Goal: Information Seeking & Learning: Learn about a topic

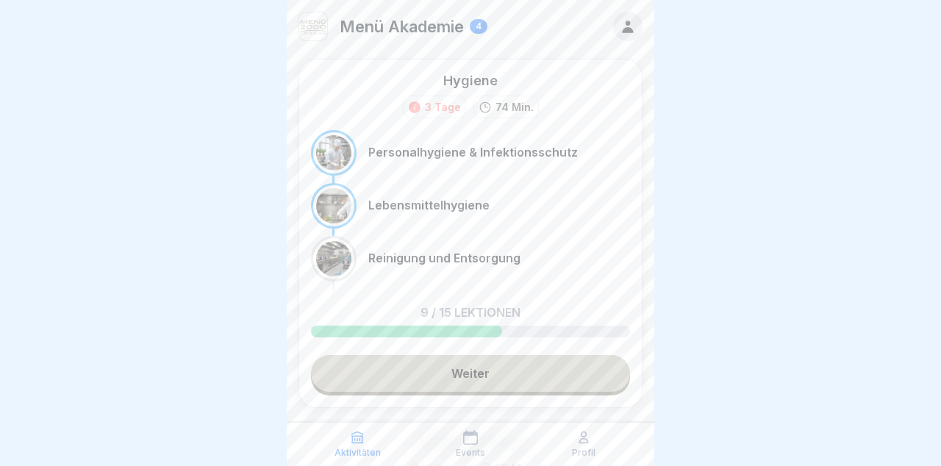
click at [526, 363] on link "Weiter" at bounding box center [470, 373] width 319 height 37
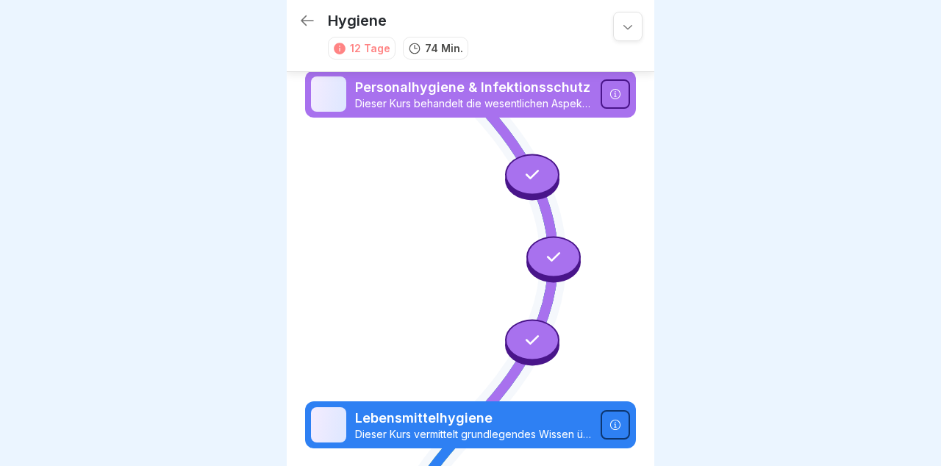
scroll to position [1018, 0]
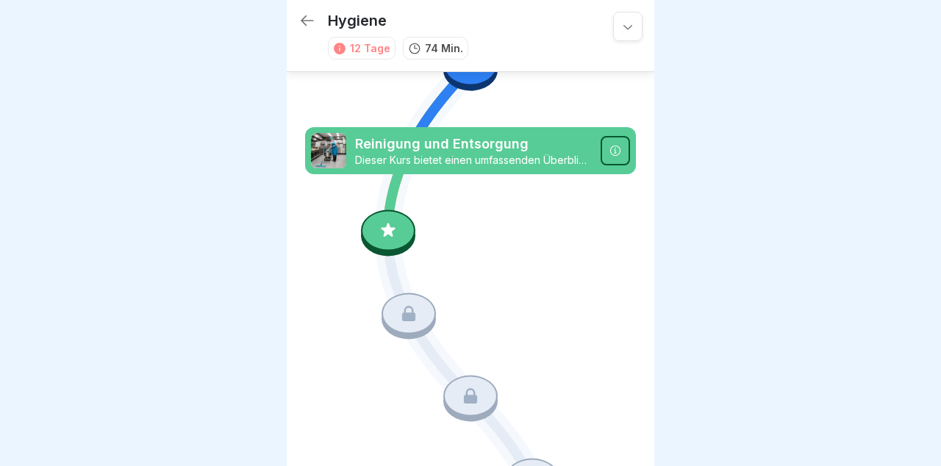
click at [391, 237] on icon at bounding box center [387, 230] width 19 height 19
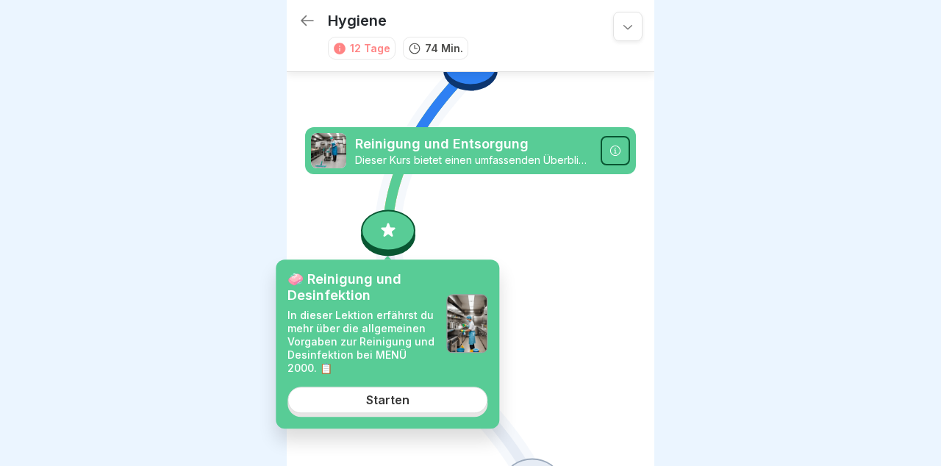
click at [434, 411] on link "Starten" at bounding box center [387, 400] width 200 height 26
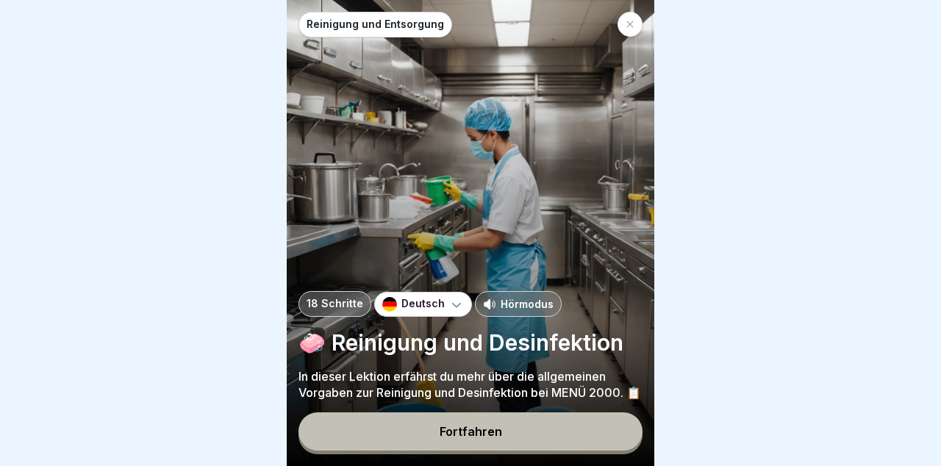
click at [465, 438] on div "Fortfahren" at bounding box center [470, 431] width 62 height 13
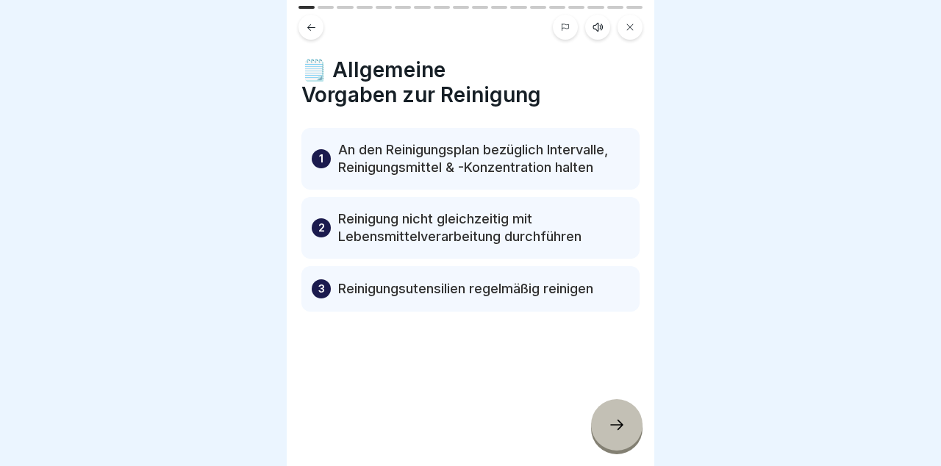
click at [624, 428] on icon at bounding box center [617, 425] width 18 height 18
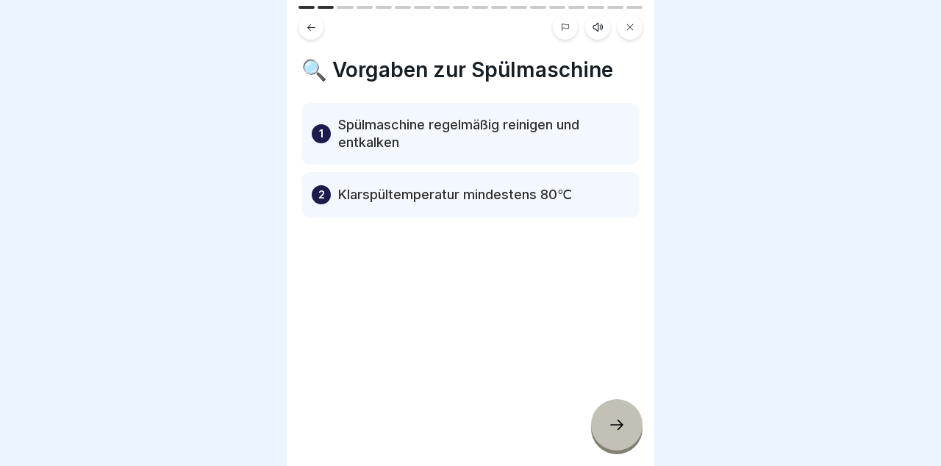
click at [613, 425] on icon at bounding box center [616, 425] width 13 height 10
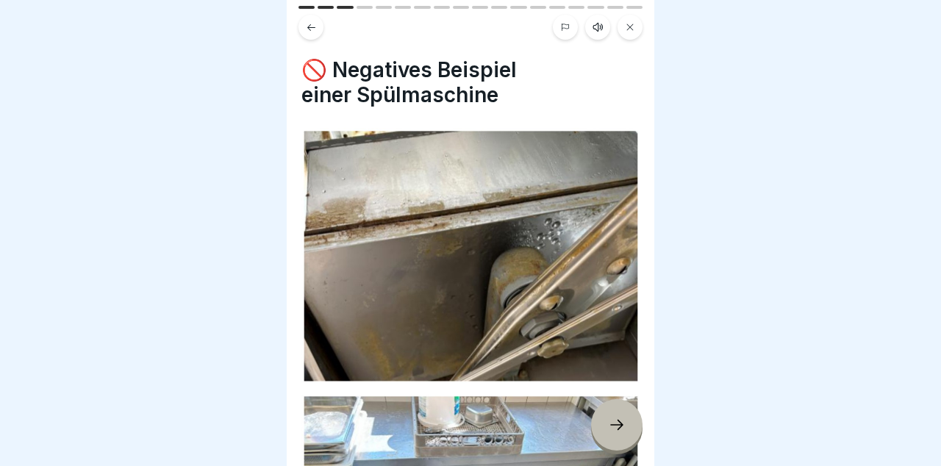
click at [620, 426] on icon at bounding box center [616, 425] width 13 height 10
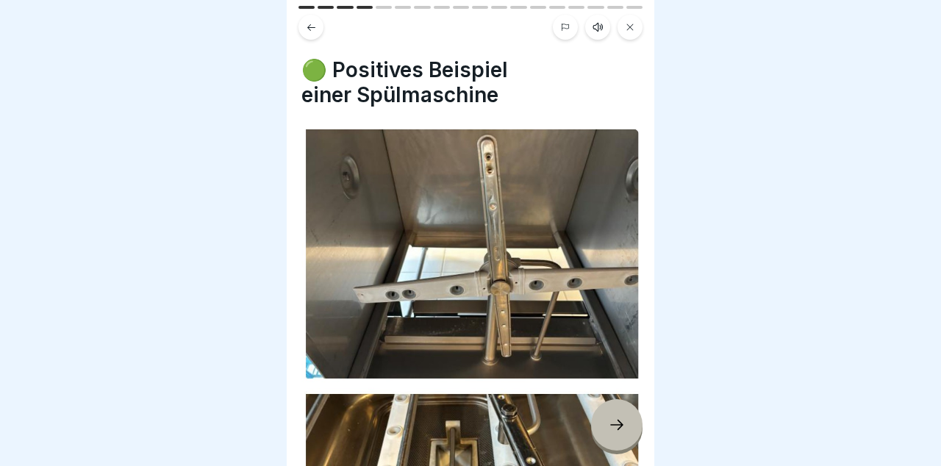
click at [614, 425] on icon at bounding box center [616, 425] width 13 height 10
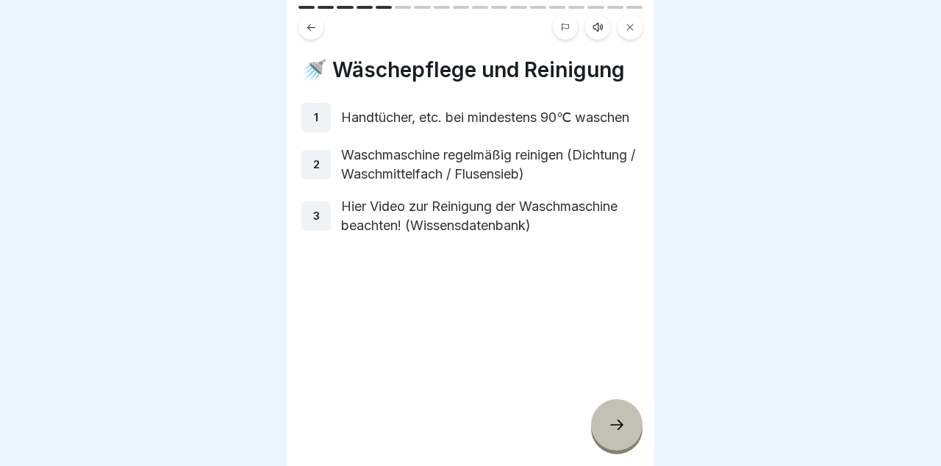
click at [621, 425] on icon at bounding box center [616, 425] width 13 height 10
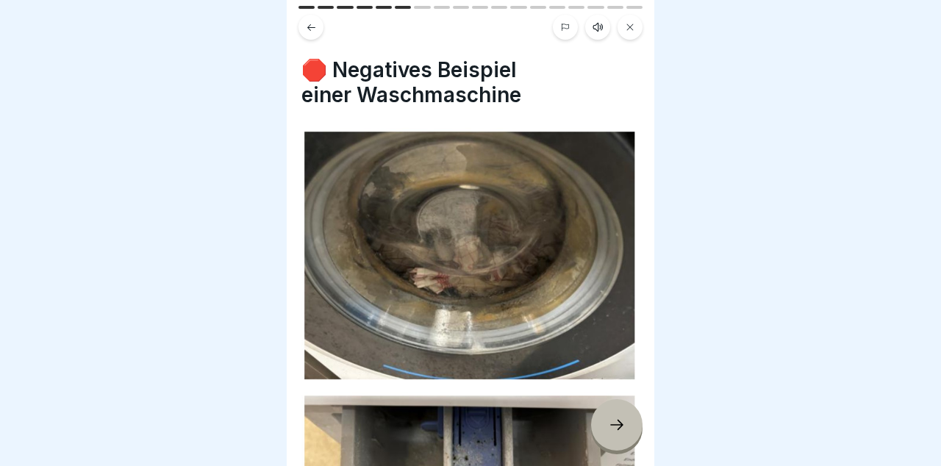
click at [613, 420] on icon at bounding box center [617, 425] width 18 height 18
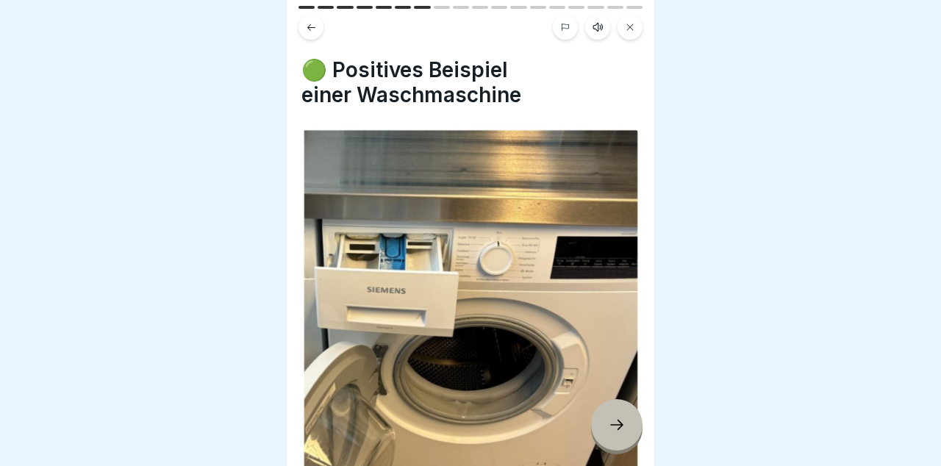
click at [622, 426] on icon at bounding box center [617, 425] width 18 height 18
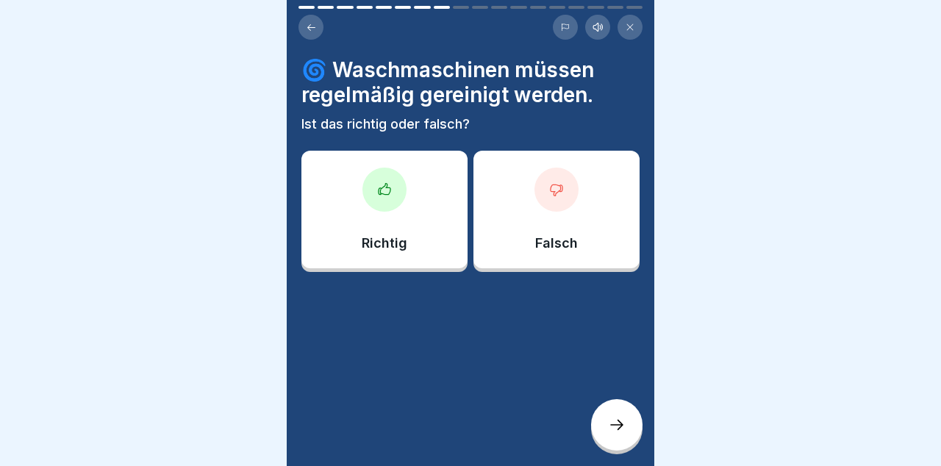
click at [413, 217] on div "Richtig" at bounding box center [384, 210] width 166 height 118
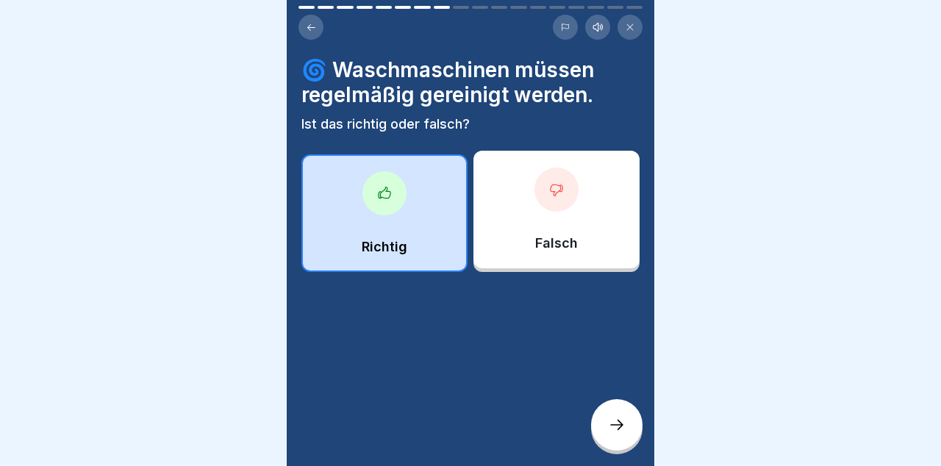
click at [625, 417] on icon at bounding box center [617, 425] width 18 height 18
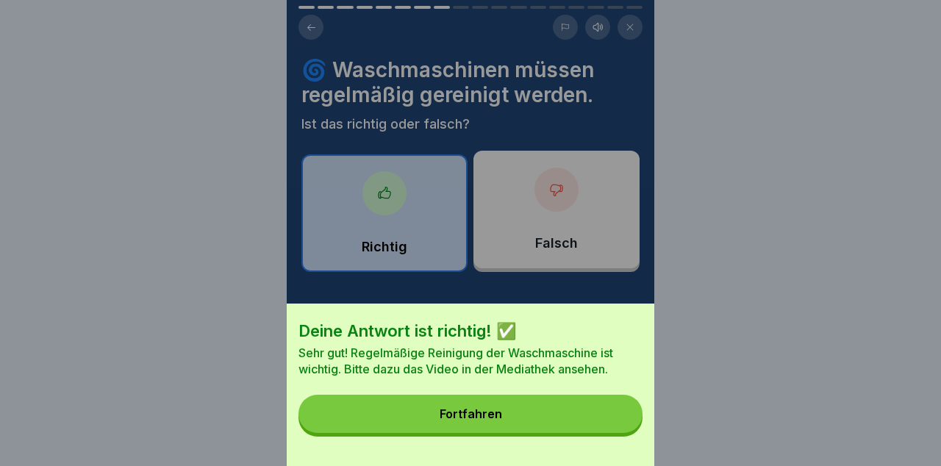
click at [594, 422] on button "Fortfahren" at bounding box center [470, 414] width 344 height 38
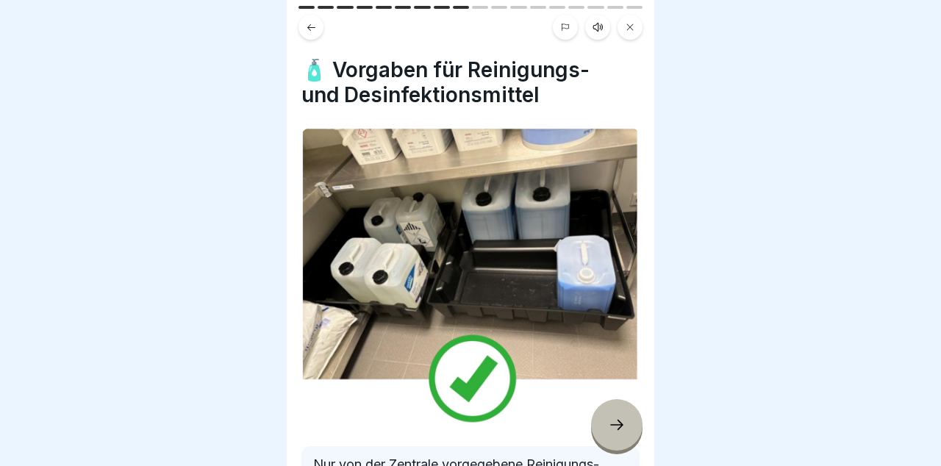
click at [615, 422] on icon at bounding box center [617, 425] width 18 height 18
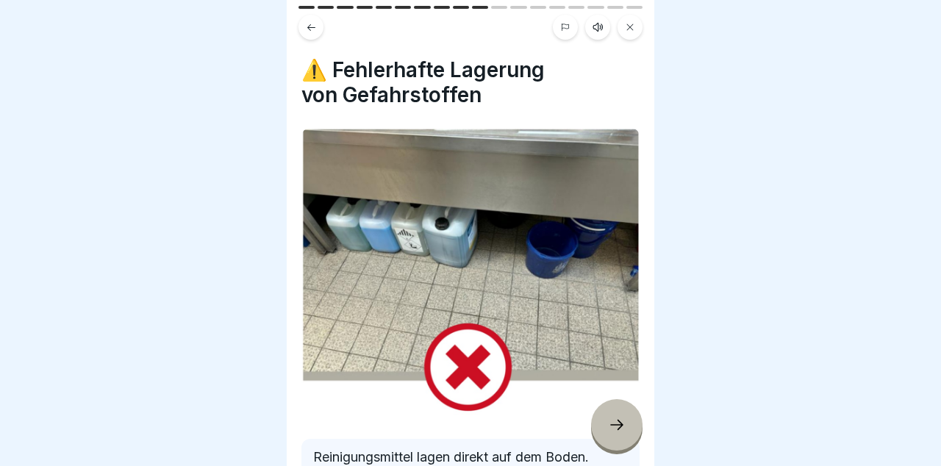
click at [616, 419] on icon at bounding box center [617, 425] width 18 height 18
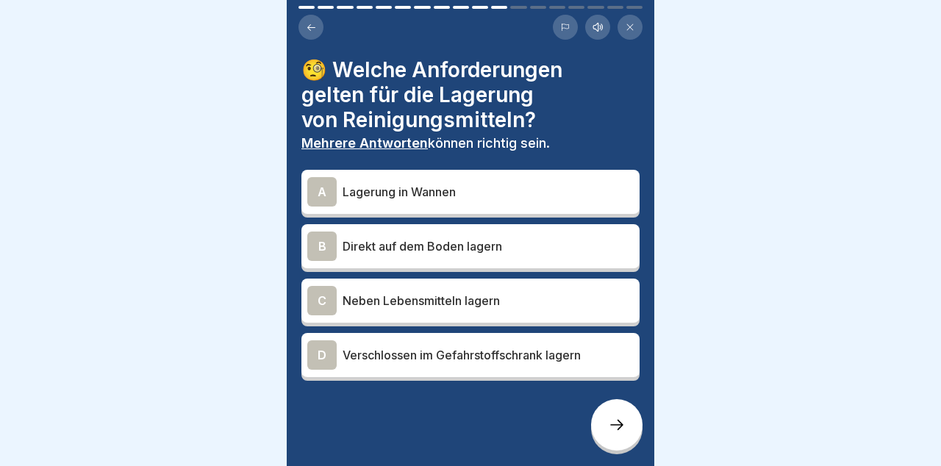
click at [591, 185] on p "Lagerung in Wannen" at bounding box center [487, 192] width 291 height 18
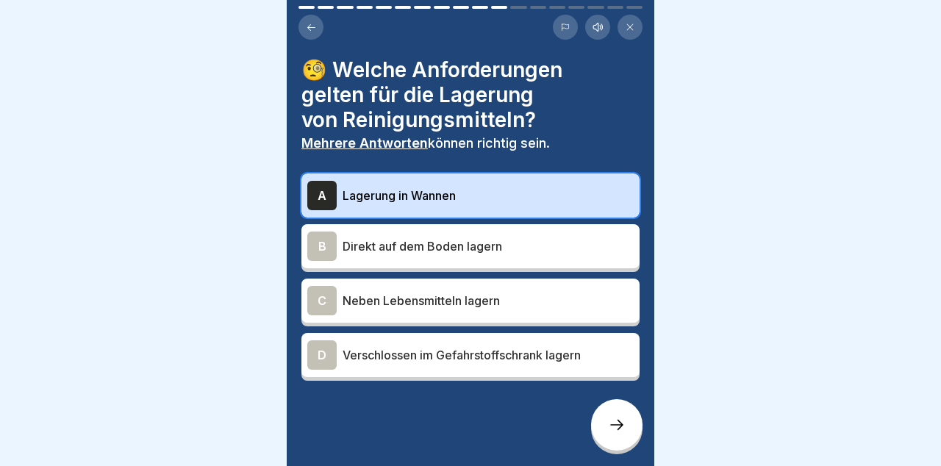
click at [620, 423] on icon at bounding box center [617, 425] width 18 height 18
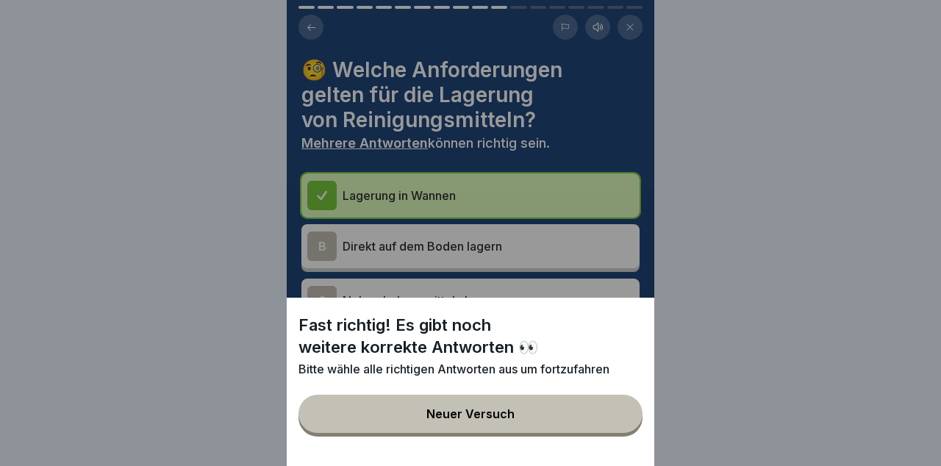
click at [589, 420] on button "Neuer Versuch" at bounding box center [470, 414] width 344 height 38
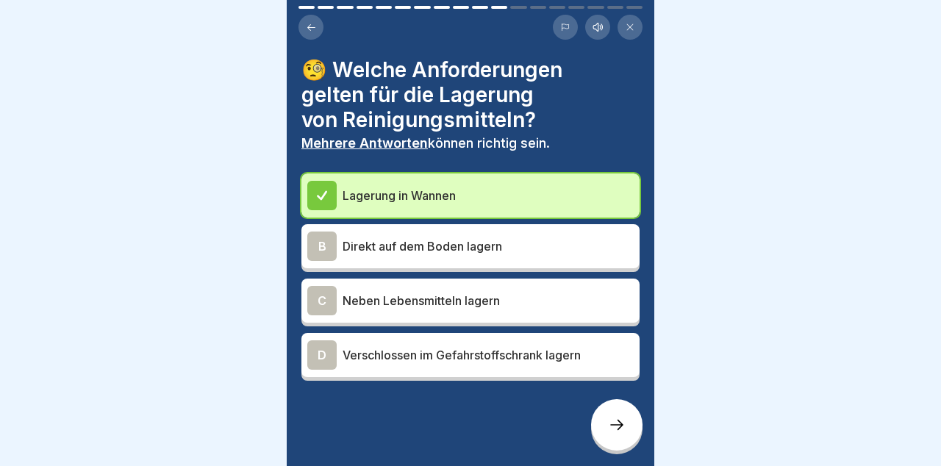
click at [592, 362] on p "Verschlossen im Gefahrstoffschrank lagern" at bounding box center [487, 355] width 291 height 18
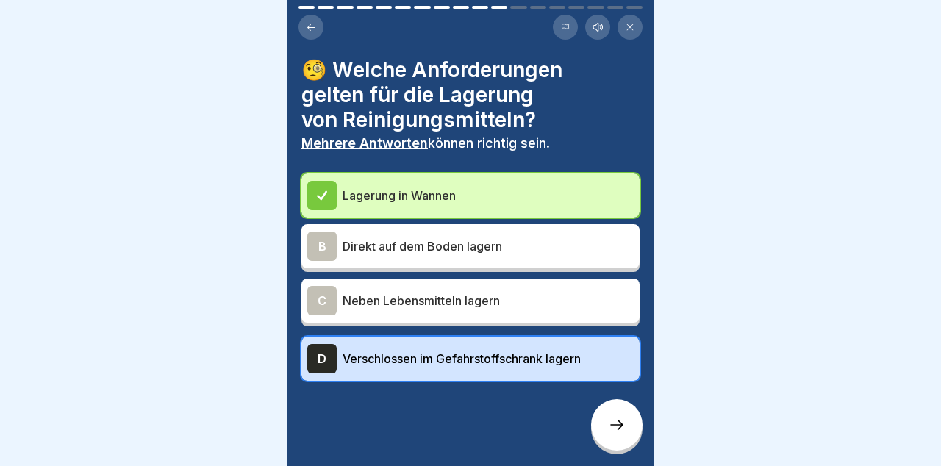
click at [621, 425] on icon at bounding box center [616, 425] width 13 height 10
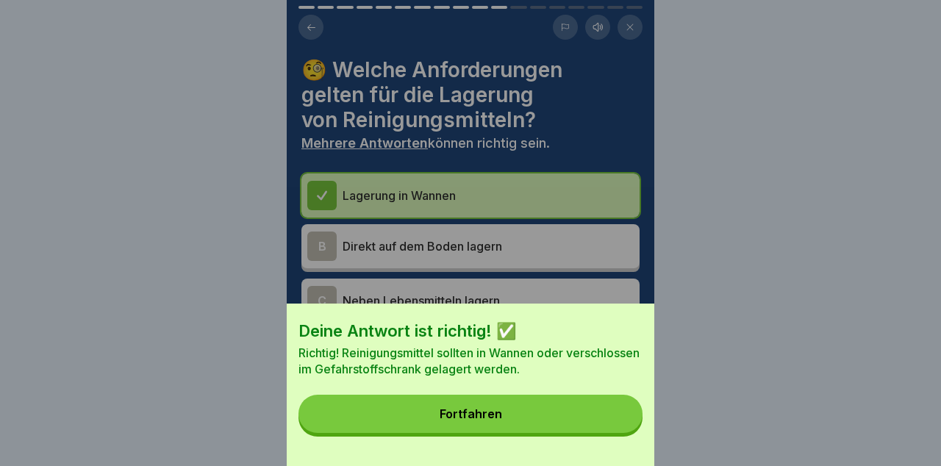
click at [593, 411] on button "Fortfahren" at bounding box center [470, 414] width 344 height 38
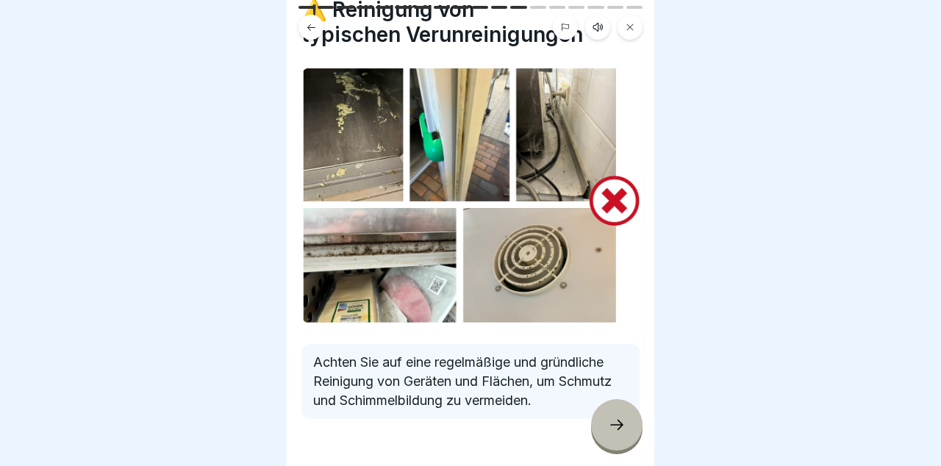
scroll to position [101, 0]
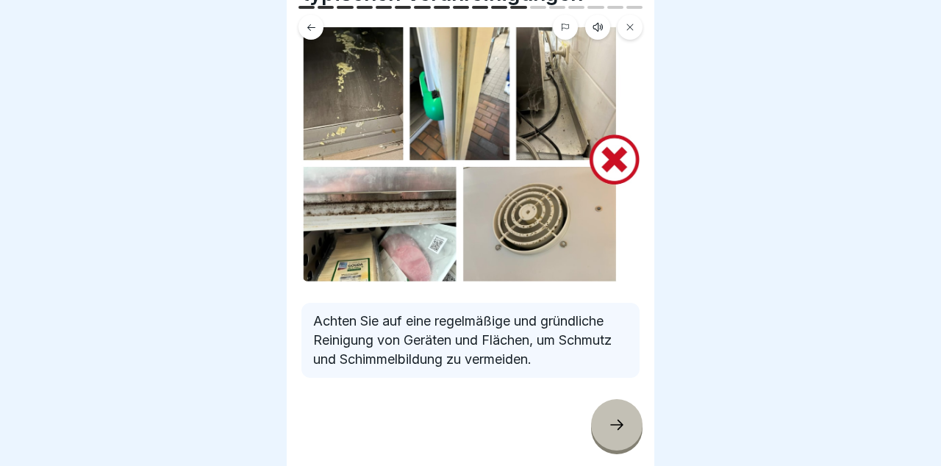
click at [619, 425] on icon at bounding box center [616, 425] width 13 height 10
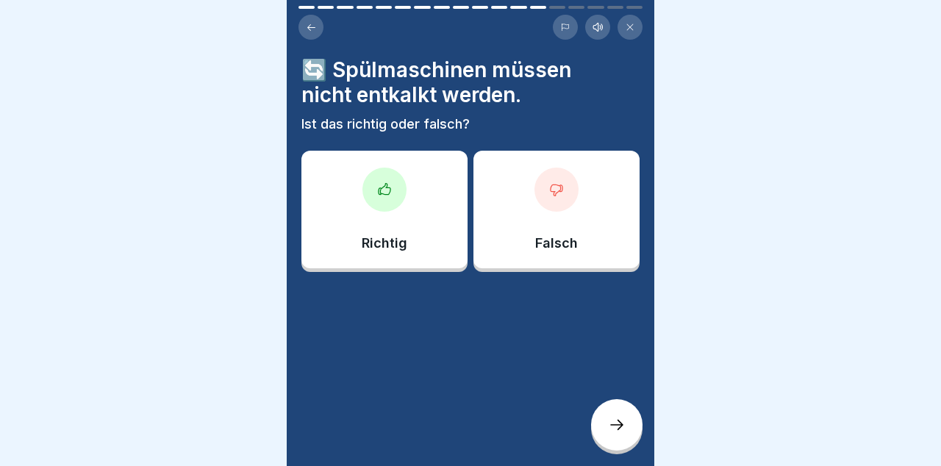
click at [614, 226] on div "Falsch" at bounding box center [556, 210] width 166 height 118
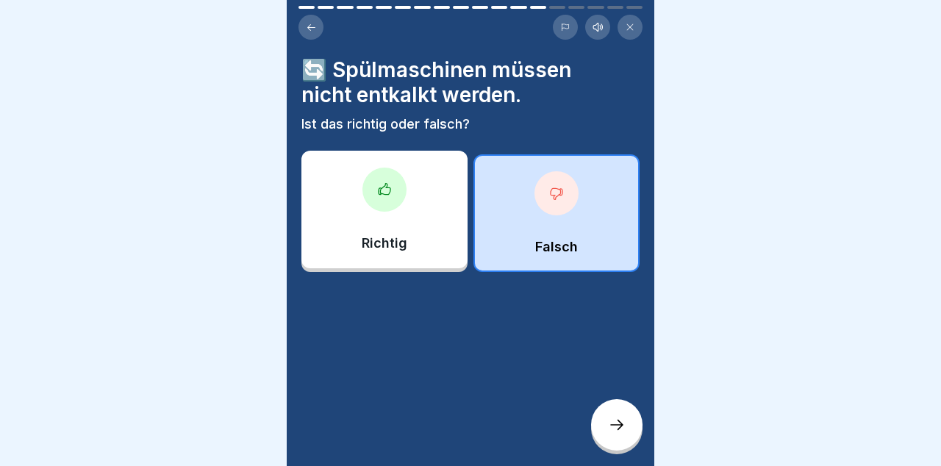
click at [625, 433] on div at bounding box center [616, 424] width 51 height 51
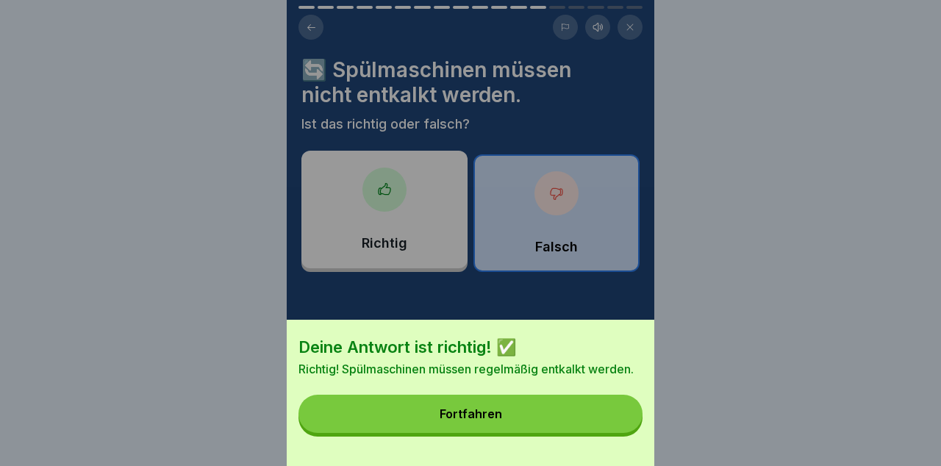
click at [596, 423] on button "Fortfahren" at bounding box center [470, 414] width 344 height 38
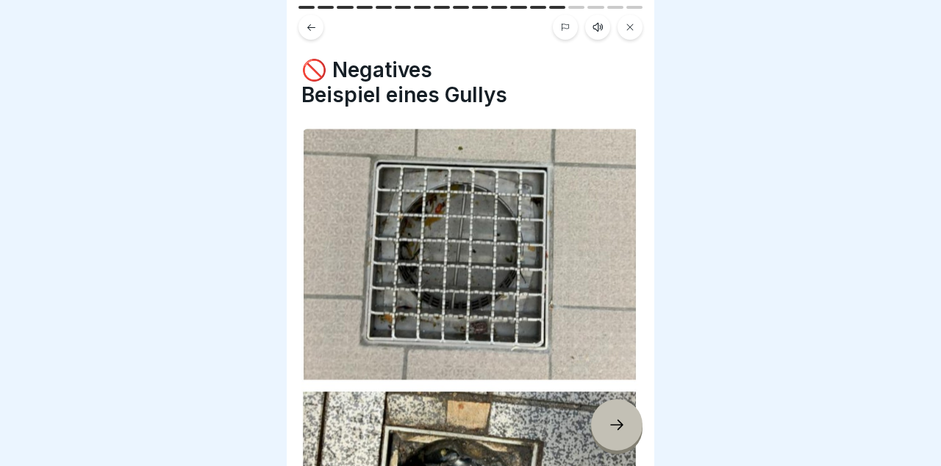
click at [632, 423] on div at bounding box center [616, 424] width 51 height 51
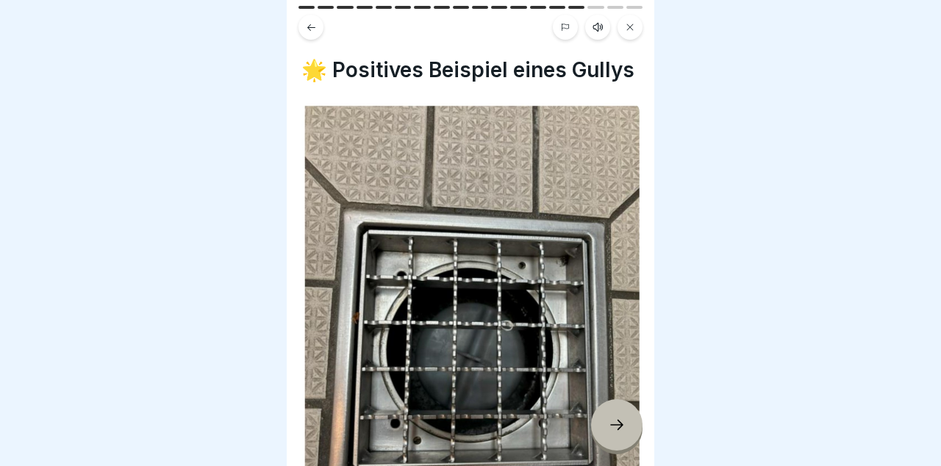
click at [624, 422] on icon at bounding box center [617, 425] width 18 height 18
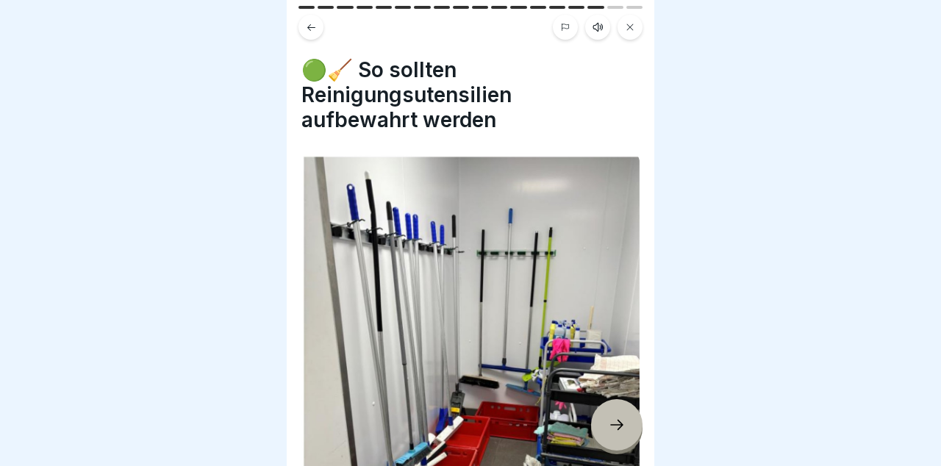
click at [622, 417] on icon at bounding box center [617, 425] width 18 height 18
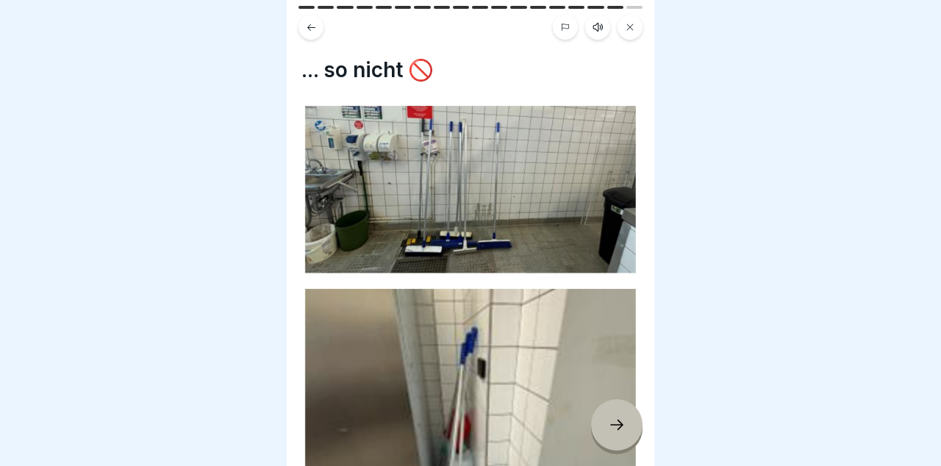
click at [618, 419] on icon at bounding box center [617, 425] width 18 height 18
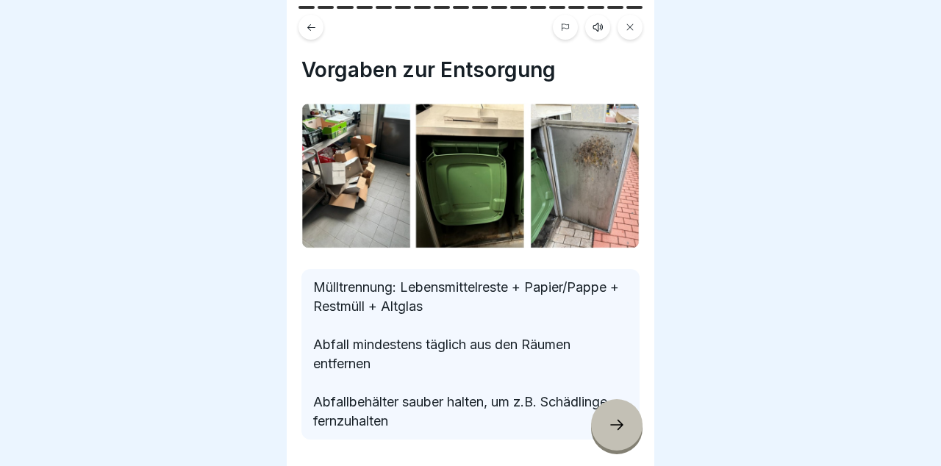
click at [622, 429] on icon at bounding box center [617, 425] width 18 height 18
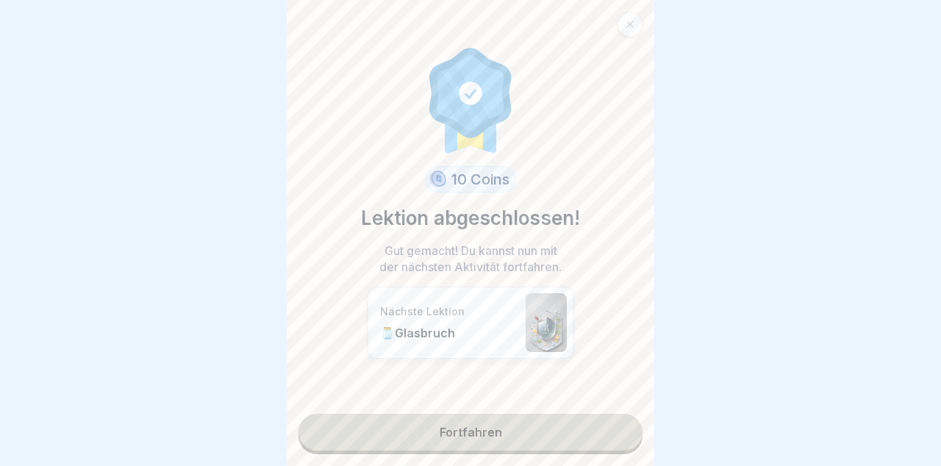
click at [585, 436] on link "Fortfahren" at bounding box center [470, 432] width 344 height 37
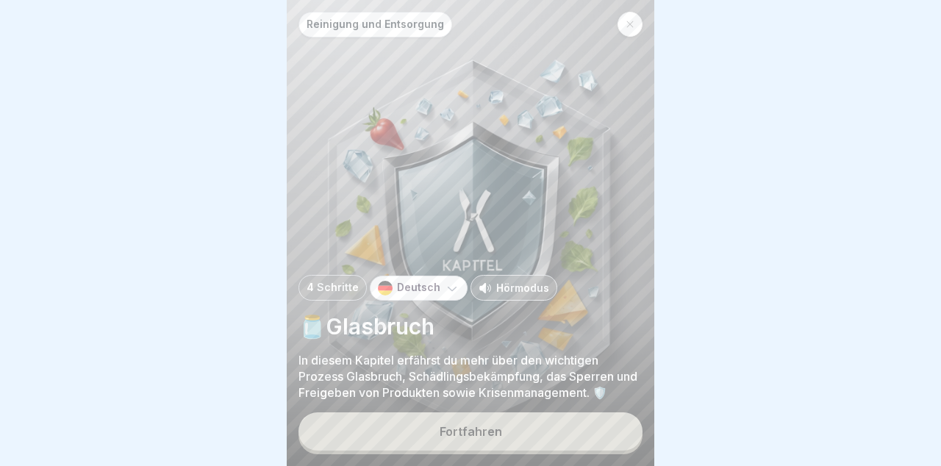
click at [572, 439] on button "Fortfahren" at bounding box center [470, 431] width 344 height 38
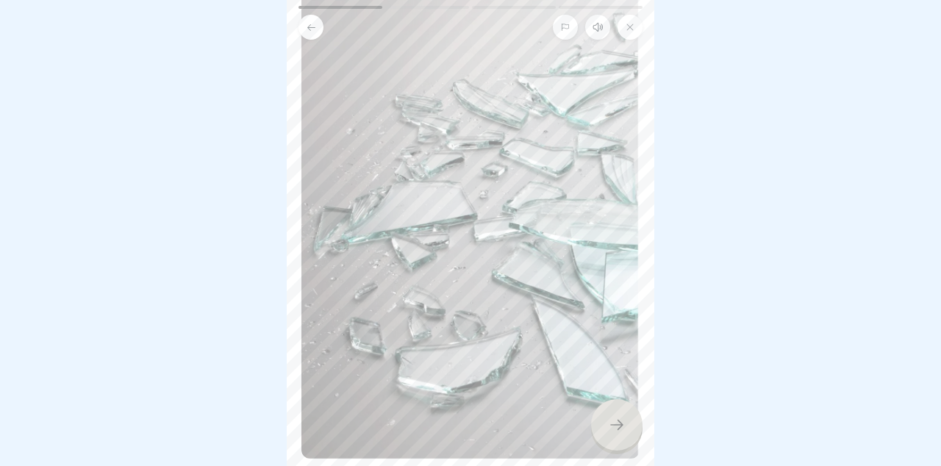
scroll to position [165, 0]
click at [614, 425] on icon at bounding box center [616, 425] width 13 height 10
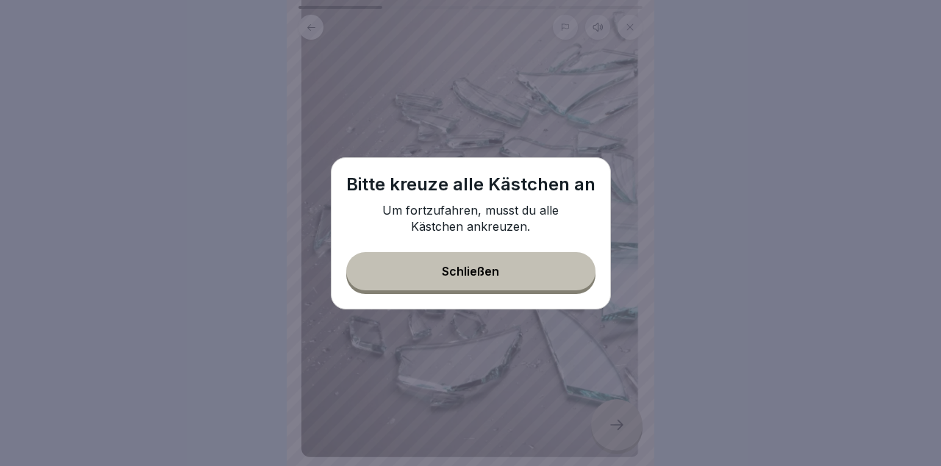
click at [579, 261] on button "Schließen" at bounding box center [470, 271] width 249 height 38
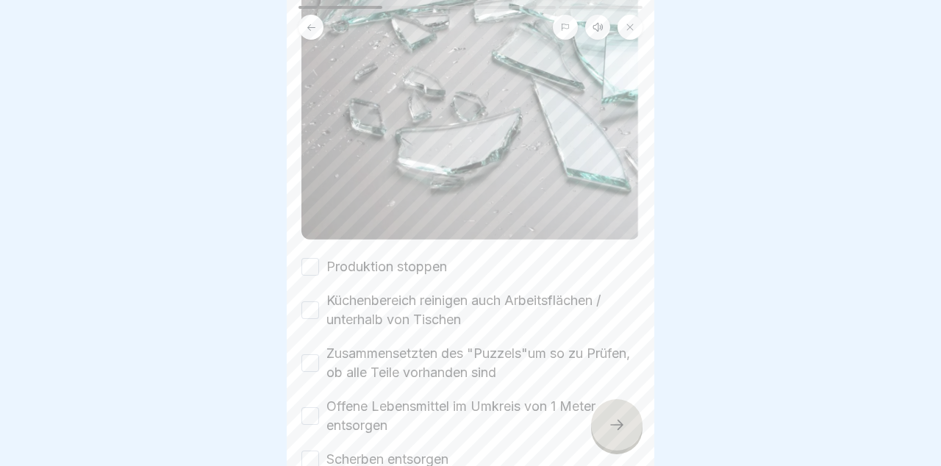
scroll to position [386, 0]
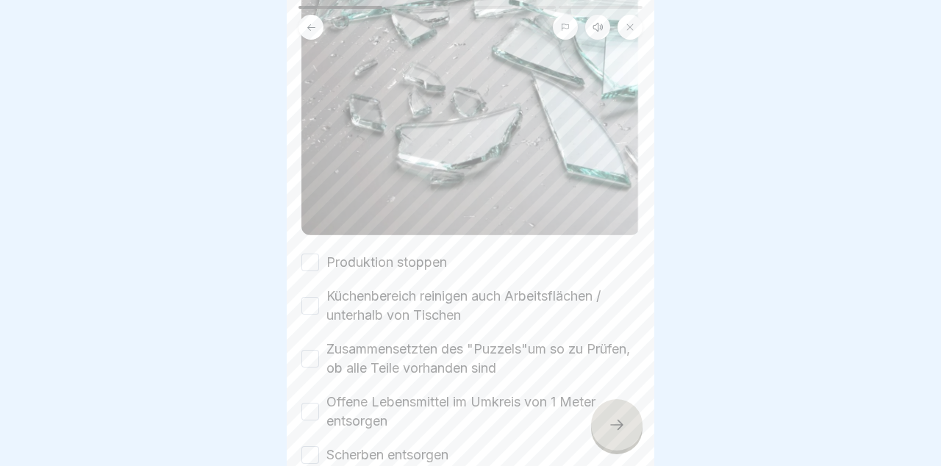
click at [313, 265] on button "Produktion stoppen" at bounding box center [310, 263] width 18 height 18
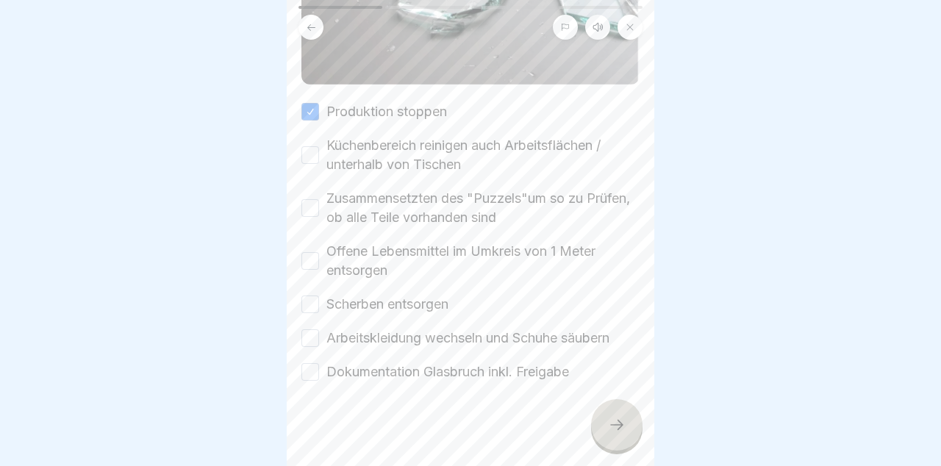
scroll to position [539, 0]
click at [312, 250] on button "Offene Lebensmittel im Umkreis von 1 Meter entsorgen" at bounding box center [310, 259] width 18 height 18
click at [316, 332] on button "Arbeitskleidung wechseln und Schuhe säubern" at bounding box center [310, 336] width 18 height 18
click at [317, 374] on button "Dokumentation Glasbruch inkl. Freigabe" at bounding box center [310, 370] width 18 height 18
click at [314, 295] on button "Scherben entsorgen" at bounding box center [310, 302] width 18 height 18
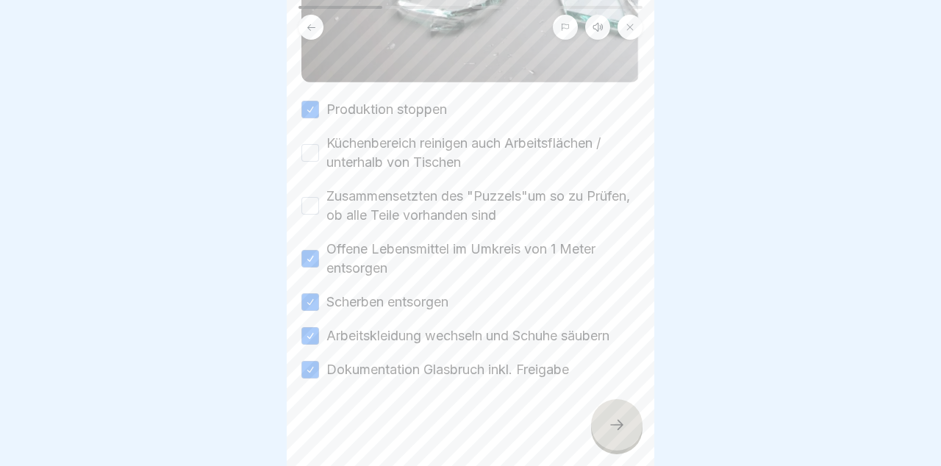
click at [314, 153] on button "Küchenbereich reinigen auch Arbeitsflächen / unterhalb von Tischen" at bounding box center [310, 153] width 18 height 18
click at [304, 201] on button "Zusammensetzten des "Puzzels"um so zu Prüfen, ob alle Teile vorhanden sind" at bounding box center [310, 206] width 18 height 18
click at [614, 428] on icon at bounding box center [617, 425] width 18 height 18
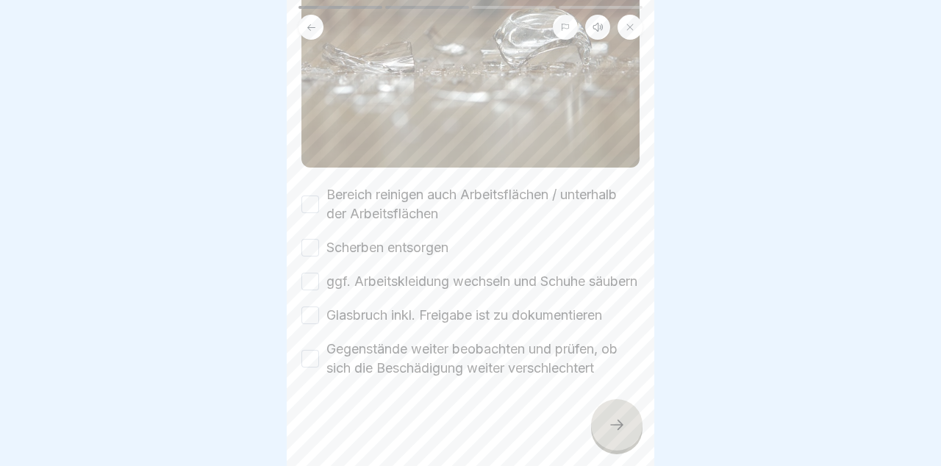
scroll to position [215, 0]
click at [303, 195] on button "Bereich reinigen auch Arbeitsflächen / unterhalb der Arbeitsflächen" at bounding box center [310, 204] width 18 height 18
click at [315, 242] on button "Scherben entsorgen" at bounding box center [310, 248] width 18 height 18
click at [331, 290] on label "ggf. Arbeitskleidung wechseln und Schuhe säubern" at bounding box center [481, 281] width 311 height 19
click at [319, 290] on button "ggf. Arbeitskleidung wechseln und Schuhe säubern" at bounding box center [310, 282] width 18 height 18
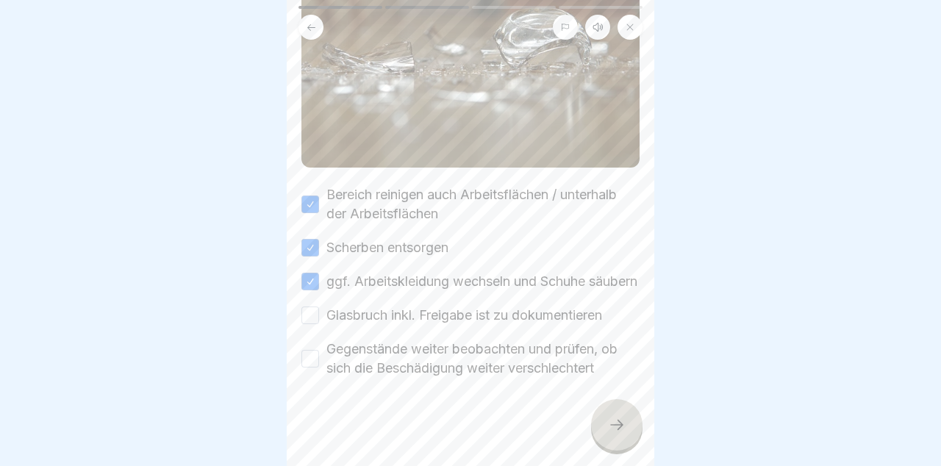
click at [328, 325] on label "Glasbruch inkl. Freigabe ist zu dokumentieren" at bounding box center [464, 315] width 276 height 19
click at [319, 324] on button "Glasbruch inkl. Freigabe ist zu dokumentieren" at bounding box center [310, 315] width 18 height 18
click at [616, 438] on div at bounding box center [616, 424] width 51 height 51
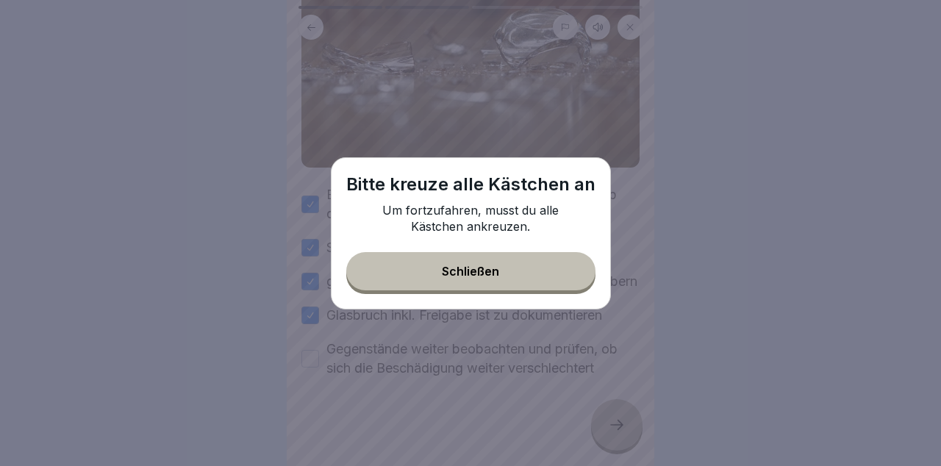
click at [579, 273] on button "Schließen" at bounding box center [470, 271] width 249 height 38
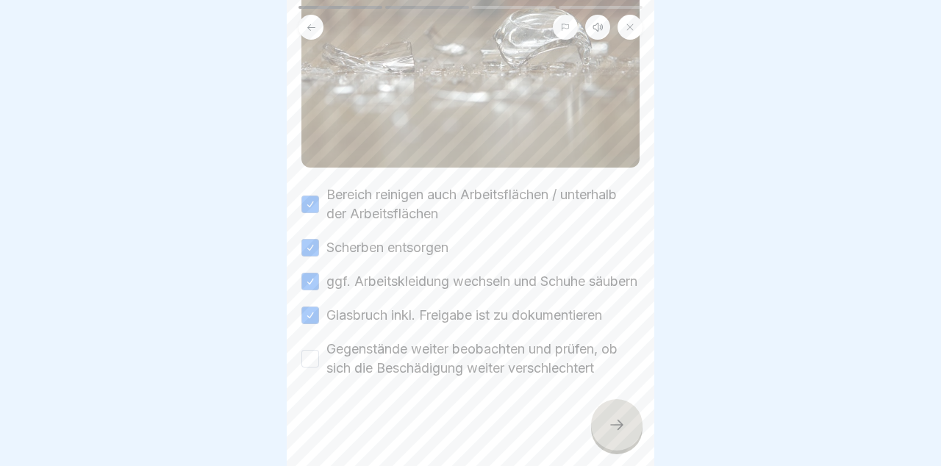
click at [311, 367] on button "Gegenstände weiter beobachten und prüfen, ob sich die Beschädigung weiter versc…" at bounding box center [310, 359] width 18 height 18
click at [613, 434] on div at bounding box center [616, 424] width 51 height 51
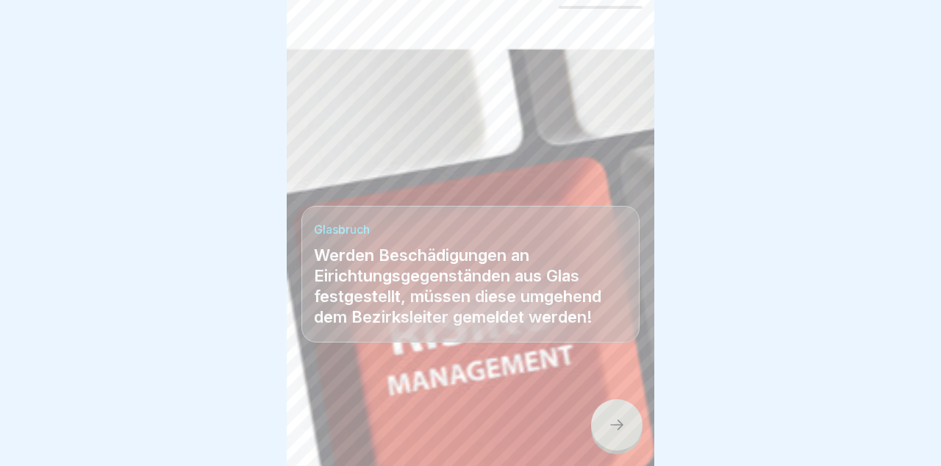
click at [614, 432] on icon at bounding box center [617, 425] width 18 height 18
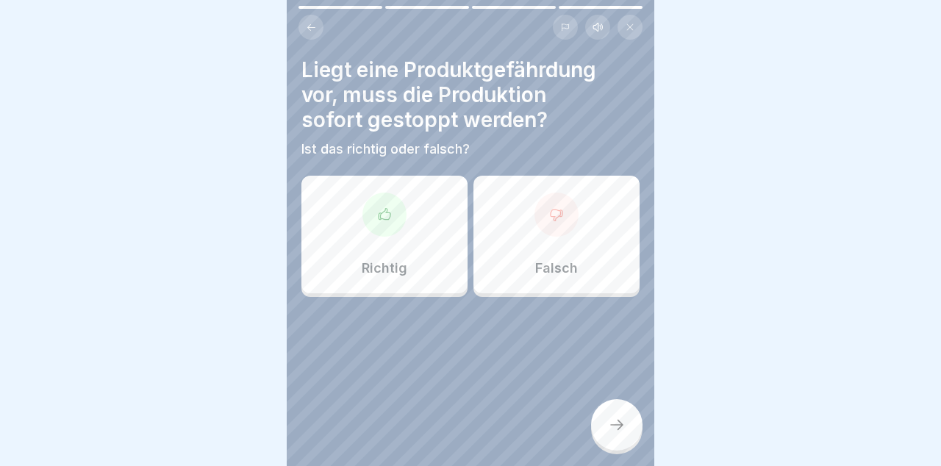
click at [404, 262] on p "Richtig" at bounding box center [385, 268] width 46 height 16
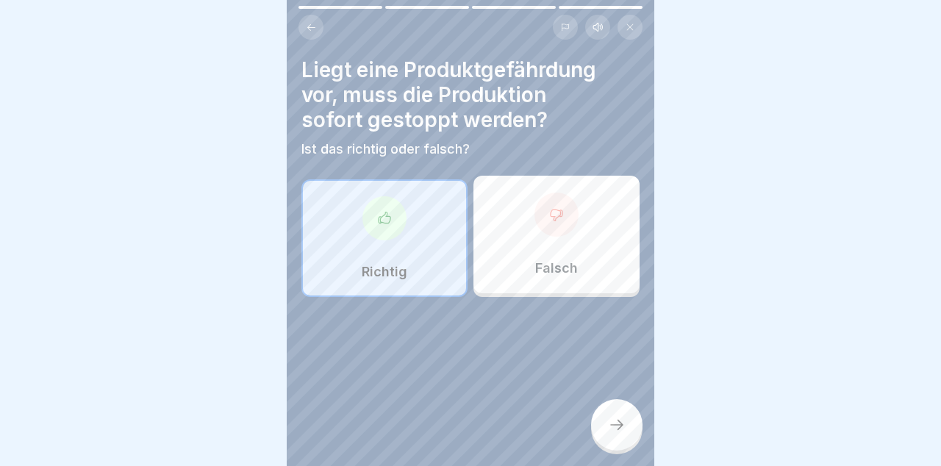
click at [625, 423] on div at bounding box center [616, 424] width 51 height 51
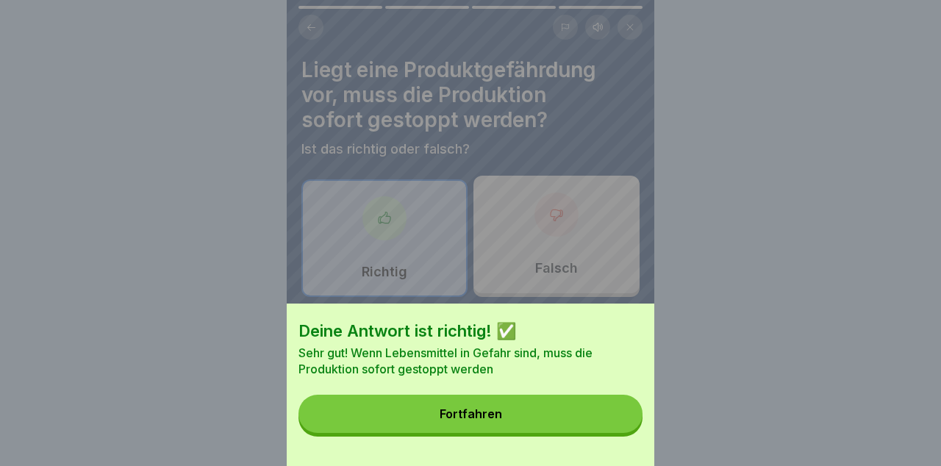
click at [554, 414] on button "Fortfahren" at bounding box center [470, 414] width 344 height 38
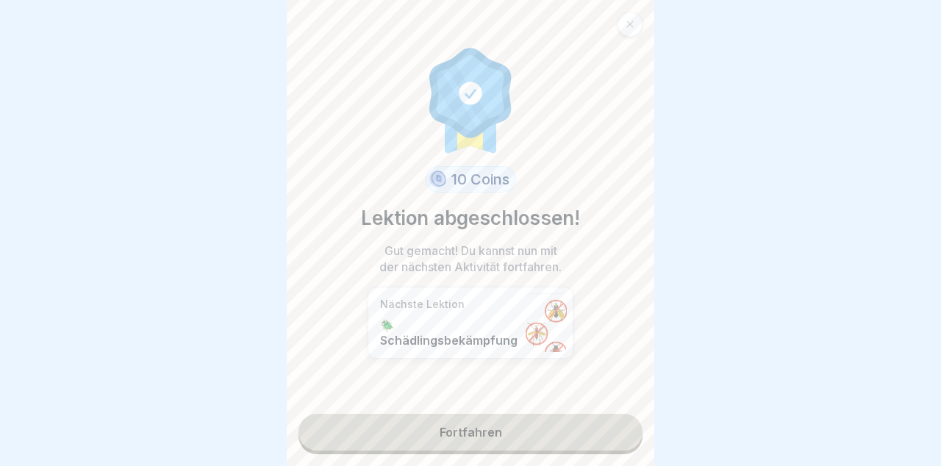
click at [558, 438] on link "Fortfahren" at bounding box center [470, 432] width 344 height 37
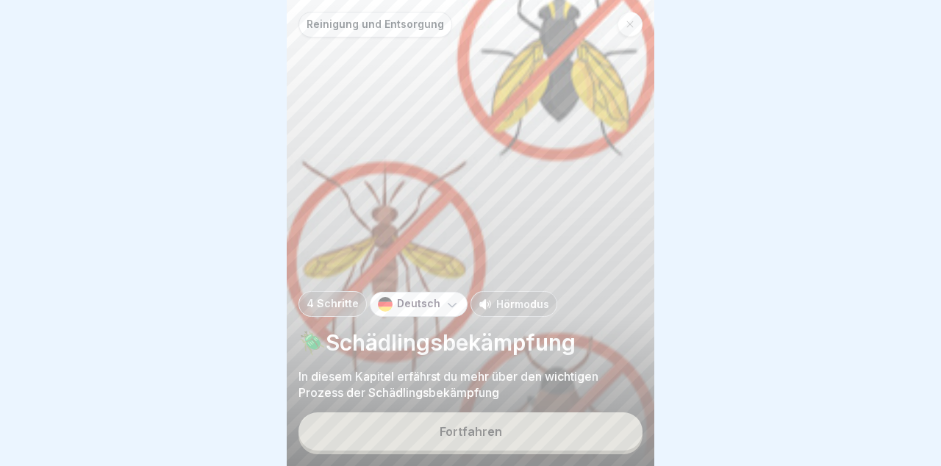
click at [553, 432] on button "Fortfahren" at bounding box center [470, 431] width 344 height 38
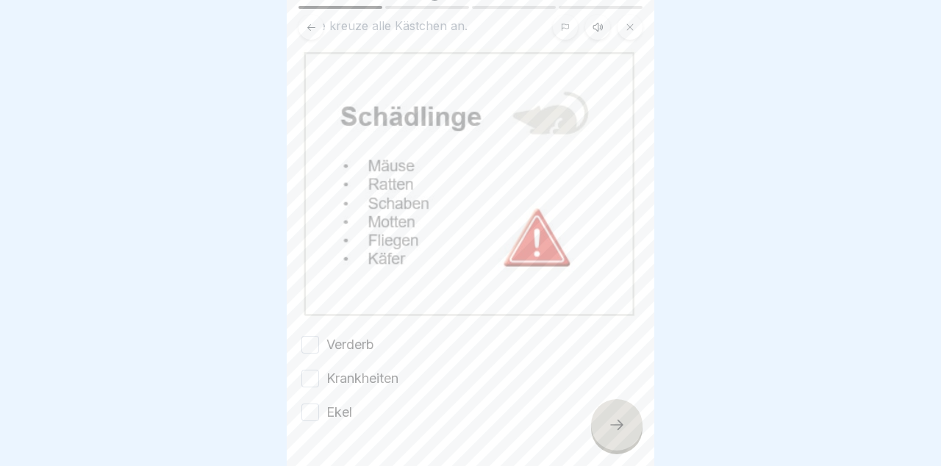
scroll to position [150, 0]
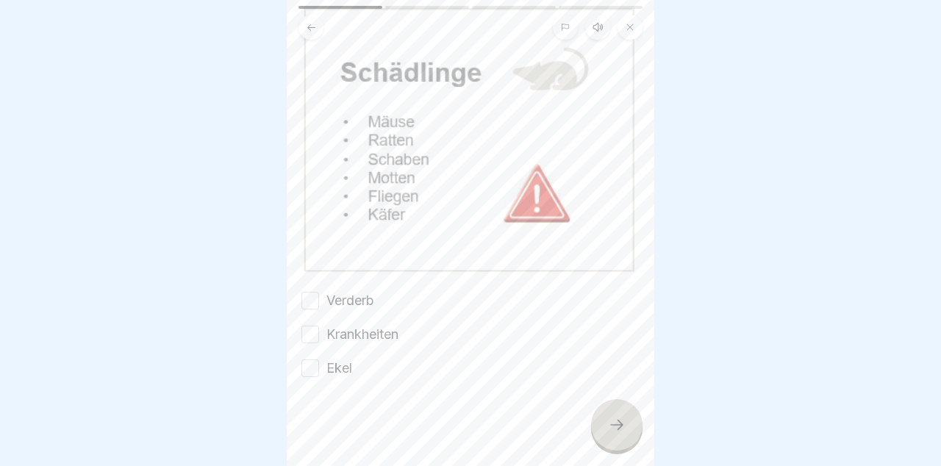
click at [314, 296] on button "Verderb" at bounding box center [310, 301] width 18 height 18
click at [315, 339] on button "Krankheiten" at bounding box center [310, 335] width 18 height 18
click at [314, 370] on button "Ekel" at bounding box center [310, 368] width 18 height 18
click at [623, 425] on icon at bounding box center [617, 425] width 18 height 18
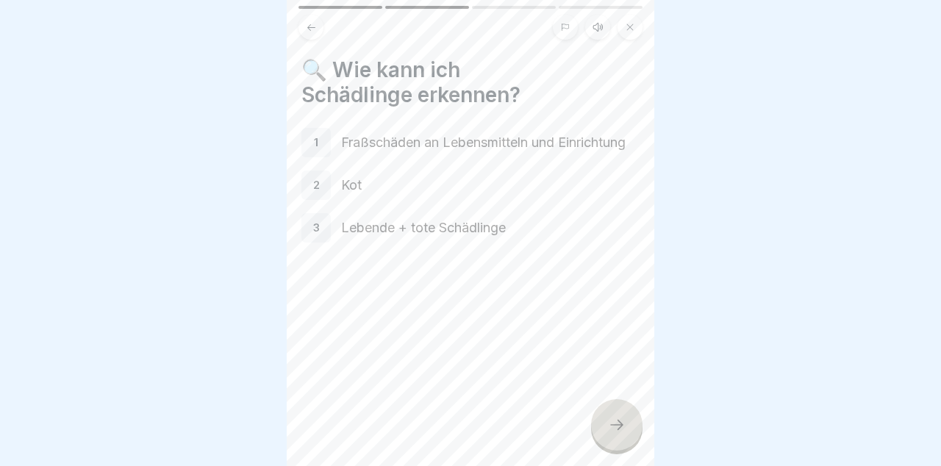
click at [619, 426] on icon at bounding box center [617, 425] width 18 height 18
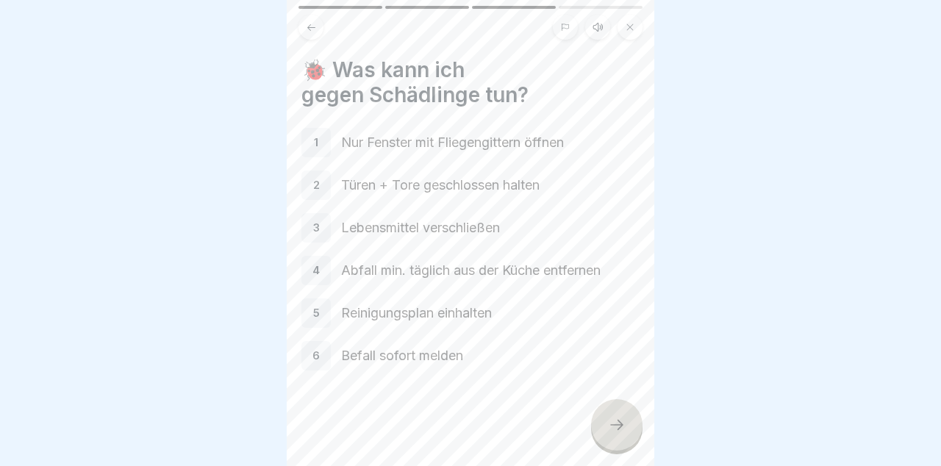
click at [622, 443] on div at bounding box center [616, 424] width 51 height 51
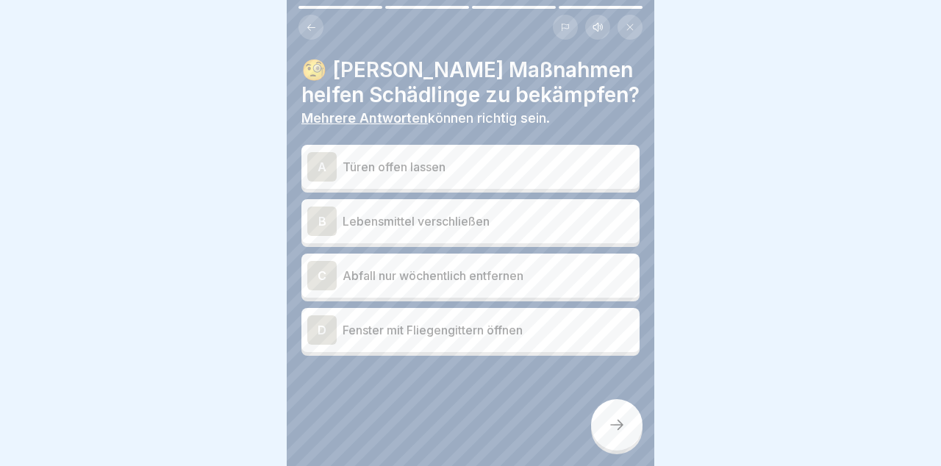
click at [589, 344] on div "D Fenster mit Fliegengittern öffnen" at bounding box center [470, 329] width 326 height 29
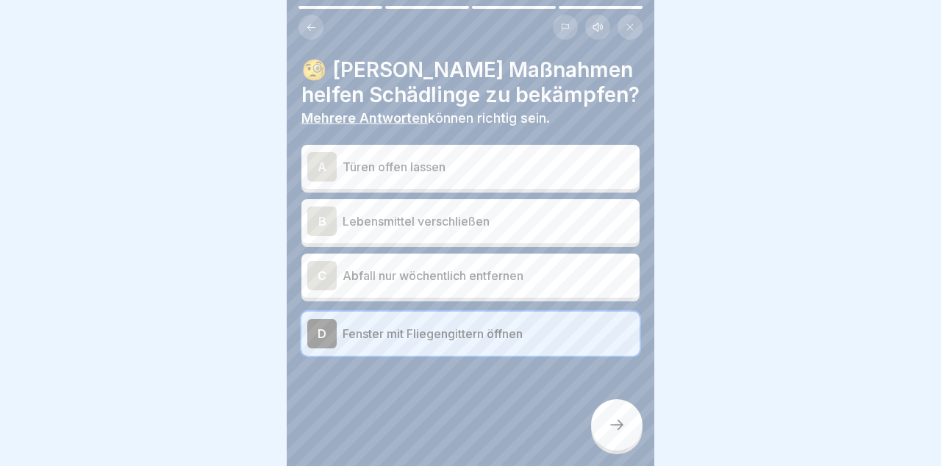
click at [589, 221] on p "Lebensmittel verschließen" at bounding box center [487, 221] width 291 height 18
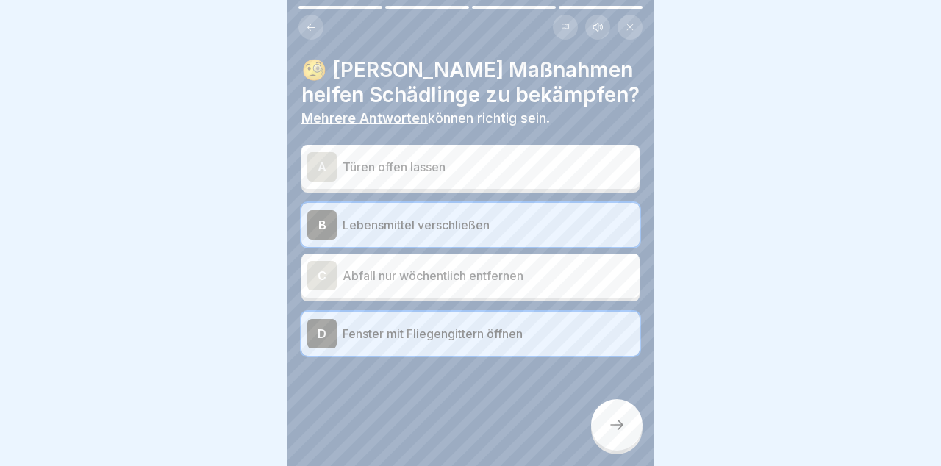
click at [620, 423] on icon at bounding box center [616, 425] width 13 height 10
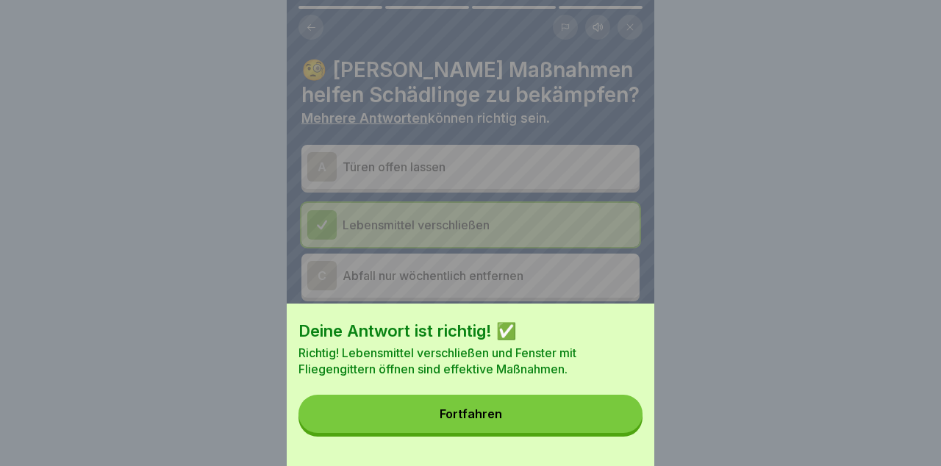
click at [583, 420] on button "Fortfahren" at bounding box center [470, 414] width 344 height 38
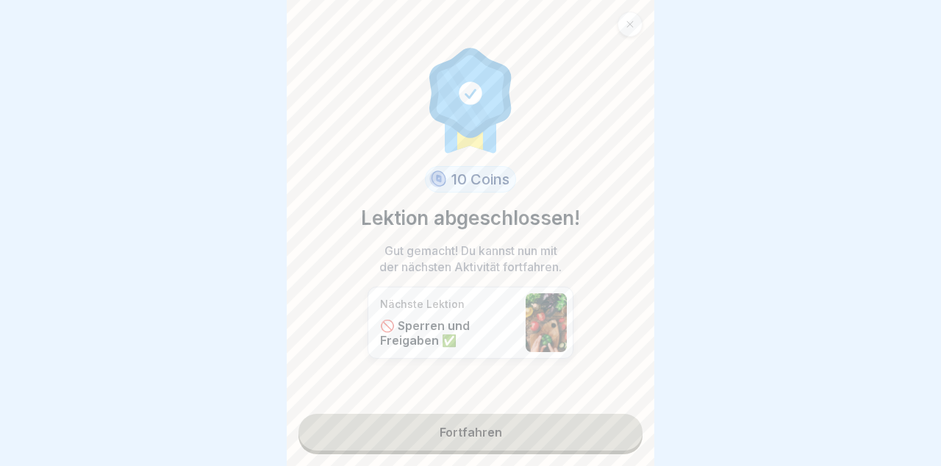
click at [583, 429] on link "Fortfahren" at bounding box center [470, 432] width 344 height 37
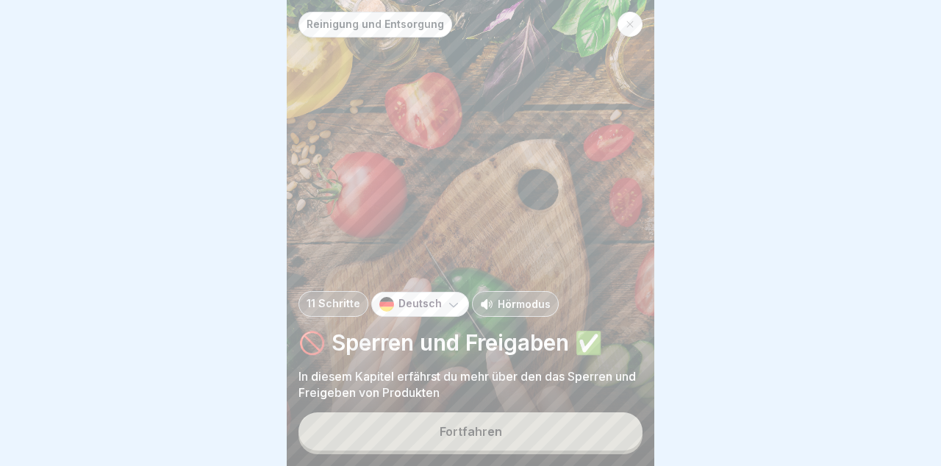
click at [582, 436] on button "Fortfahren" at bounding box center [470, 431] width 344 height 38
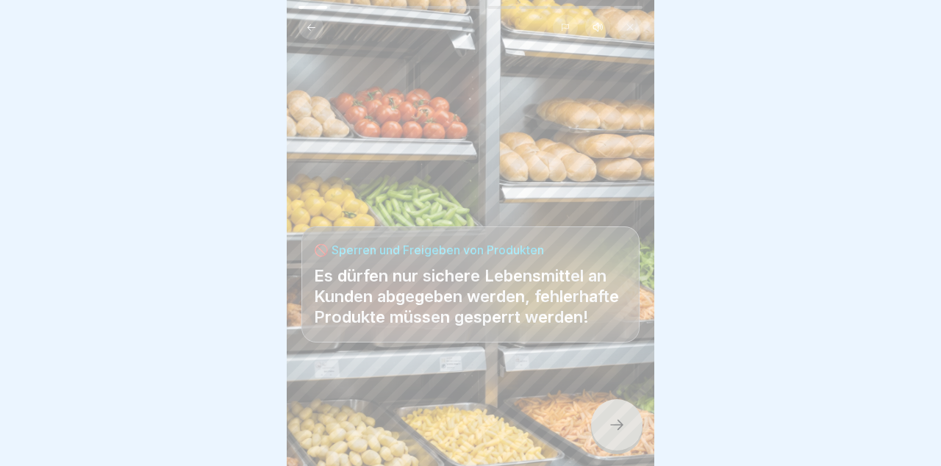
click at [620, 420] on icon at bounding box center [617, 425] width 18 height 18
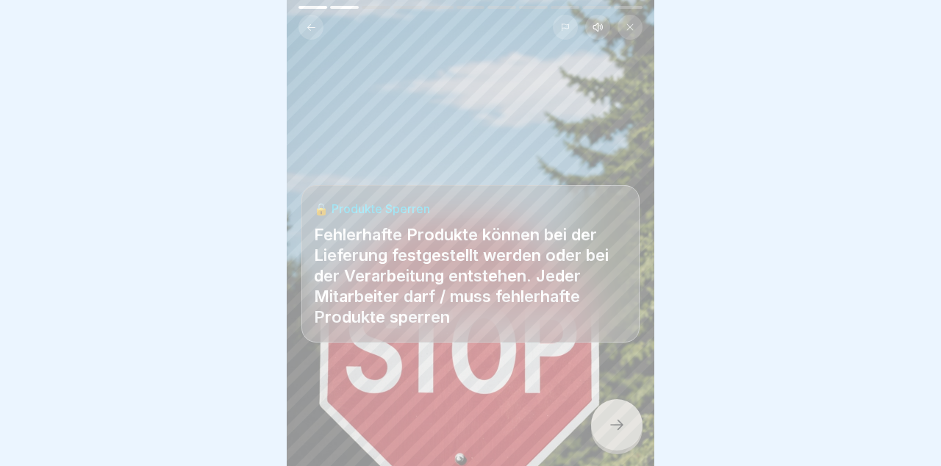
click at [622, 423] on icon at bounding box center [617, 425] width 18 height 18
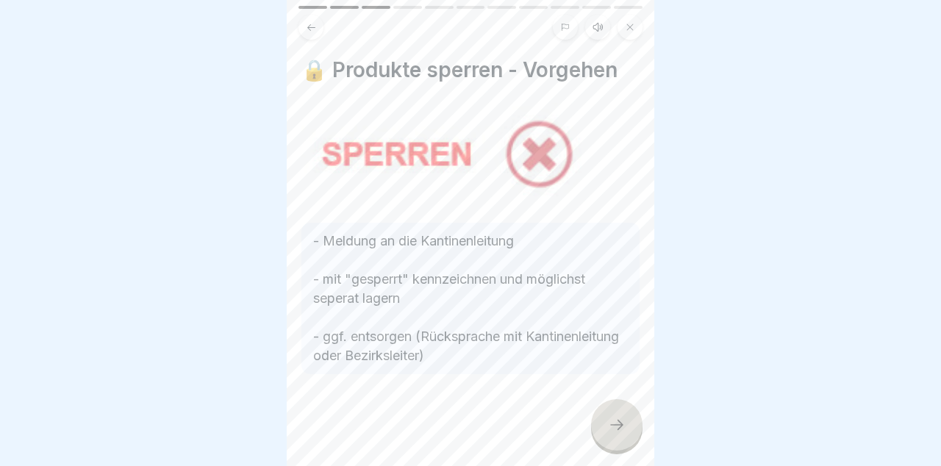
click at [619, 431] on icon at bounding box center [617, 425] width 18 height 18
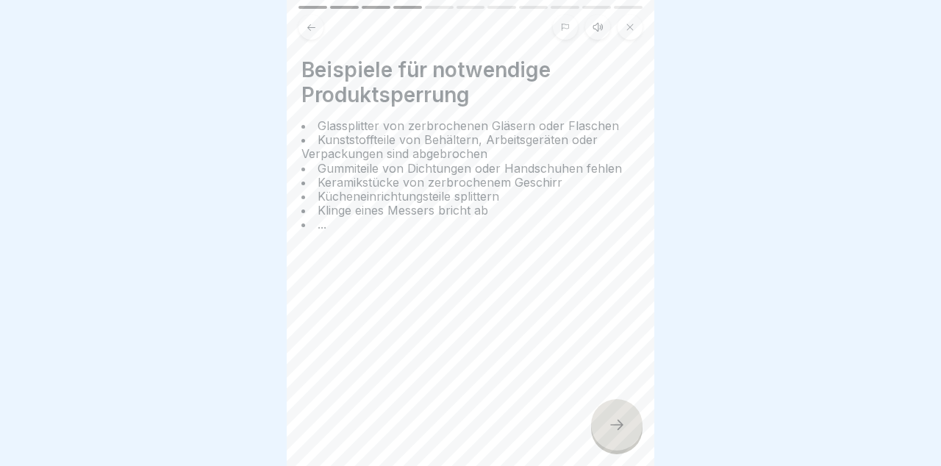
click at [635, 411] on div at bounding box center [616, 424] width 51 height 51
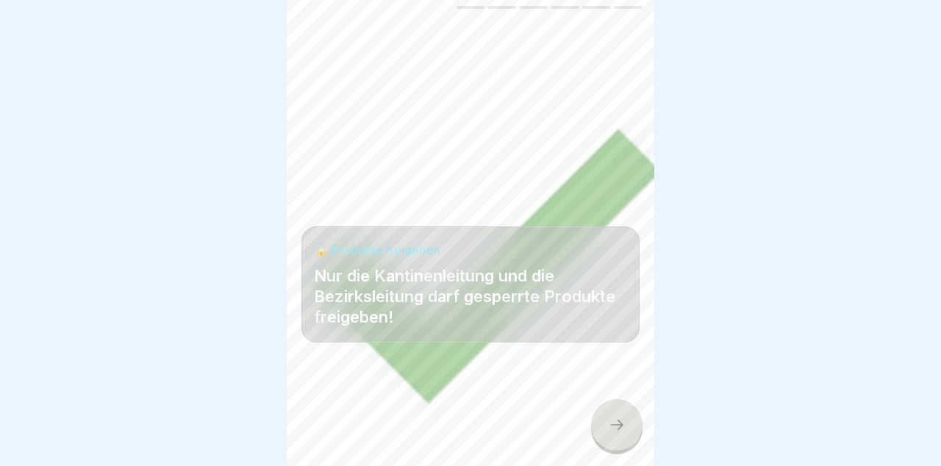
click at [620, 425] on icon at bounding box center [616, 425] width 13 height 10
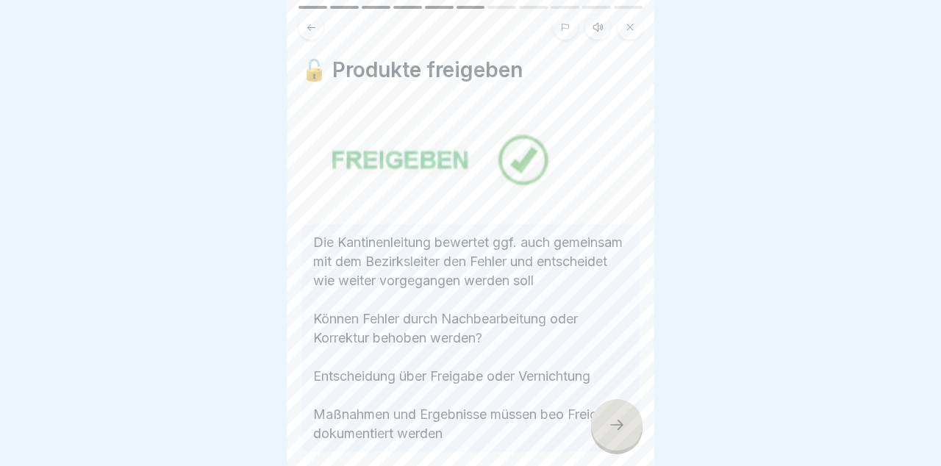
click at [611, 415] on div at bounding box center [616, 424] width 51 height 51
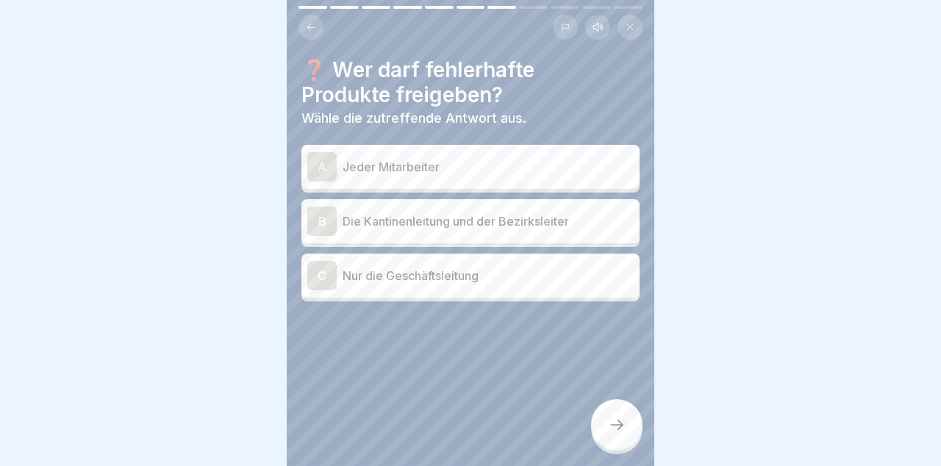
click at [602, 219] on p "Die Kantinenleitung und der Bezirksleiter" at bounding box center [487, 221] width 291 height 18
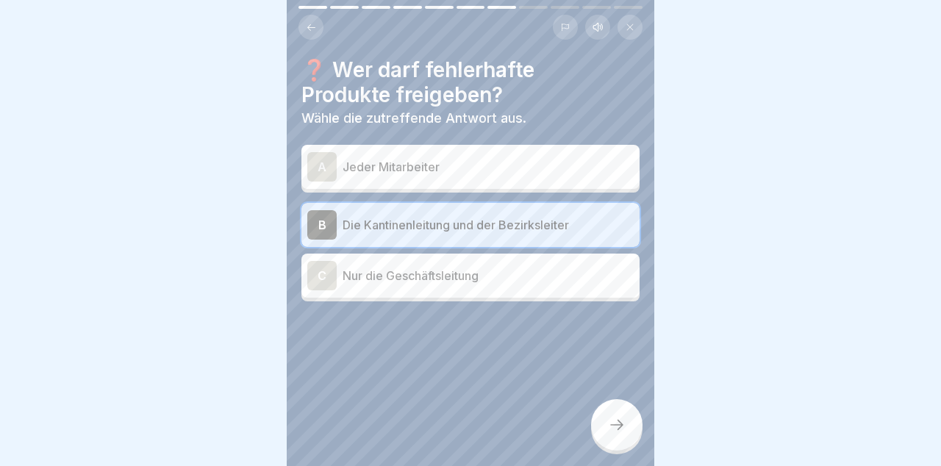
click at [618, 423] on icon at bounding box center [617, 425] width 18 height 18
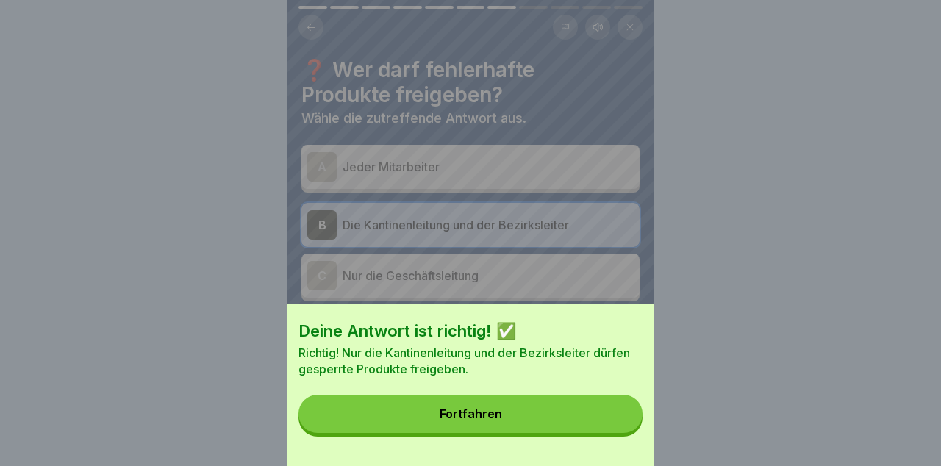
click at [594, 417] on button "Fortfahren" at bounding box center [470, 414] width 344 height 38
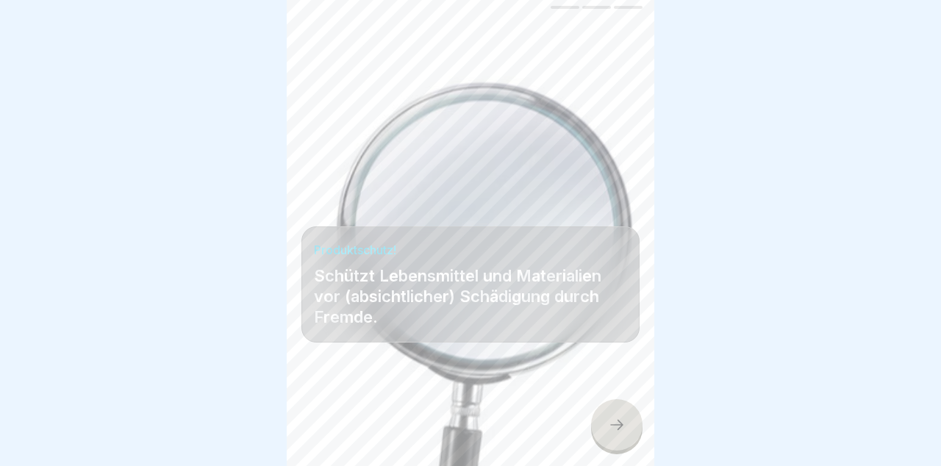
click at [619, 430] on icon at bounding box center [617, 425] width 18 height 18
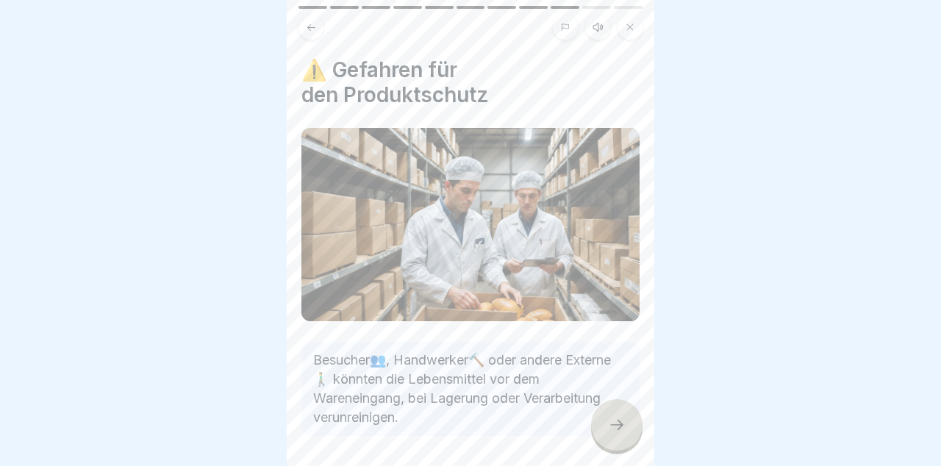
click at [614, 426] on icon at bounding box center [617, 425] width 18 height 18
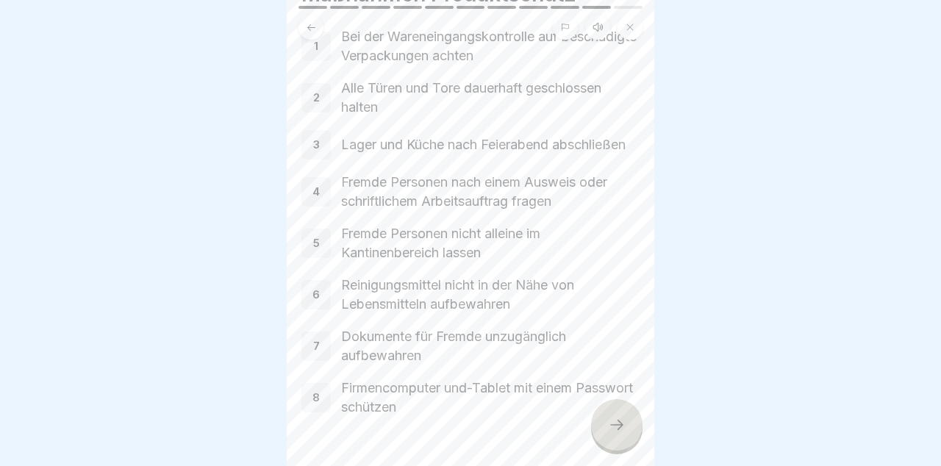
scroll to position [115, 0]
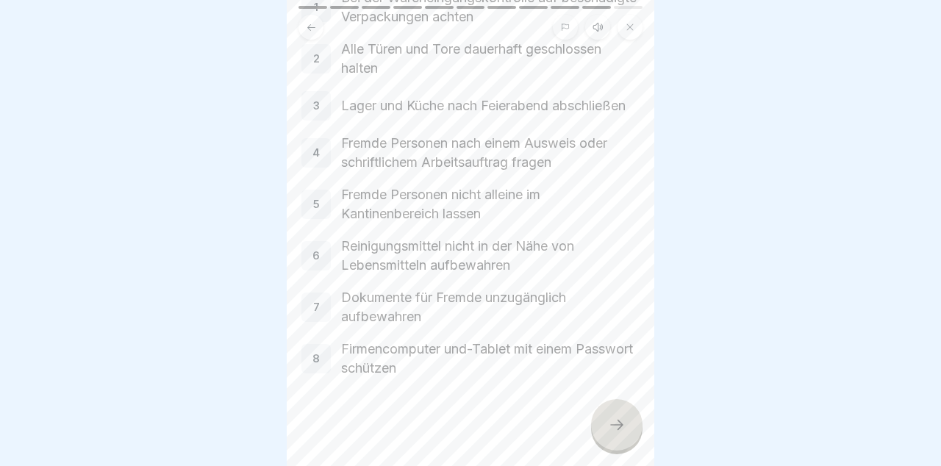
click at [632, 422] on div at bounding box center [616, 424] width 51 height 51
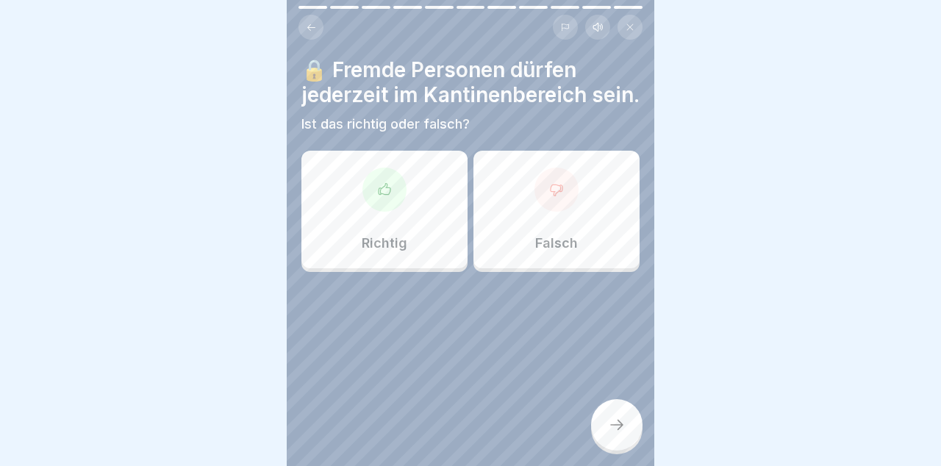
click at [600, 229] on div "Falsch" at bounding box center [556, 210] width 166 height 118
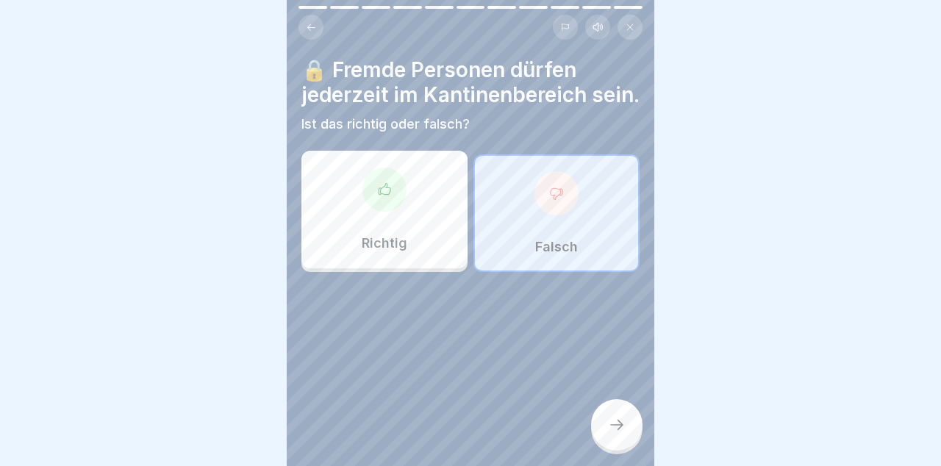
click at [619, 428] on icon at bounding box center [616, 425] width 13 height 10
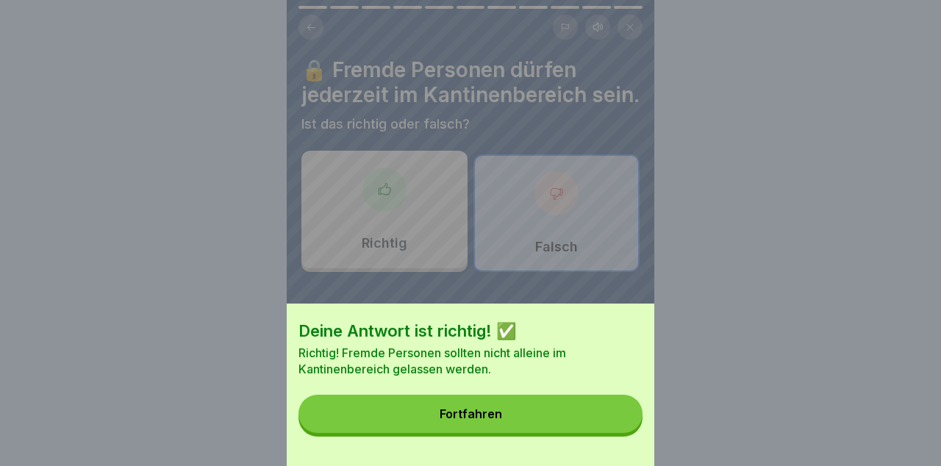
click at [589, 427] on button "Fortfahren" at bounding box center [470, 414] width 344 height 38
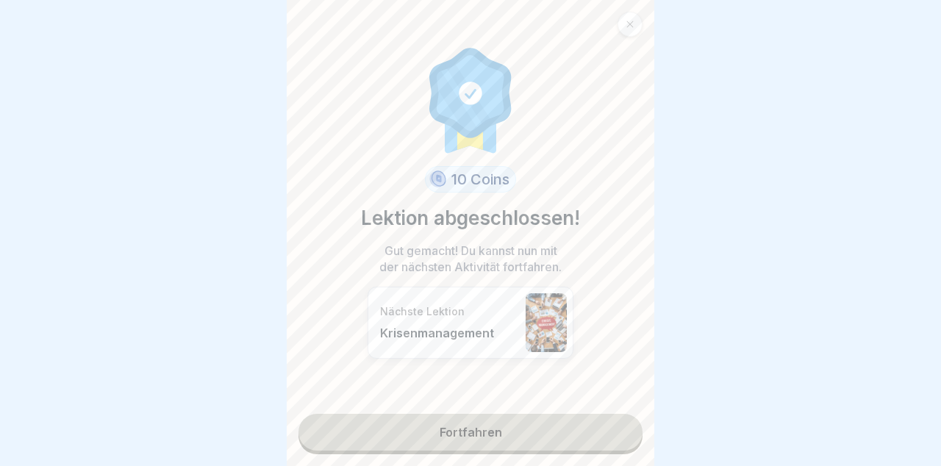
click at [595, 431] on link "Fortfahren" at bounding box center [470, 432] width 344 height 37
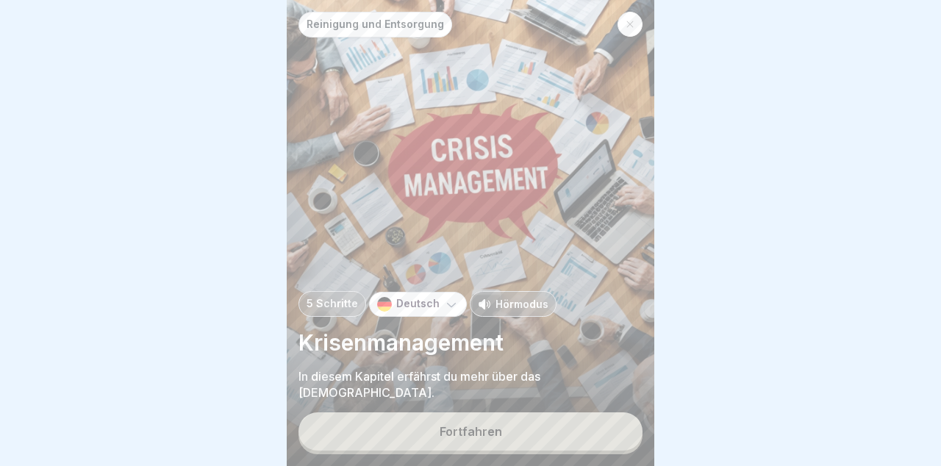
click at [888, 423] on div at bounding box center [470, 233] width 941 height 466
click at [570, 438] on button "Fortfahren" at bounding box center [470, 431] width 344 height 38
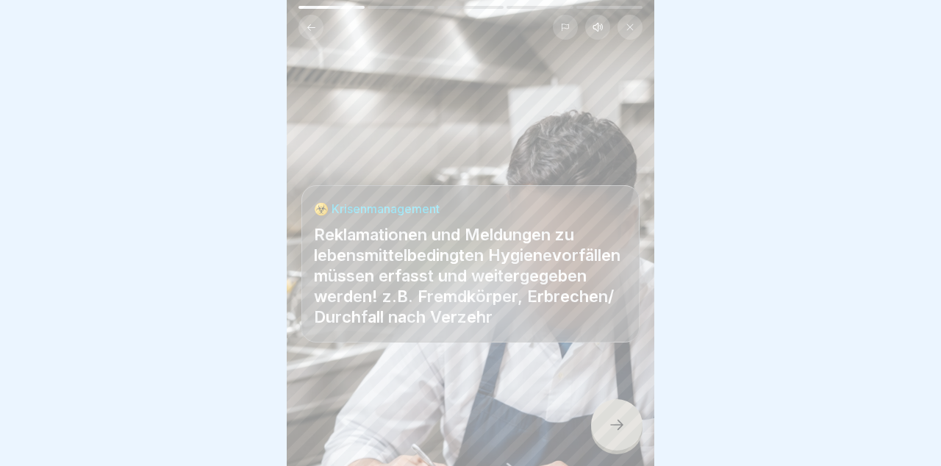
click at [626, 424] on div at bounding box center [616, 424] width 51 height 51
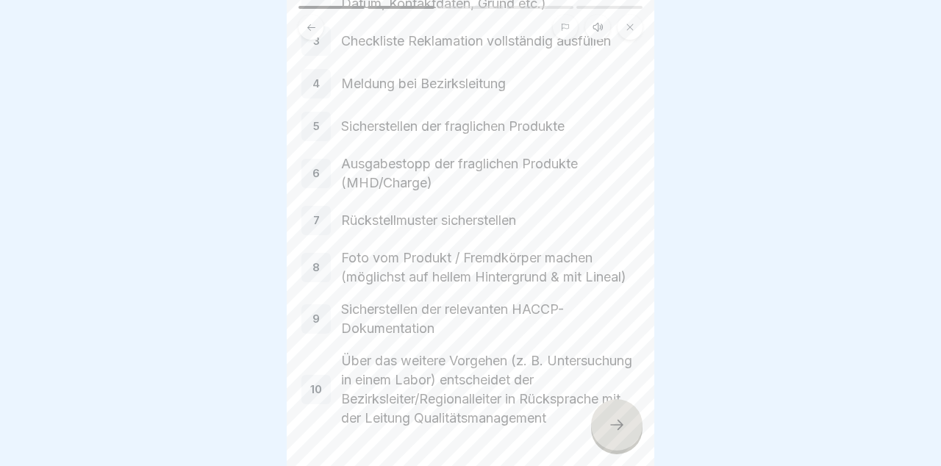
scroll to position [220, 0]
click at [621, 431] on icon at bounding box center [617, 425] width 18 height 18
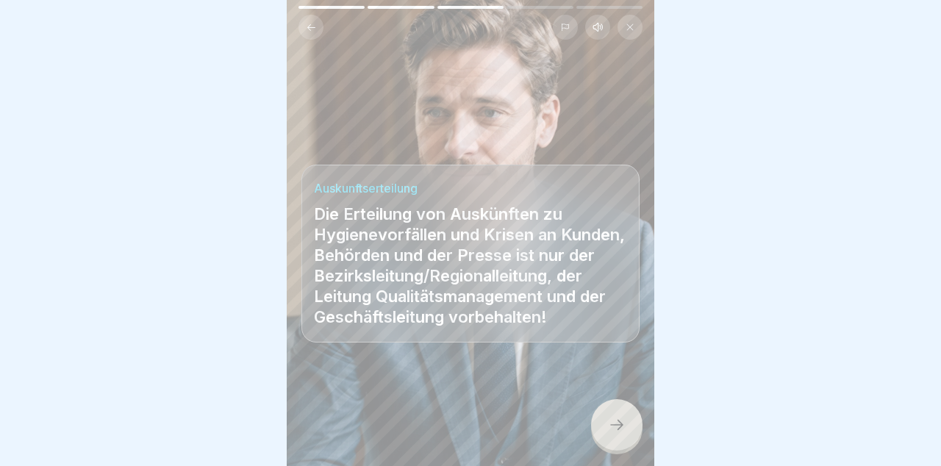
click at [625, 429] on div at bounding box center [616, 424] width 51 height 51
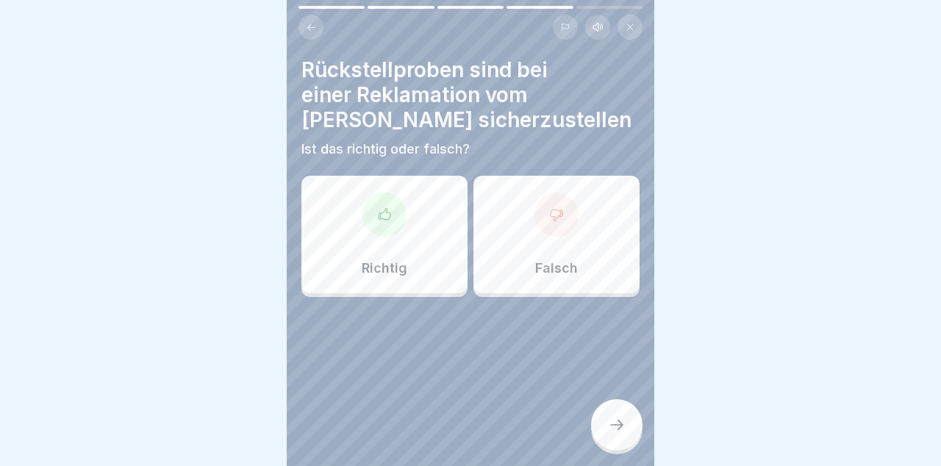
click at [420, 272] on div "Richtig" at bounding box center [384, 235] width 166 height 118
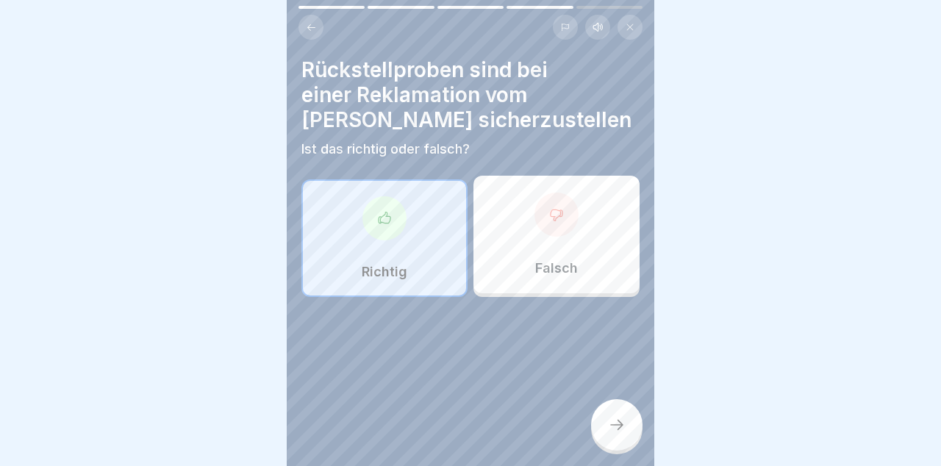
click at [633, 415] on div at bounding box center [616, 424] width 51 height 51
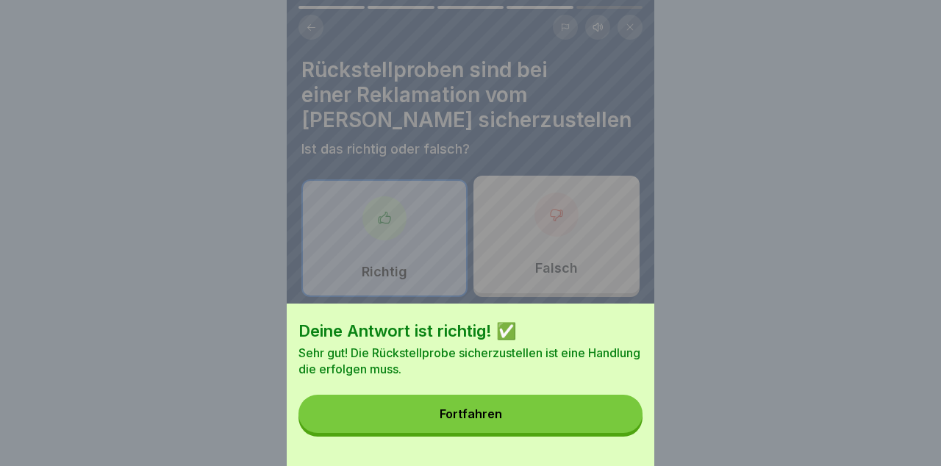
click at [609, 420] on button "Fortfahren" at bounding box center [470, 414] width 344 height 38
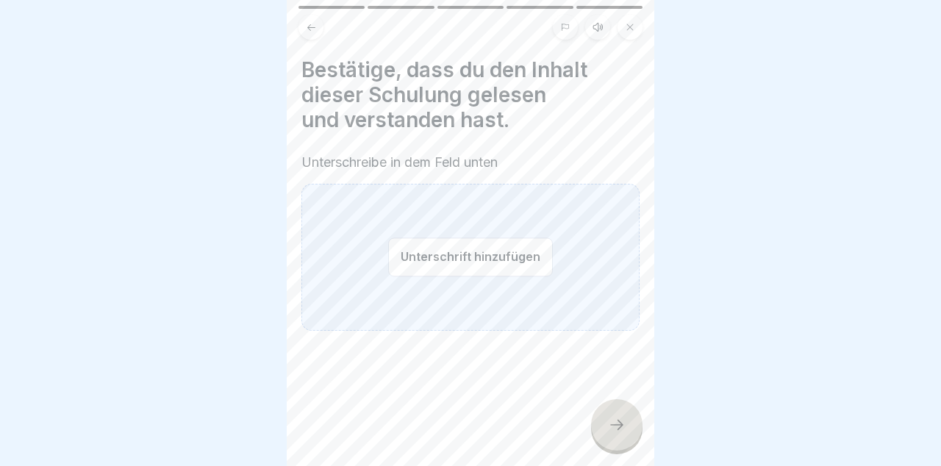
click at [514, 263] on button "Unterschrift hinzufügen" at bounding box center [470, 256] width 165 height 39
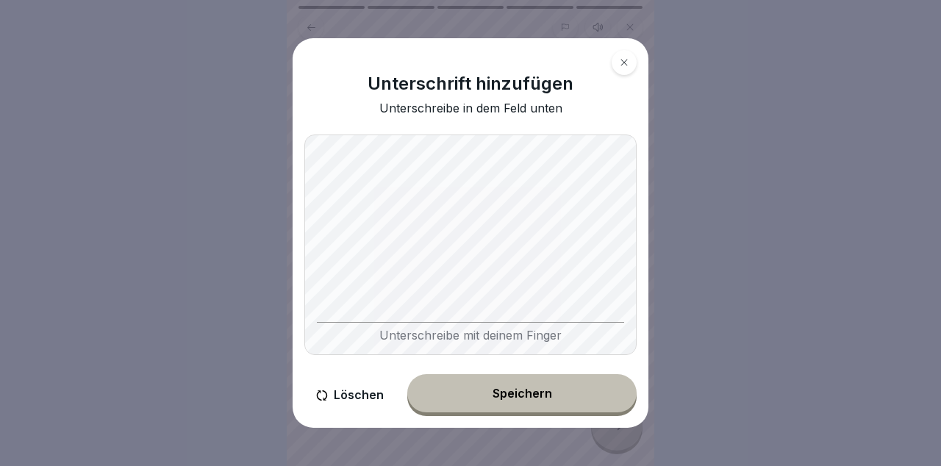
click at [572, 403] on button "Speichern" at bounding box center [521, 393] width 229 height 38
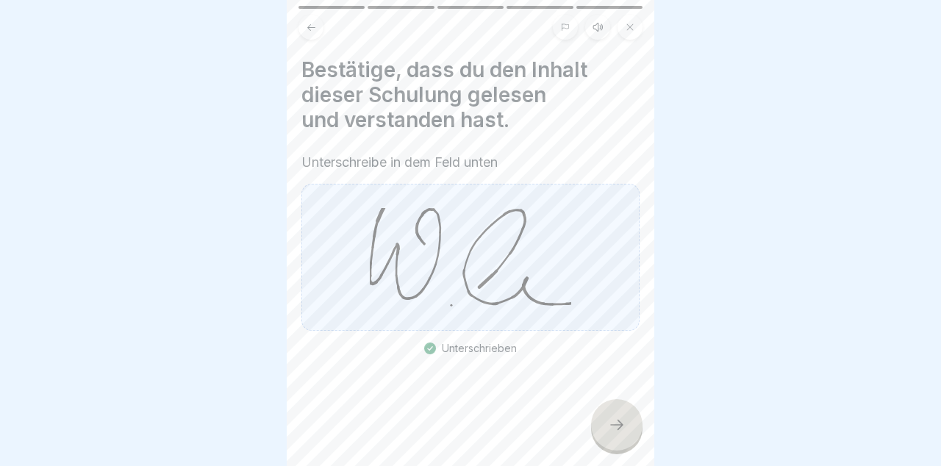
click at [625, 434] on div at bounding box center [616, 424] width 51 height 51
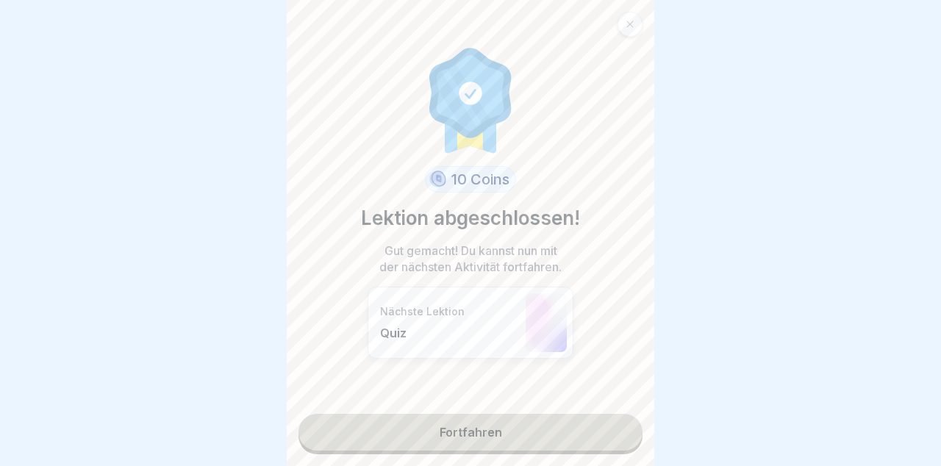
click at [578, 432] on link "Fortfahren" at bounding box center [470, 432] width 344 height 37
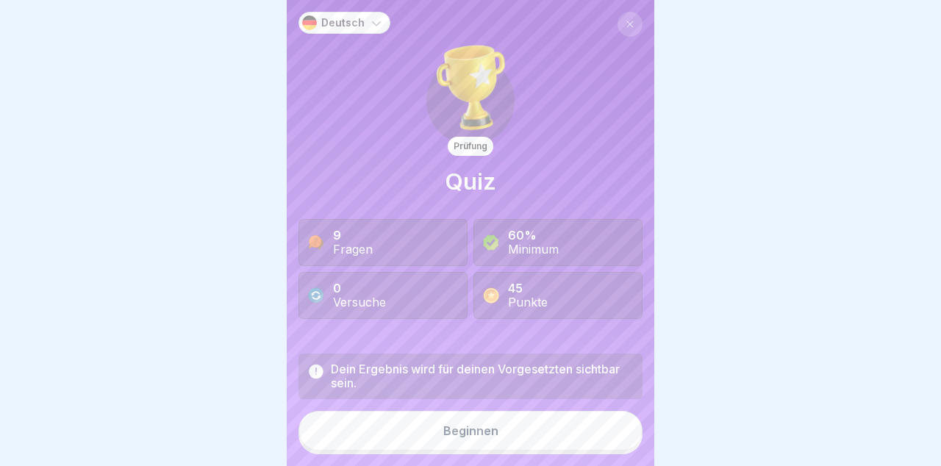
click at [561, 444] on button "Beginnen" at bounding box center [470, 431] width 344 height 40
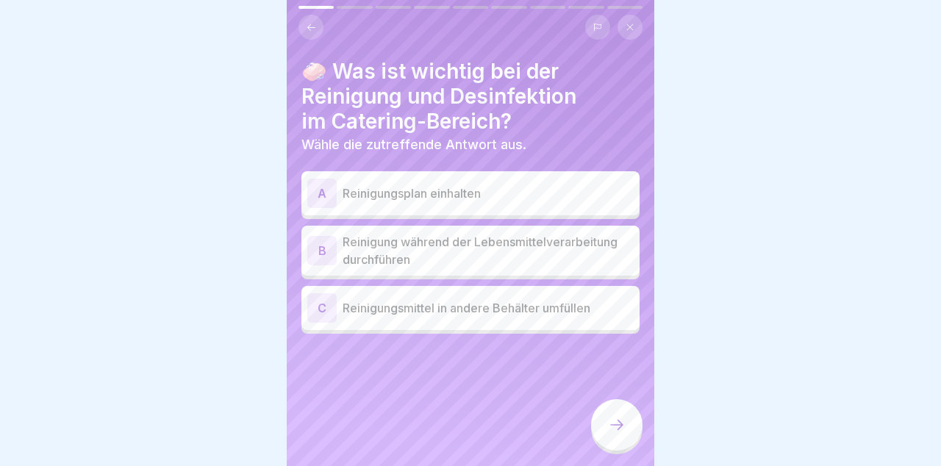
click at [592, 198] on p "Reinigungsplan einhalten" at bounding box center [487, 193] width 291 height 18
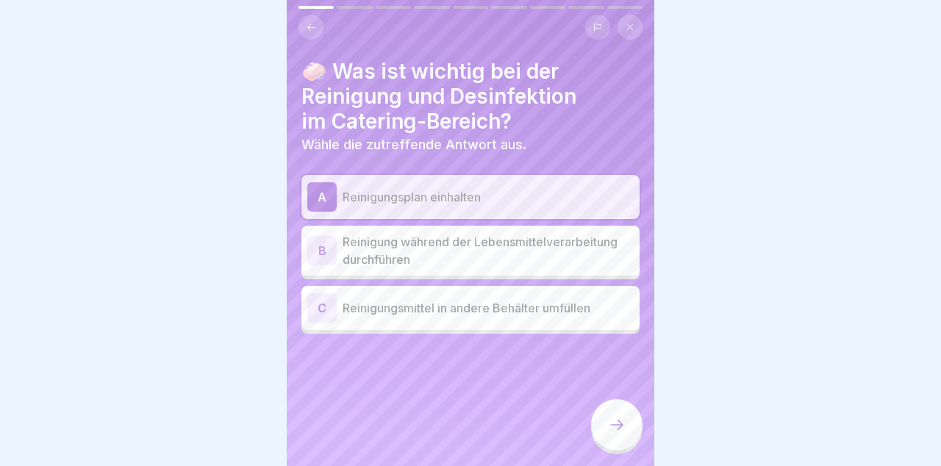
click at [628, 421] on div at bounding box center [616, 424] width 51 height 51
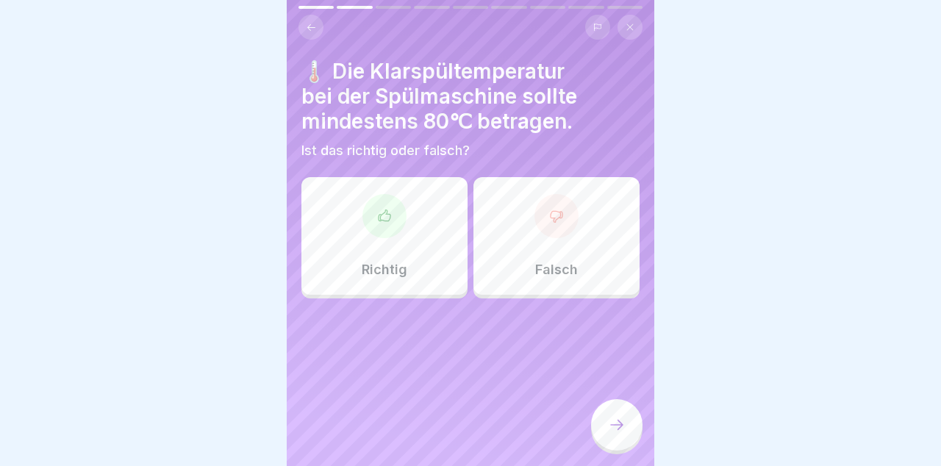
click at [422, 252] on div "Richtig" at bounding box center [384, 236] width 166 height 118
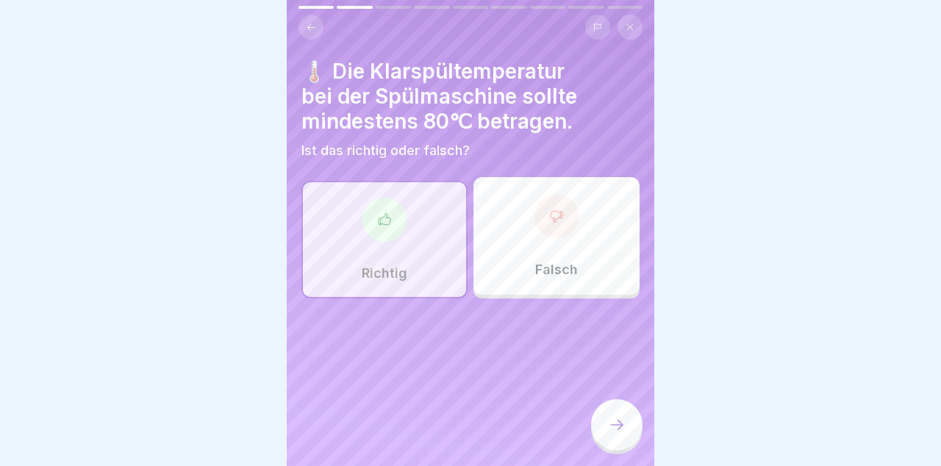
click at [619, 431] on icon at bounding box center [617, 425] width 18 height 18
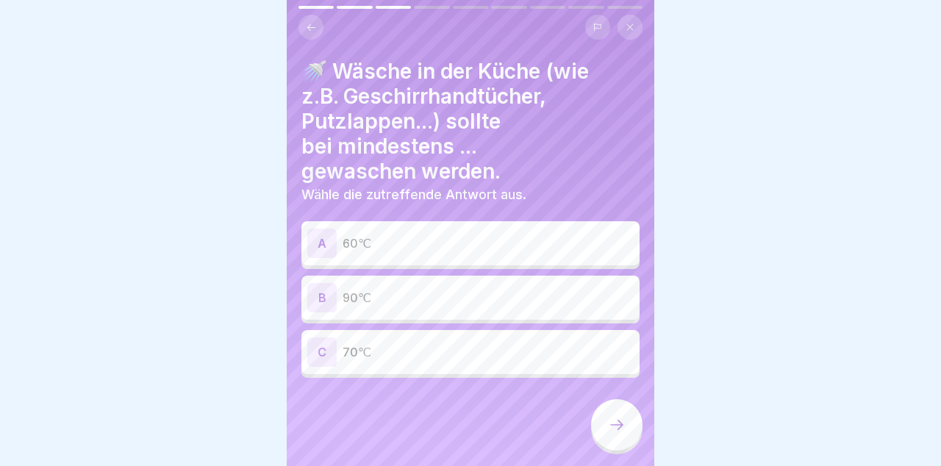
click at [581, 302] on p "90℃" at bounding box center [487, 298] width 291 height 18
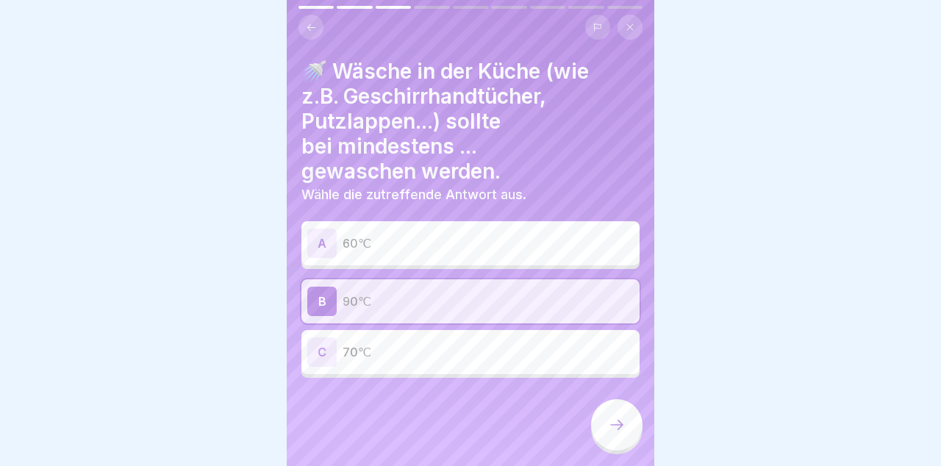
click at [622, 445] on div at bounding box center [616, 424] width 51 height 51
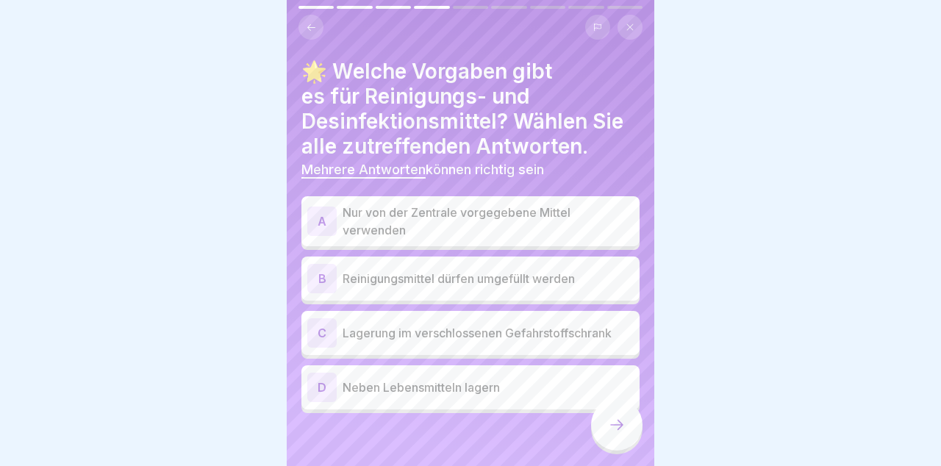
click at [609, 219] on p "Nur von der Zentrale vorgegebene Mittel verwenden" at bounding box center [487, 221] width 291 height 35
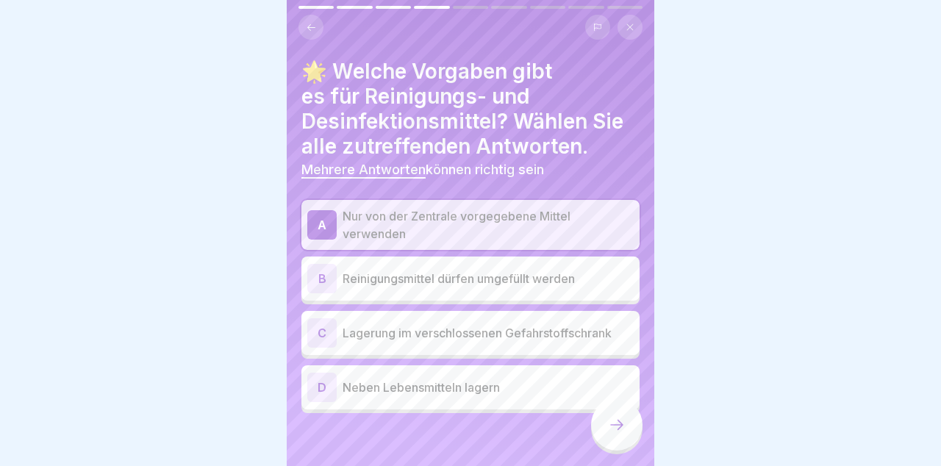
click at [583, 331] on p "Lagerung im verschlossenen Gefahrstoffschrank" at bounding box center [487, 333] width 291 height 18
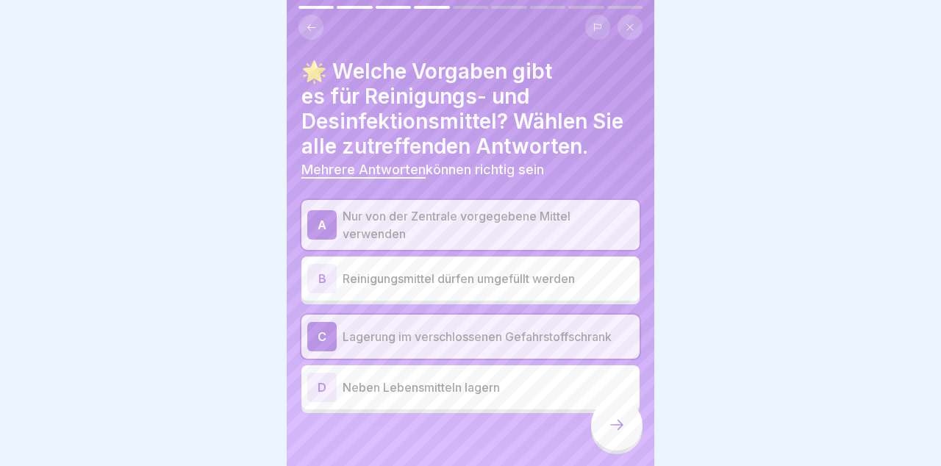
click at [619, 428] on icon at bounding box center [616, 425] width 13 height 10
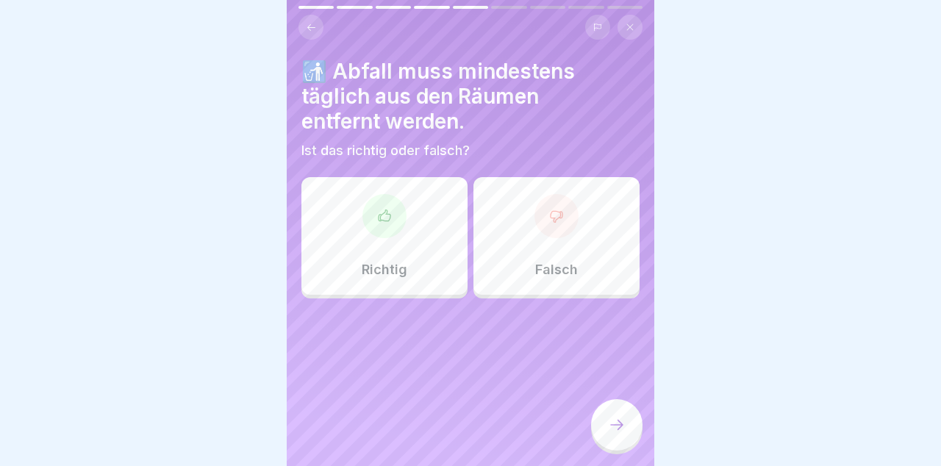
click at [419, 282] on div "Richtig" at bounding box center [384, 236] width 166 height 118
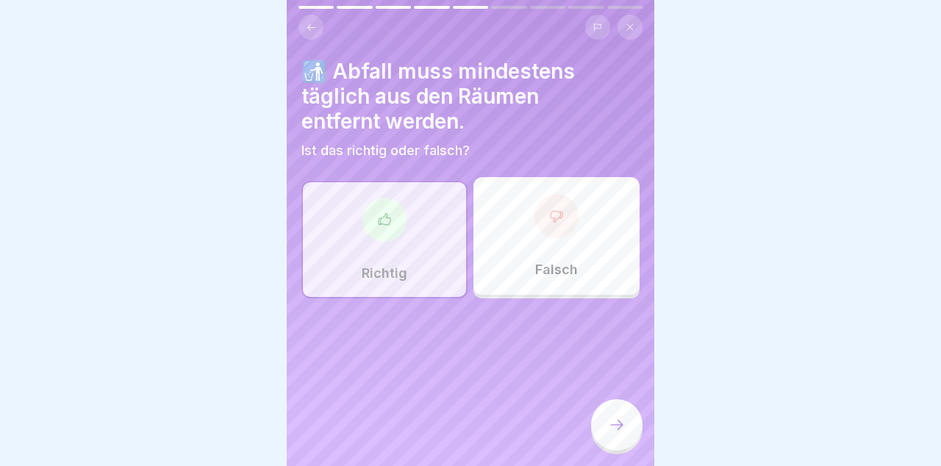
click at [617, 428] on icon at bounding box center [616, 425] width 13 height 10
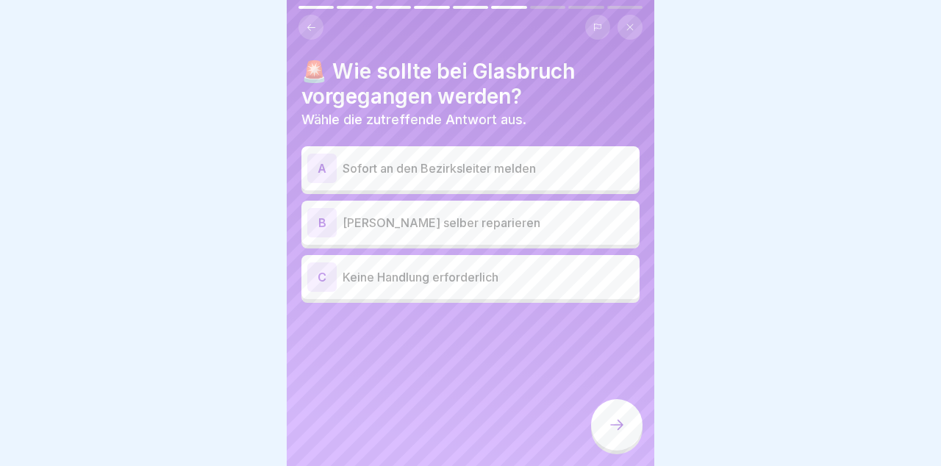
click at [586, 173] on p "Sofort an den Bezirksleiter melden" at bounding box center [487, 168] width 291 height 18
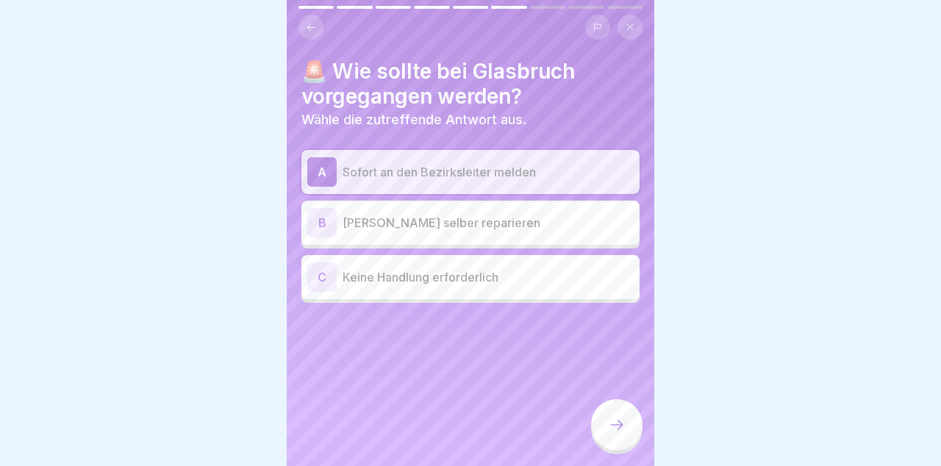
click at [615, 430] on icon at bounding box center [617, 425] width 18 height 18
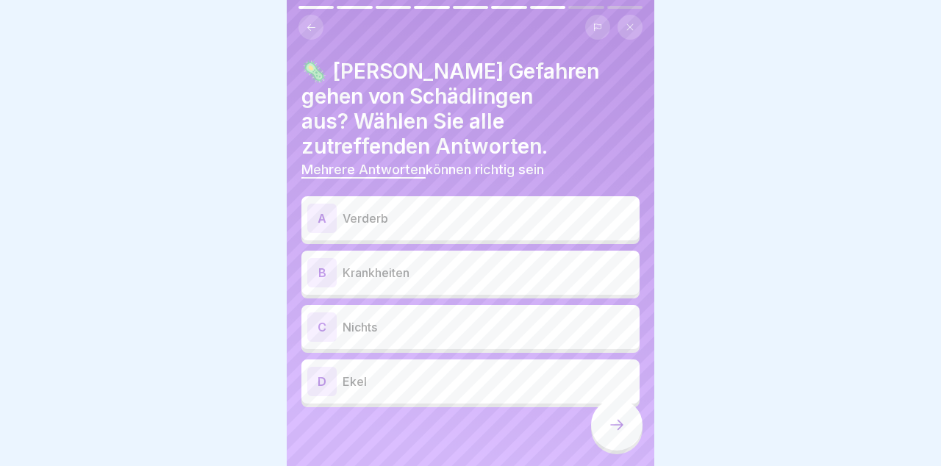
click at [582, 209] on p "Verderb" at bounding box center [487, 218] width 291 height 18
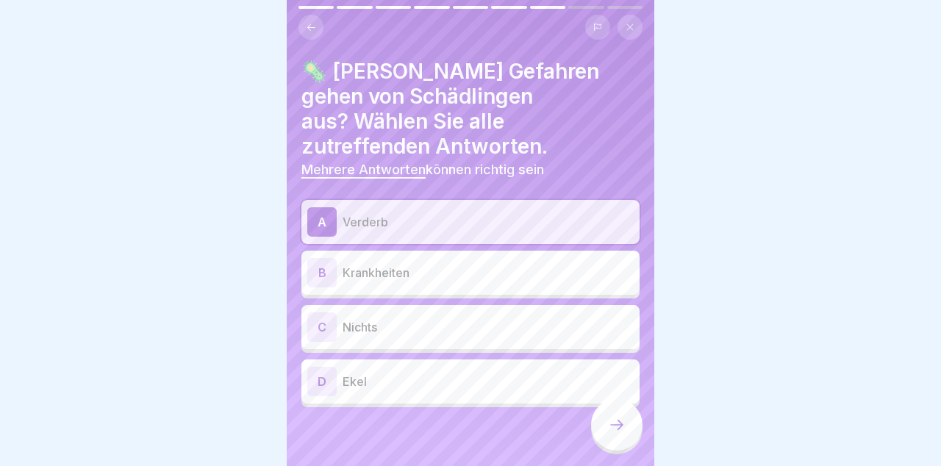
click at [573, 264] on p "Krankheiten" at bounding box center [487, 273] width 291 height 18
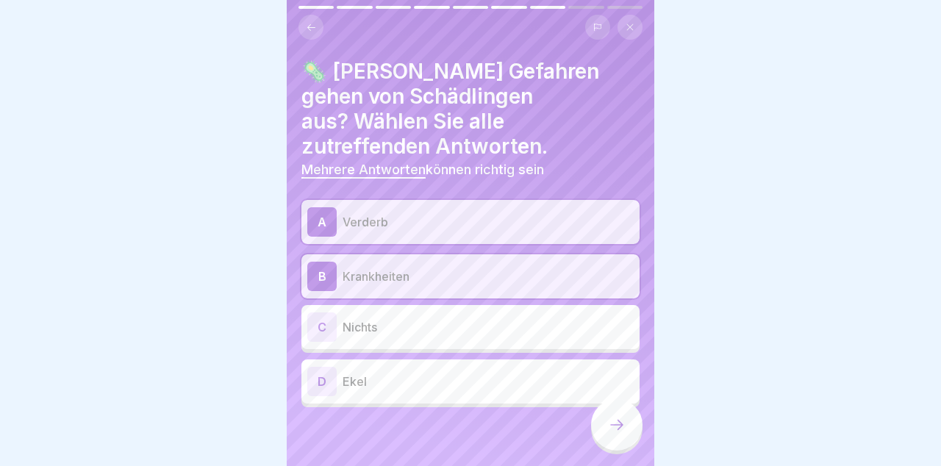
click at [531, 367] on div "D Ekel" at bounding box center [470, 381] width 326 height 29
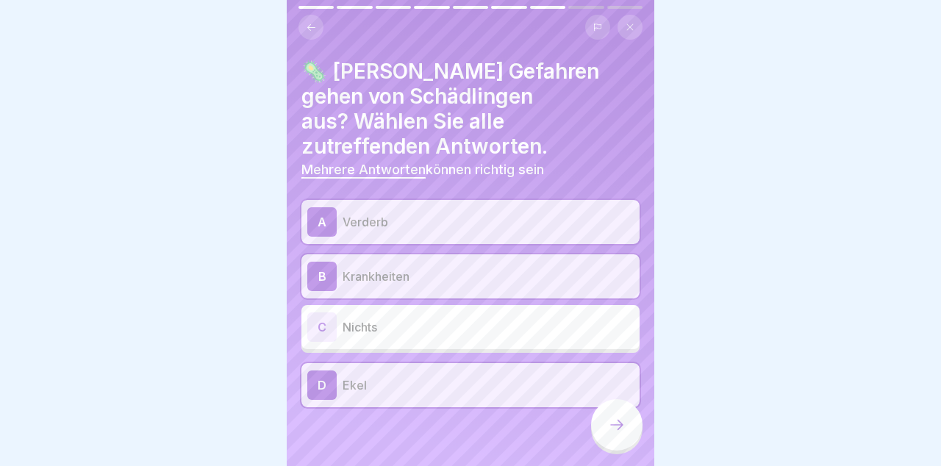
click at [626, 429] on div at bounding box center [616, 424] width 51 height 51
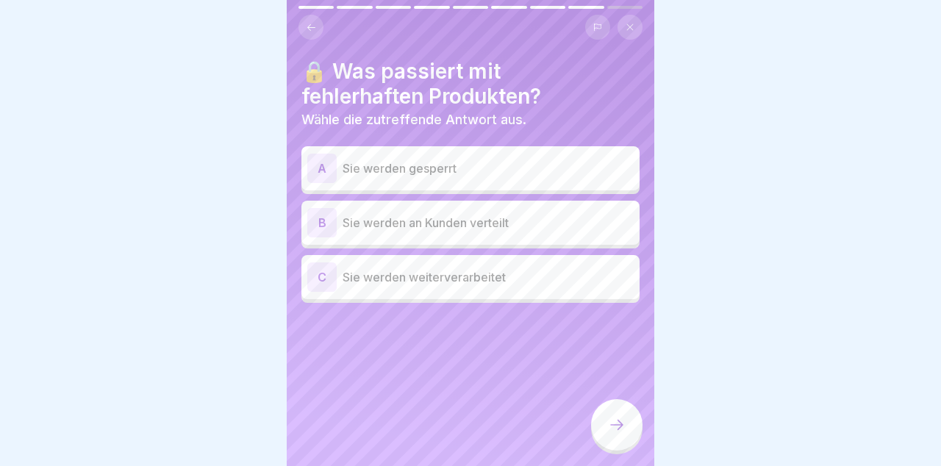
click at [578, 172] on p "Sie werden gesperrt" at bounding box center [487, 168] width 291 height 18
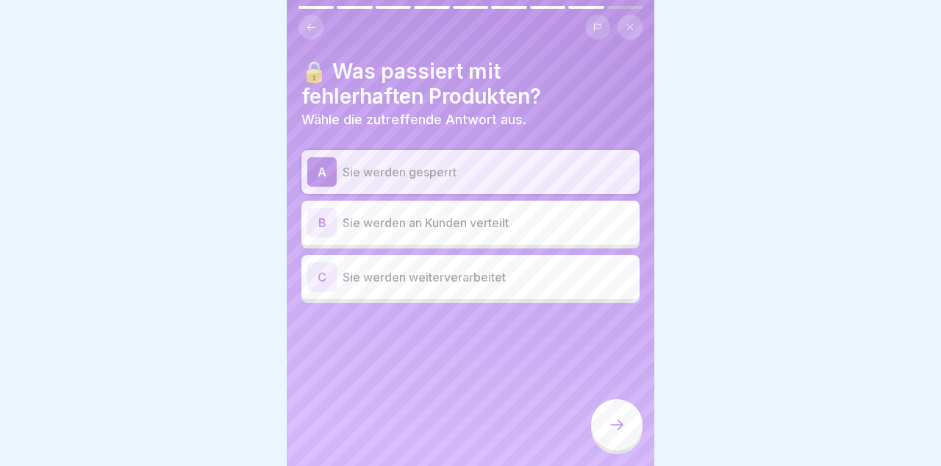
click at [611, 431] on icon at bounding box center [617, 425] width 18 height 18
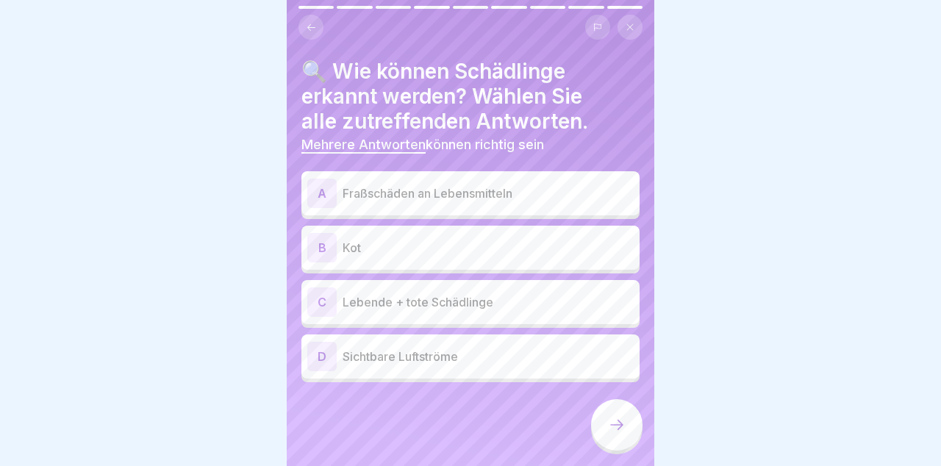
click at [610, 187] on p "Fraßschäden an Lebensmitteln" at bounding box center [487, 193] width 291 height 18
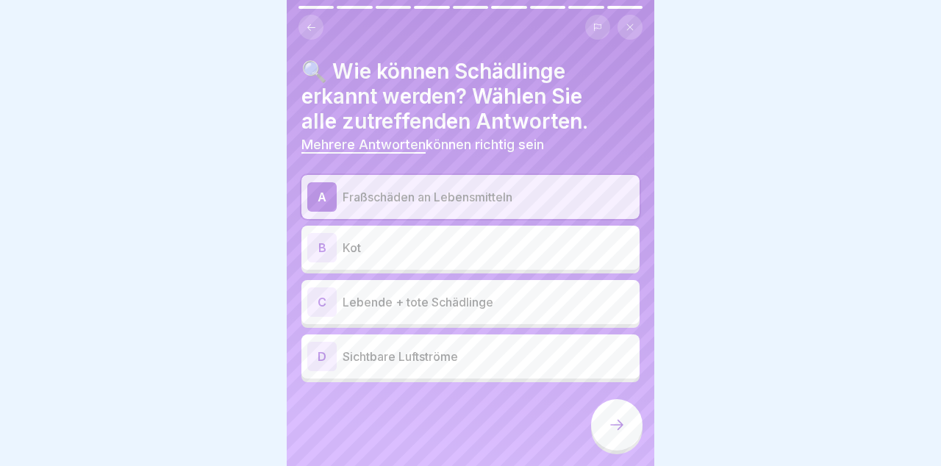
click at [591, 254] on p "Kot" at bounding box center [487, 248] width 291 height 18
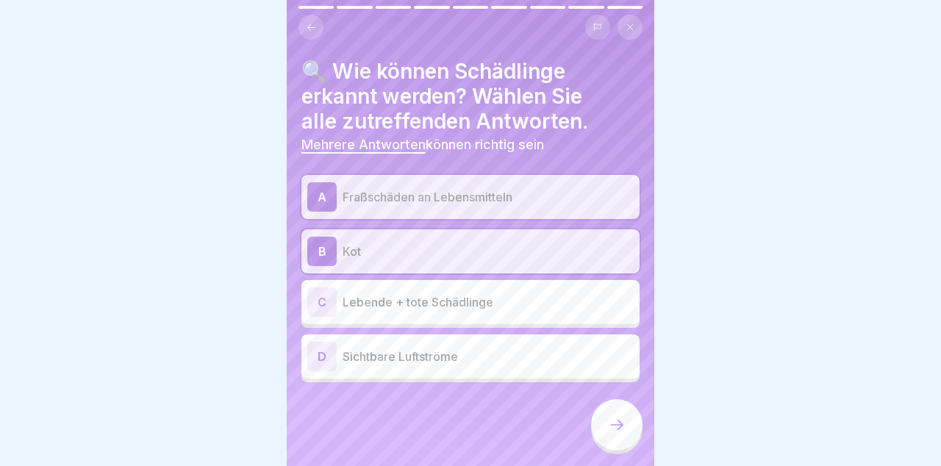
click at [583, 292] on div "C Lebende + tote Schädlinge" at bounding box center [470, 301] width 326 height 29
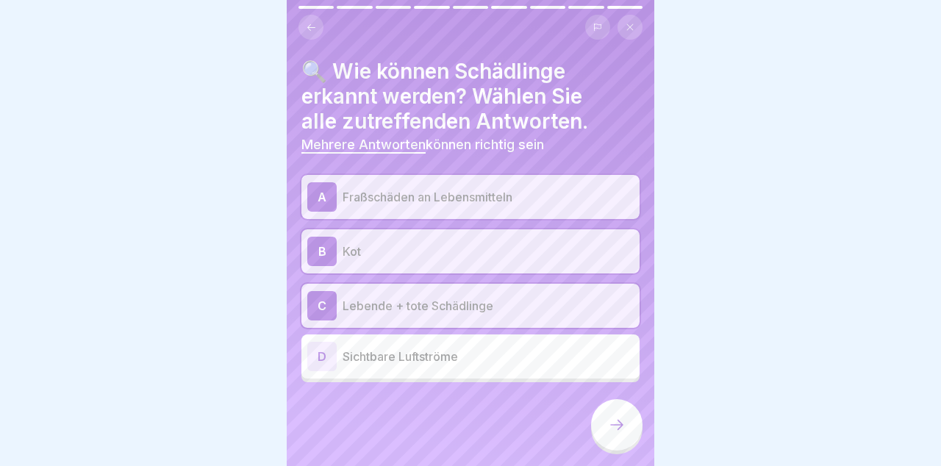
click at [620, 425] on icon at bounding box center [616, 425] width 13 height 10
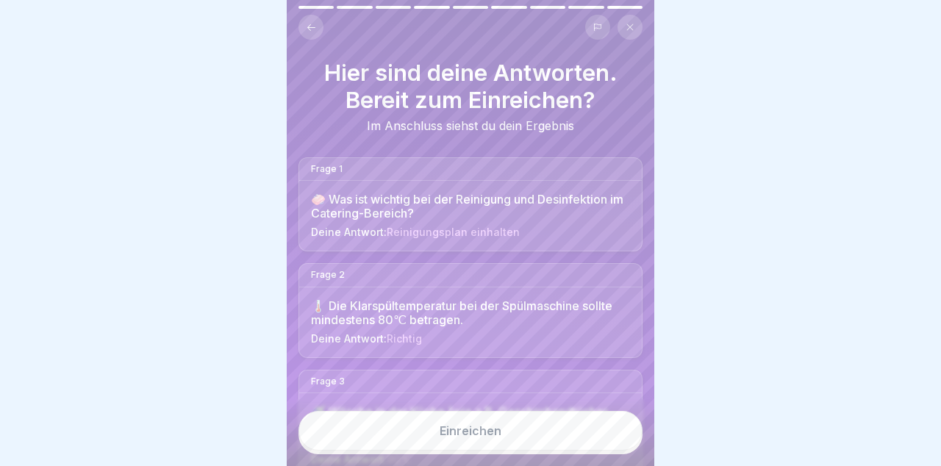
click at [581, 433] on button "Einreichen" at bounding box center [470, 431] width 344 height 40
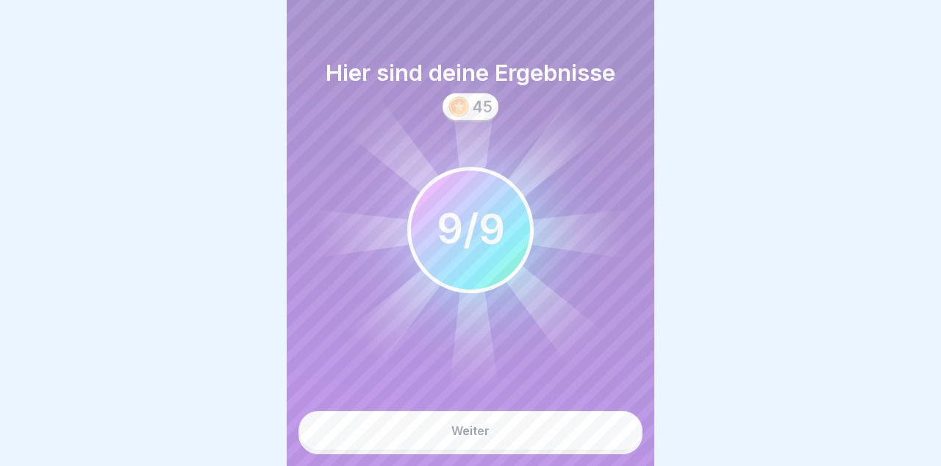
click at [550, 431] on button "Weiter" at bounding box center [470, 431] width 344 height 40
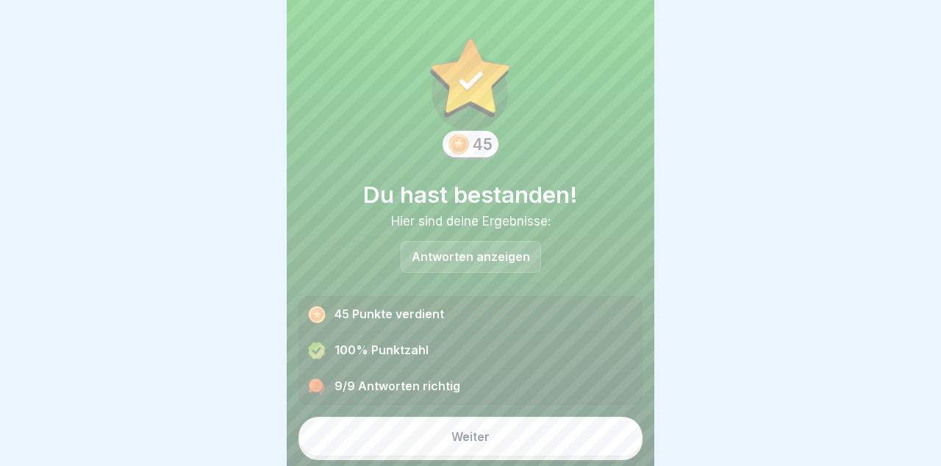
click at [560, 447] on button "Weiter" at bounding box center [470, 437] width 344 height 40
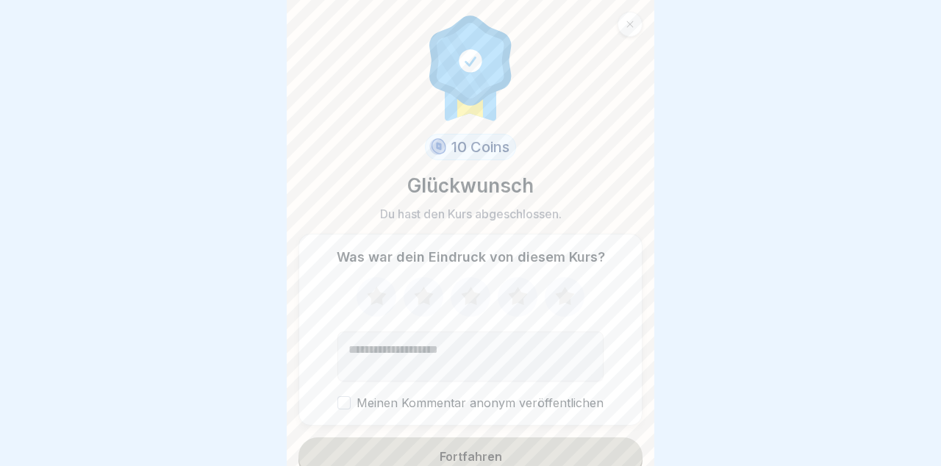
click at [471, 300] on icon at bounding box center [470, 296] width 19 height 18
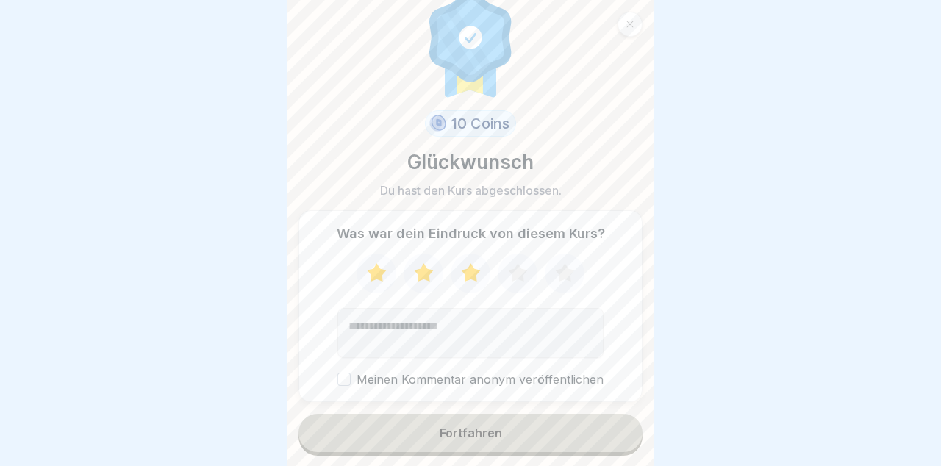
click at [508, 432] on button "Fortfahren" at bounding box center [470, 433] width 344 height 38
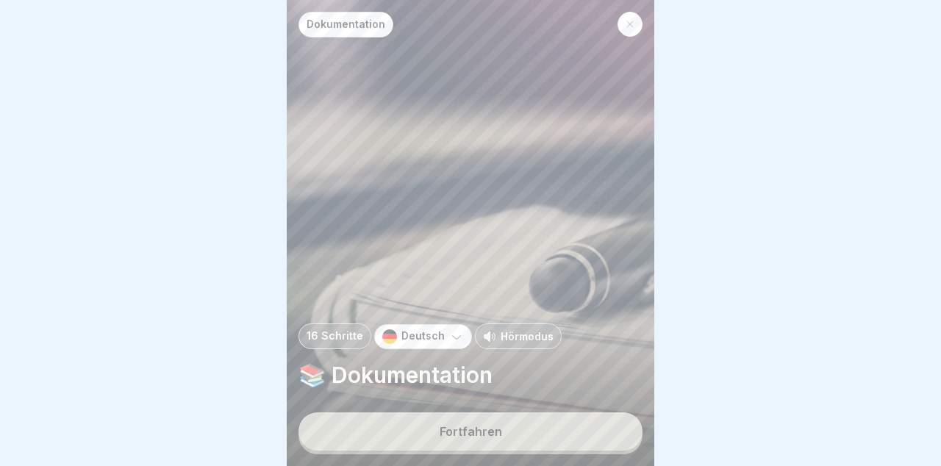
click at [495, 428] on div "Fortfahren" at bounding box center [470, 431] width 62 height 13
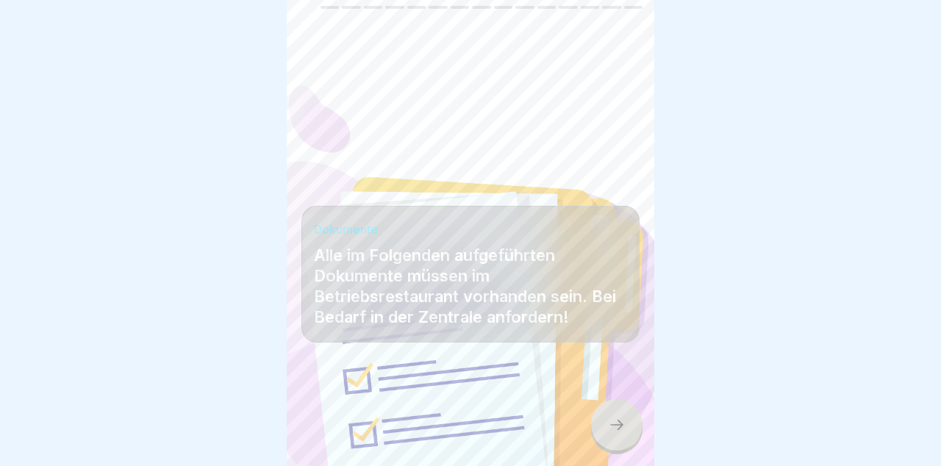
click at [617, 444] on div at bounding box center [616, 424] width 51 height 51
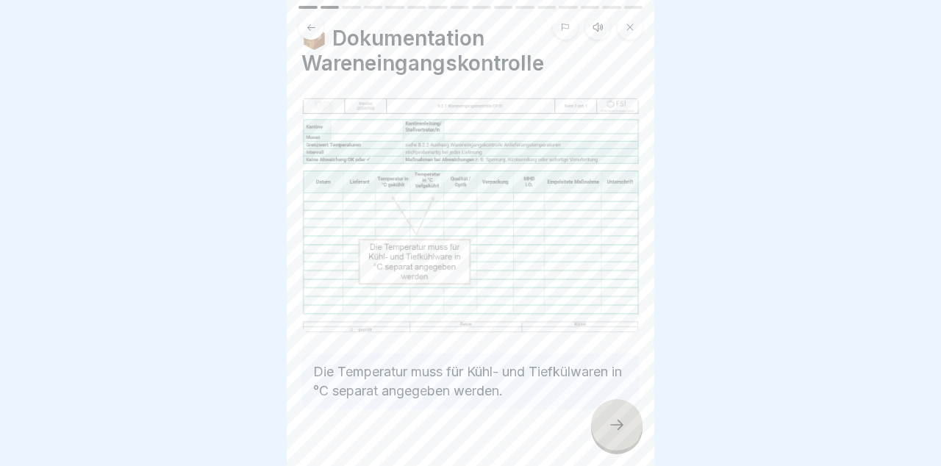
scroll to position [62, 0]
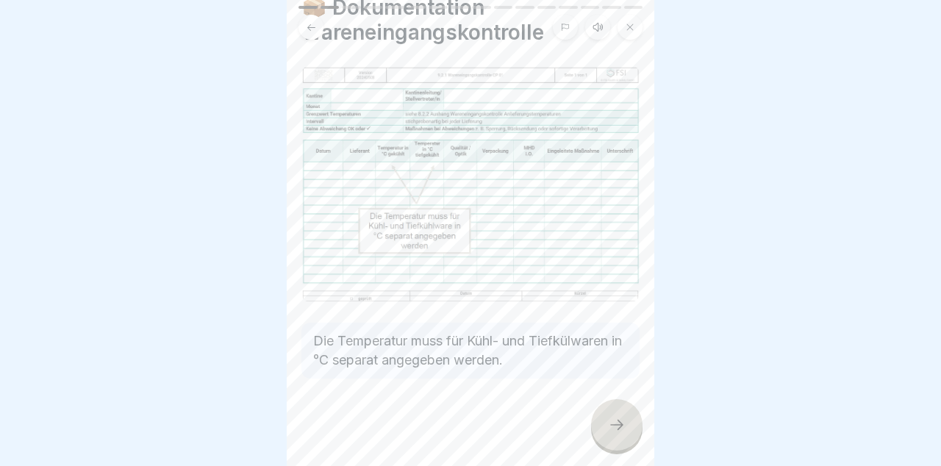
click at [617, 428] on icon at bounding box center [617, 425] width 18 height 18
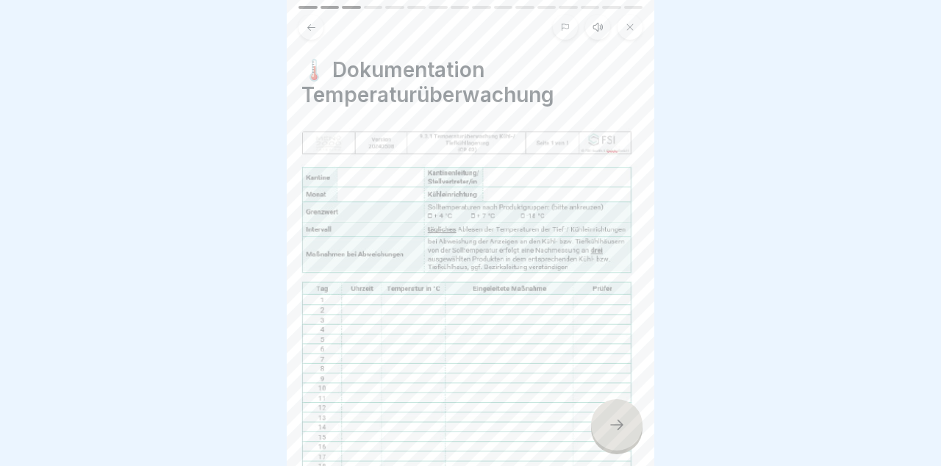
click at [616, 431] on icon at bounding box center [617, 425] width 18 height 18
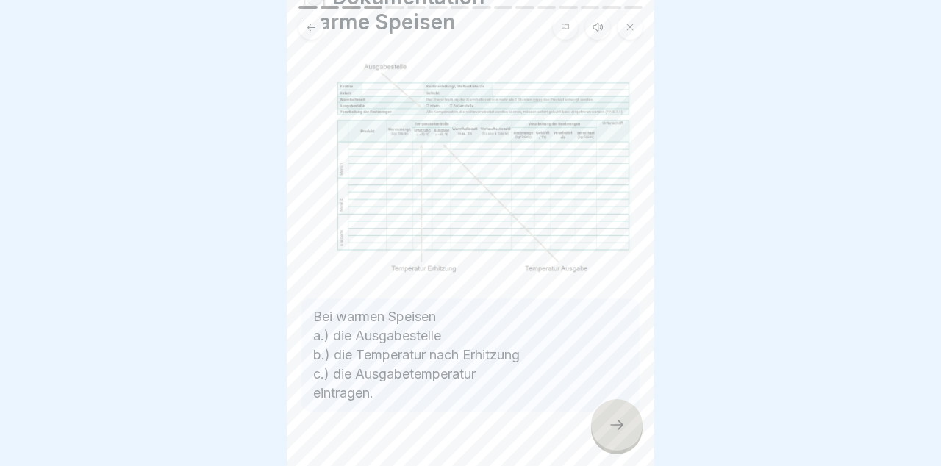
scroll to position [107, 0]
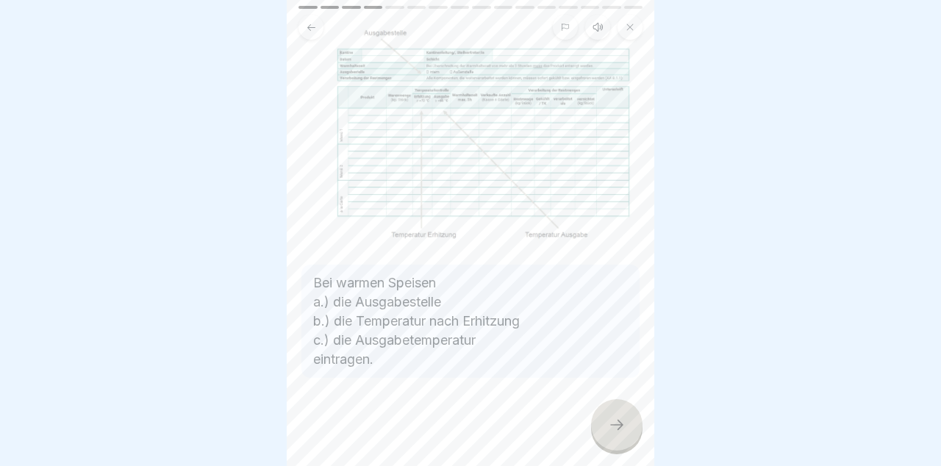
click at [611, 435] on div at bounding box center [616, 424] width 51 height 51
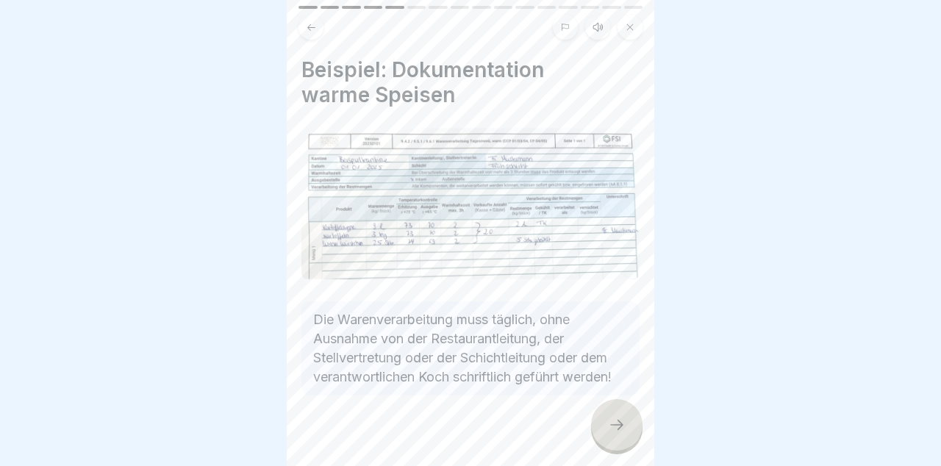
click at [614, 428] on icon at bounding box center [617, 425] width 18 height 18
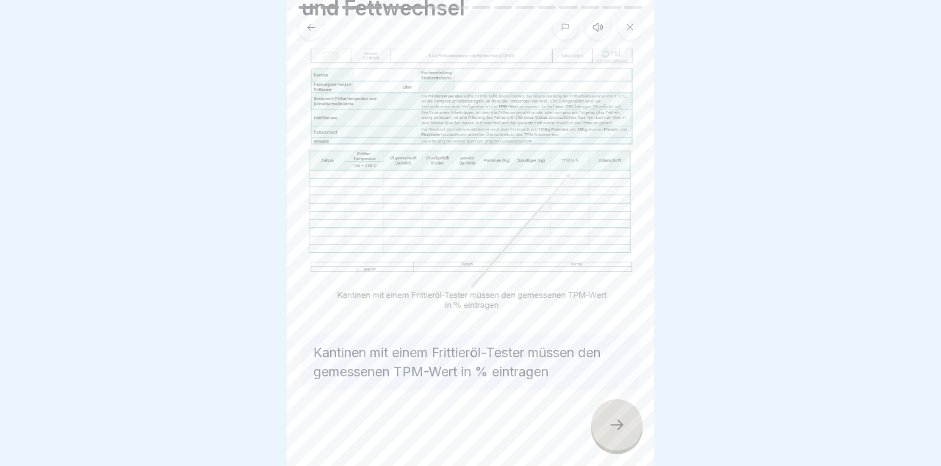
scroll to position [124, 0]
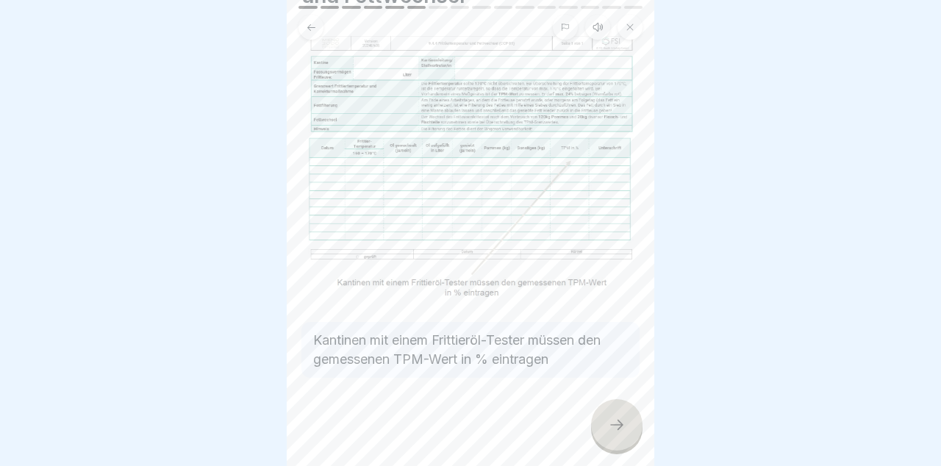
click at [620, 428] on icon at bounding box center [617, 425] width 18 height 18
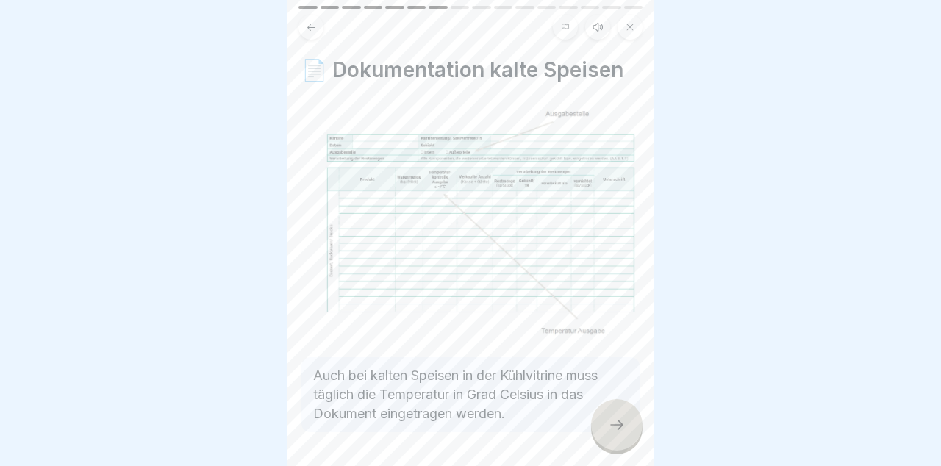
click at [620, 431] on icon at bounding box center [617, 425] width 18 height 18
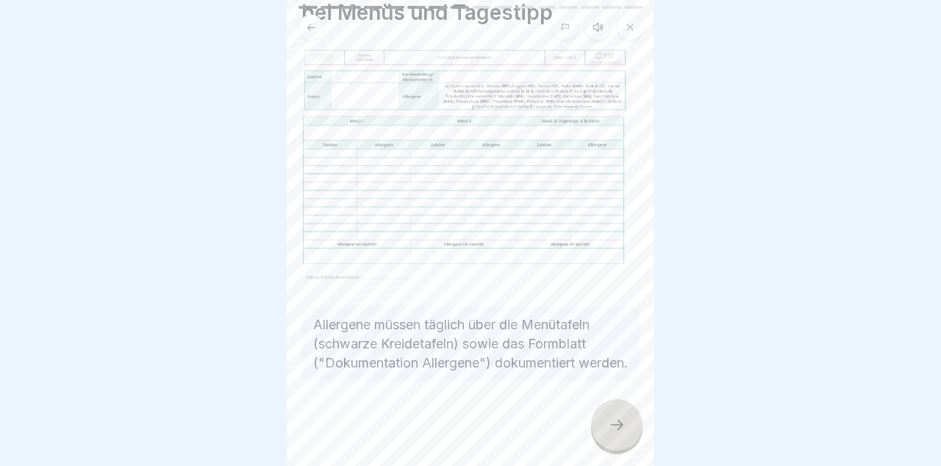
scroll to position [104, 0]
click at [625, 414] on div at bounding box center [616, 424] width 51 height 51
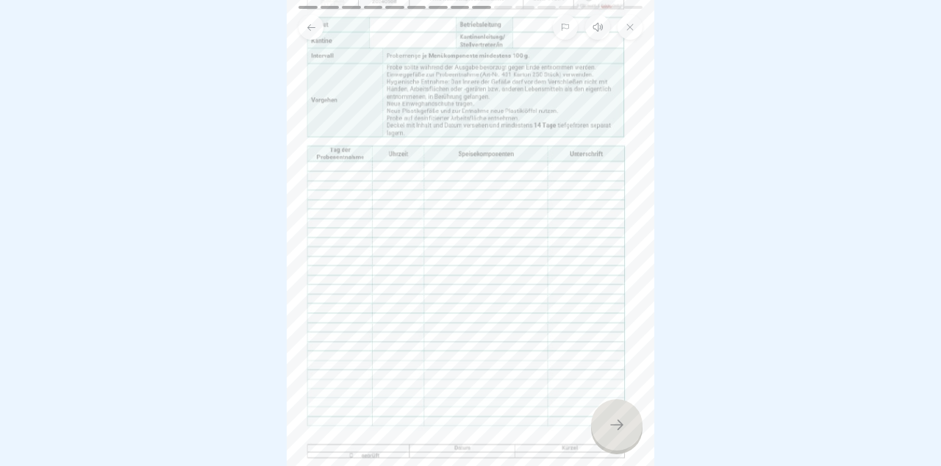
scroll to position [120, 0]
click at [620, 425] on icon at bounding box center [617, 425] width 18 height 18
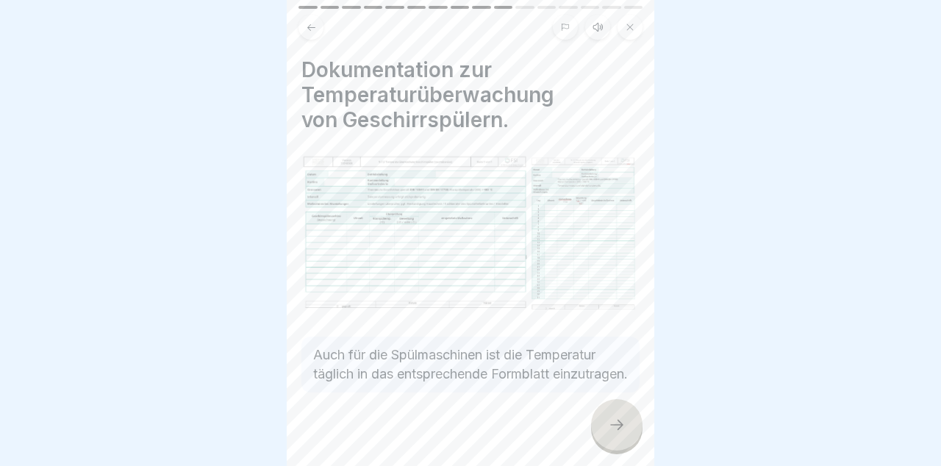
click at [620, 428] on icon at bounding box center [617, 425] width 18 height 18
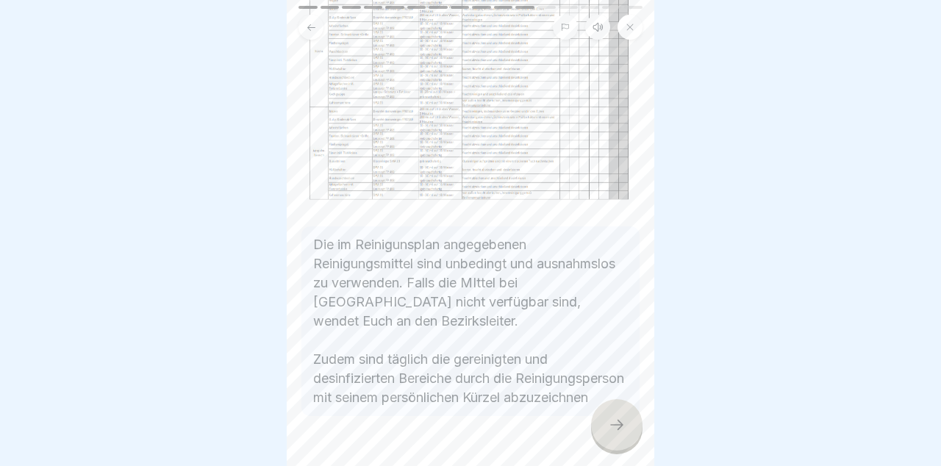
scroll to position [162, 0]
click at [628, 429] on div at bounding box center [616, 424] width 51 height 51
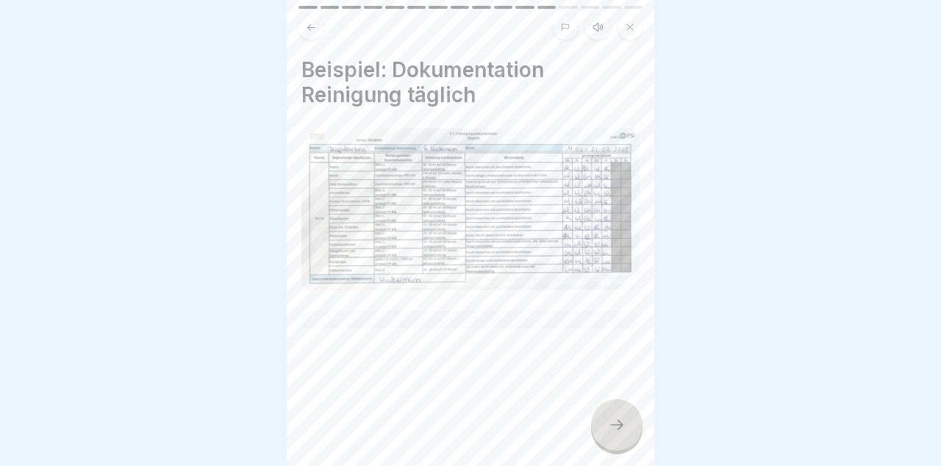
click at [624, 428] on icon at bounding box center [617, 425] width 18 height 18
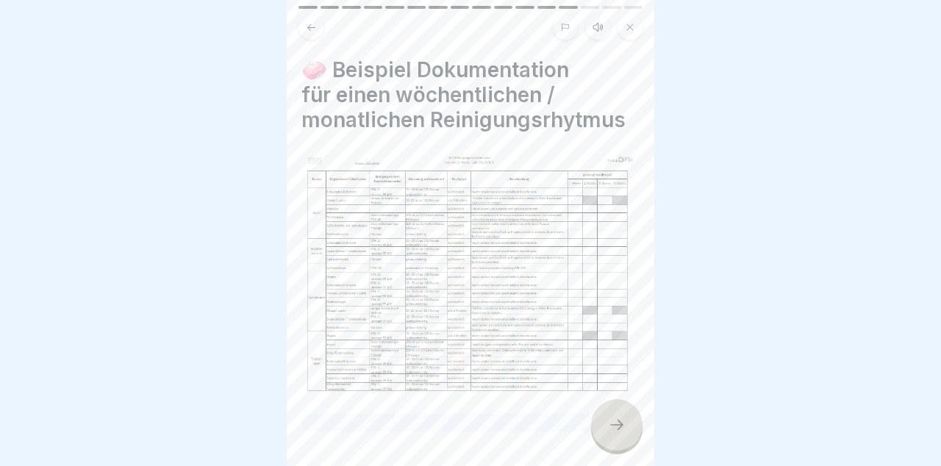
click at [614, 423] on icon at bounding box center [617, 425] width 18 height 18
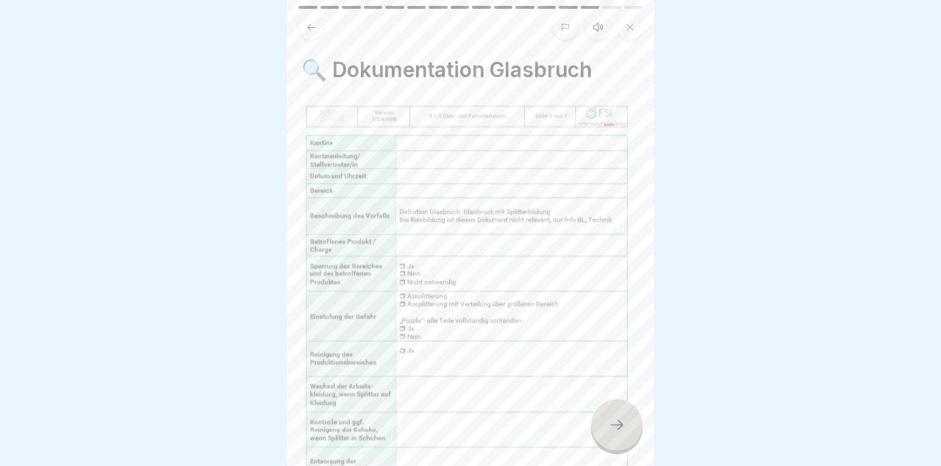
click at [611, 428] on icon at bounding box center [617, 425] width 18 height 18
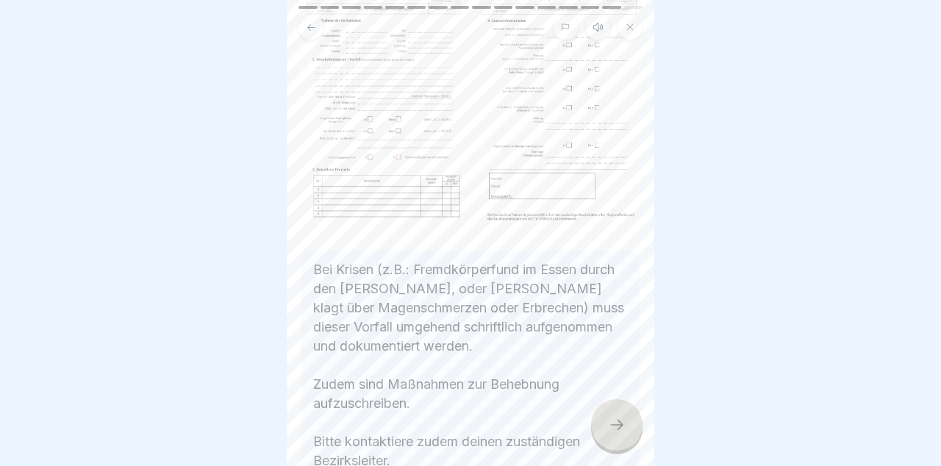
scroll to position [147, 0]
click at [619, 436] on div at bounding box center [616, 424] width 51 height 51
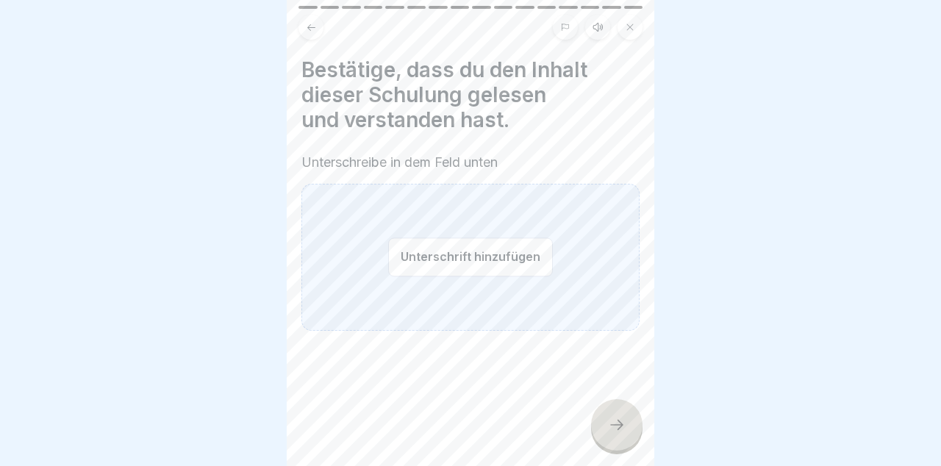
click at [505, 262] on button "Unterschrift hinzufügen" at bounding box center [470, 256] width 165 height 39
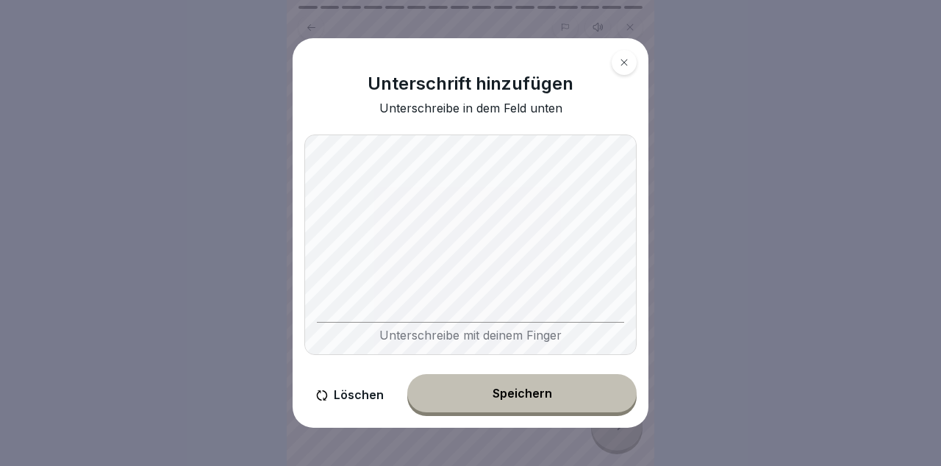
click at [548, 403] on button "Speichern" at bounding box center [521, 393] width 229 height 38
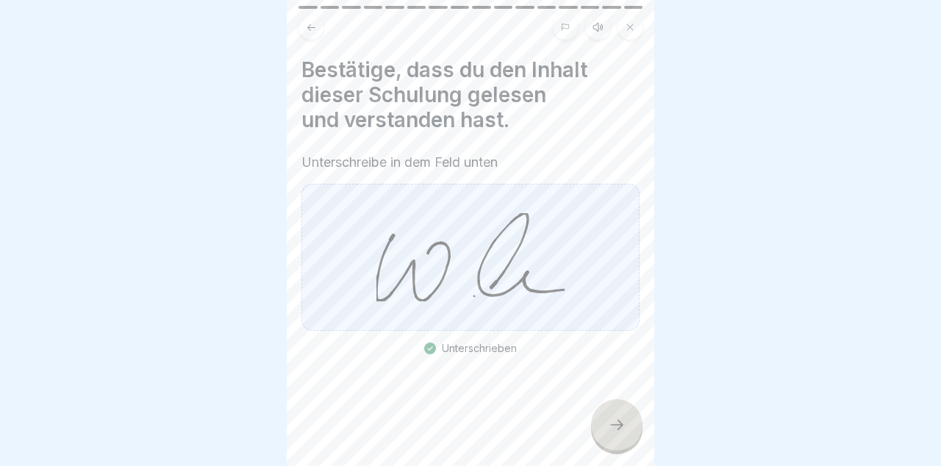
click at [626, 432] on div at bounding box center [616, 424] width 51 height 51
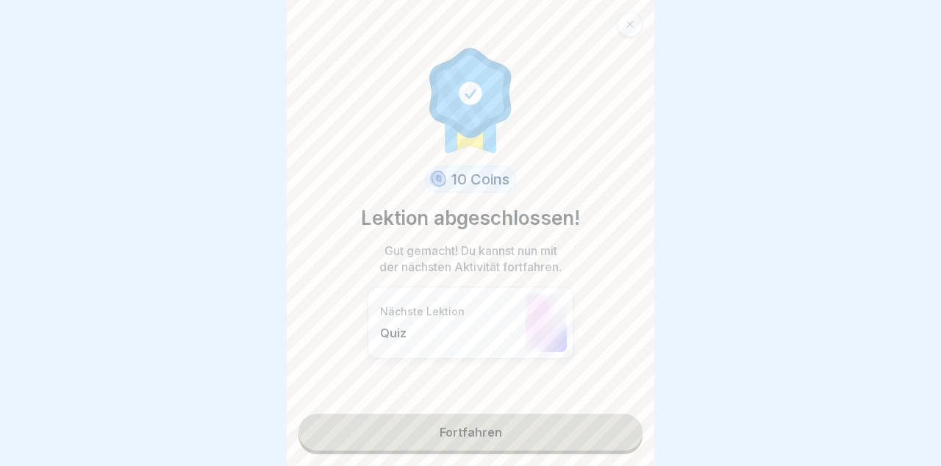
click at [542, 439] on link "Fortfahren" at bounding box center [470, 432] width 344 height 37
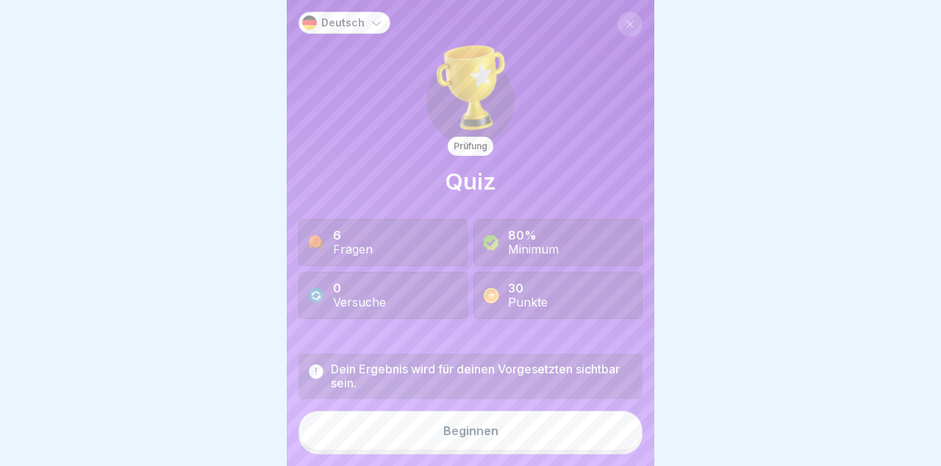
click at [524, 441] on button "Beginnen" at bounding box center [470, 431] width 344 height 40
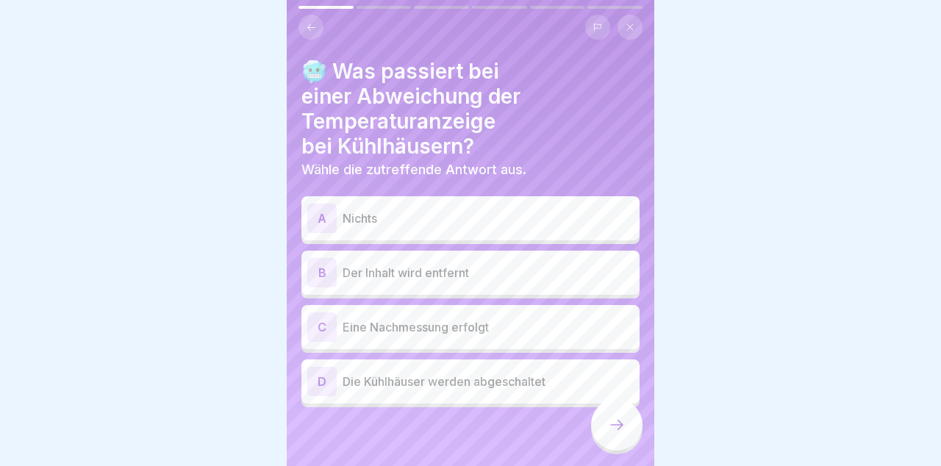
click at [301, 21] on button at bounding box center [310, 27] width 25 height 25
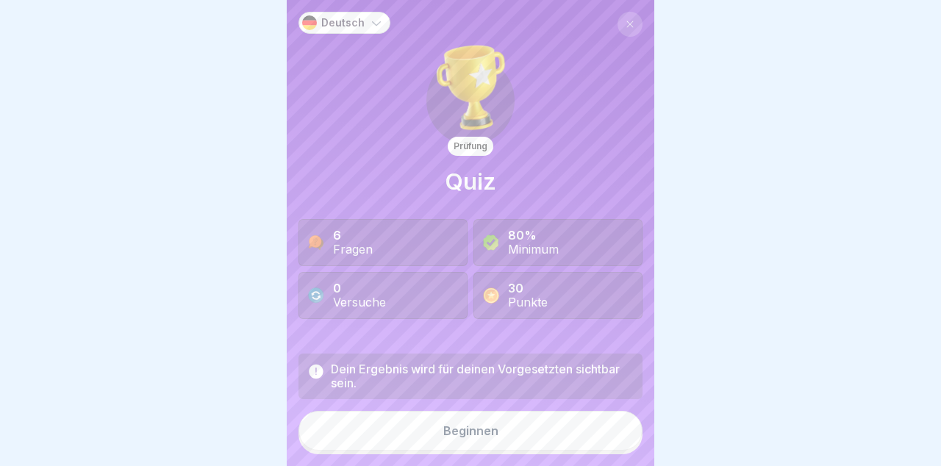
click at [638, 28] on button at bounding box center [629, 24] width 25 height 25
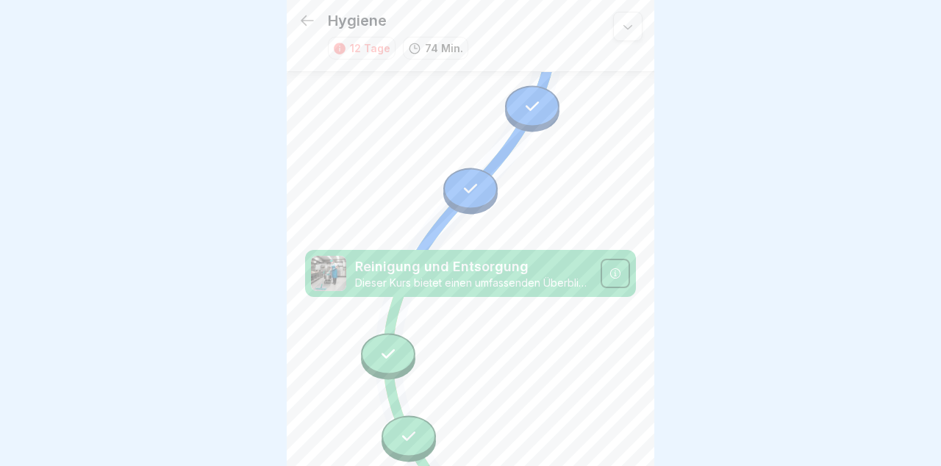
scroll to position [1494, 0]
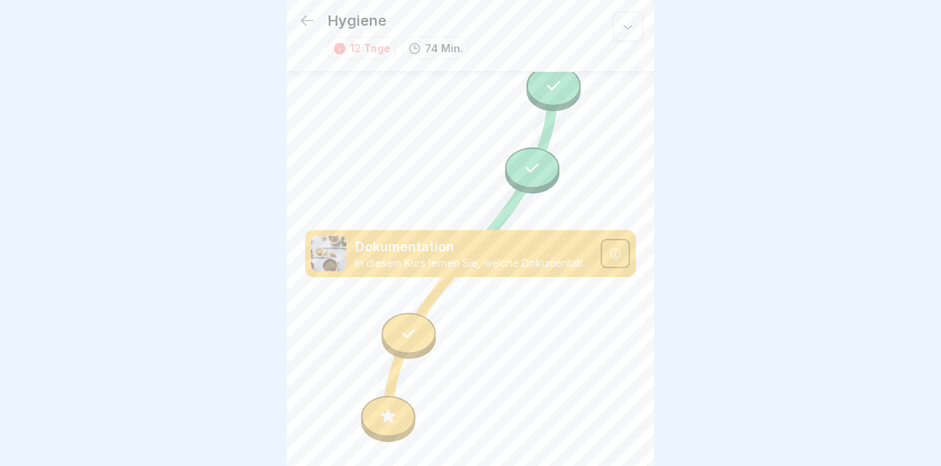
click at [620, 262] on div at bounding box center [614, 253] width 29 height 29
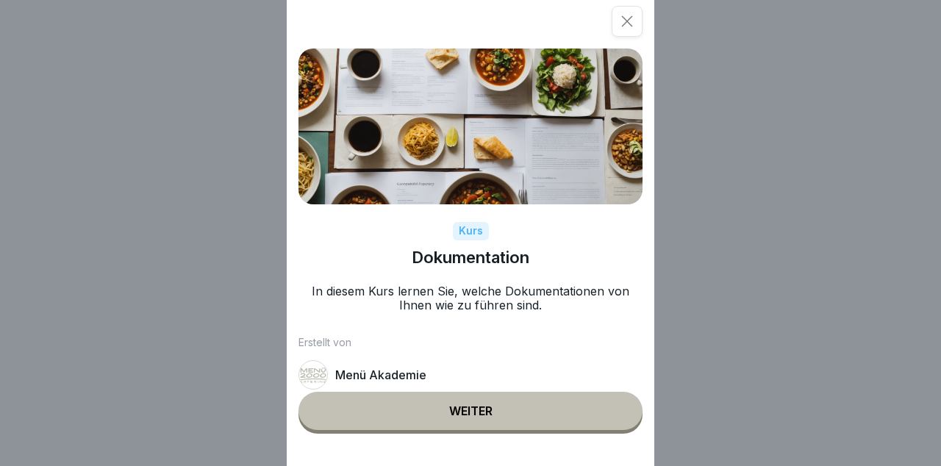
click at [519, 403] on button "Weiter" at bounding box center [470, 411] width 344 height 38
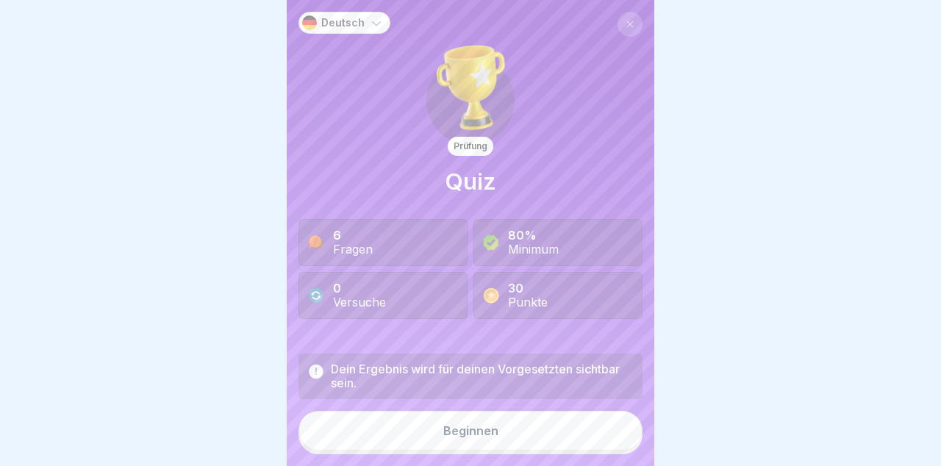
click at [475, 448] on button "Beginnen" at bounding box center [470, 431] width 344 height 40
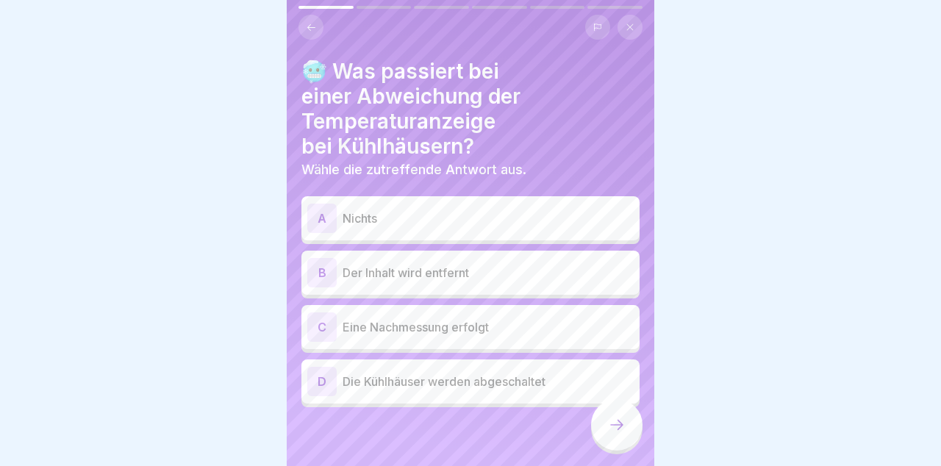
click at [567, 292] on div "B Der Inhalt wird entfernt" at bounding box center [470, 273] width 338 height 44
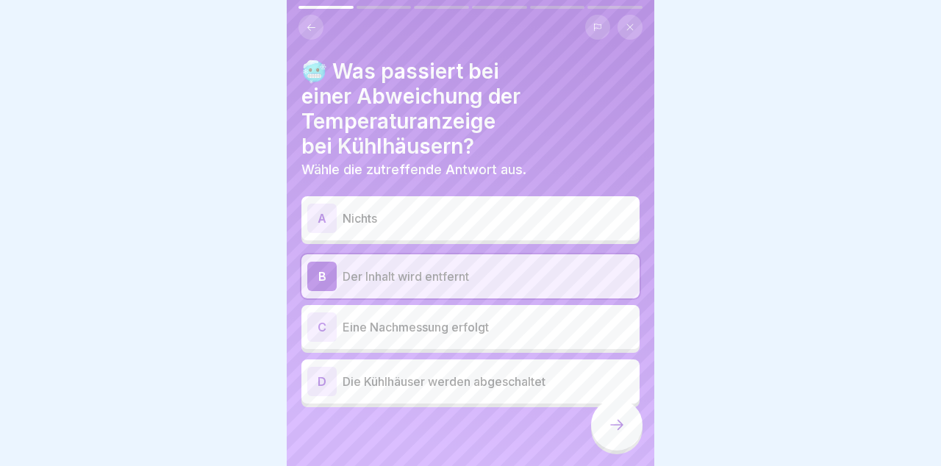
click at [624, 436] on div at bounding box center [616, 424] width 51 height 51
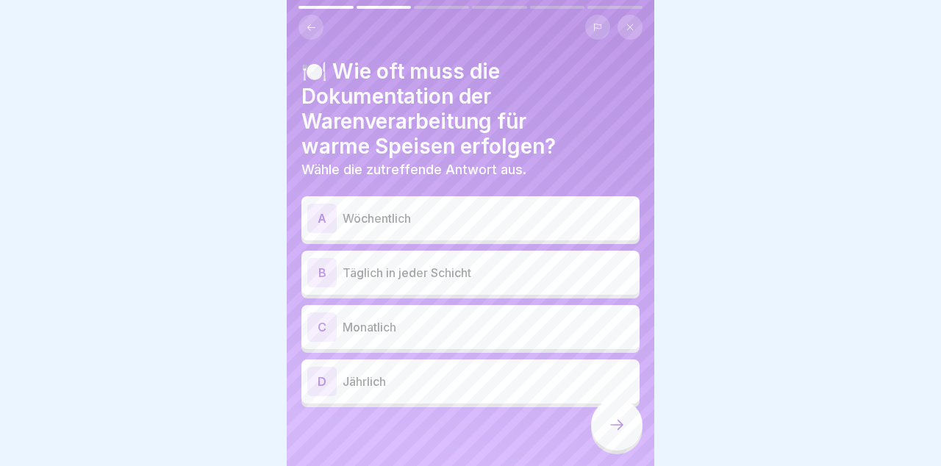
click at [588, 278] on p "Täglich in jeder Schicht" at bounding box center [487, 273] width 291 height 18
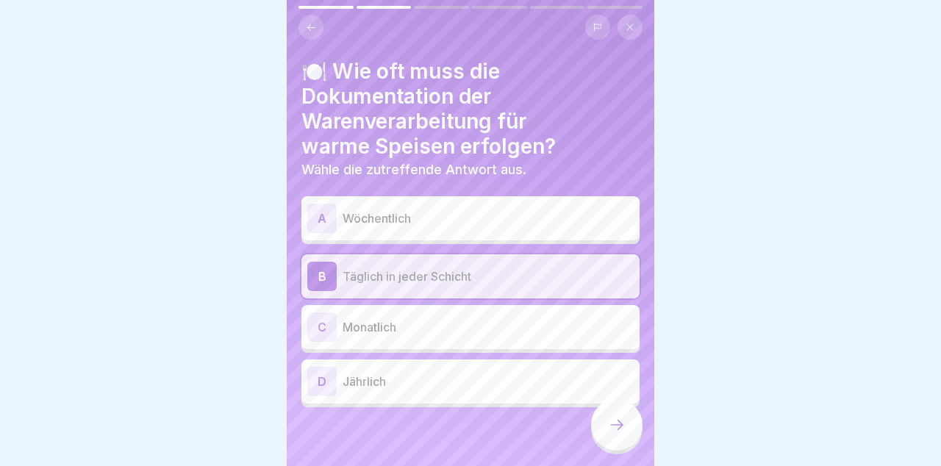
click at [626, 428] on div at bounding box center [616, 424] width 51 height 51
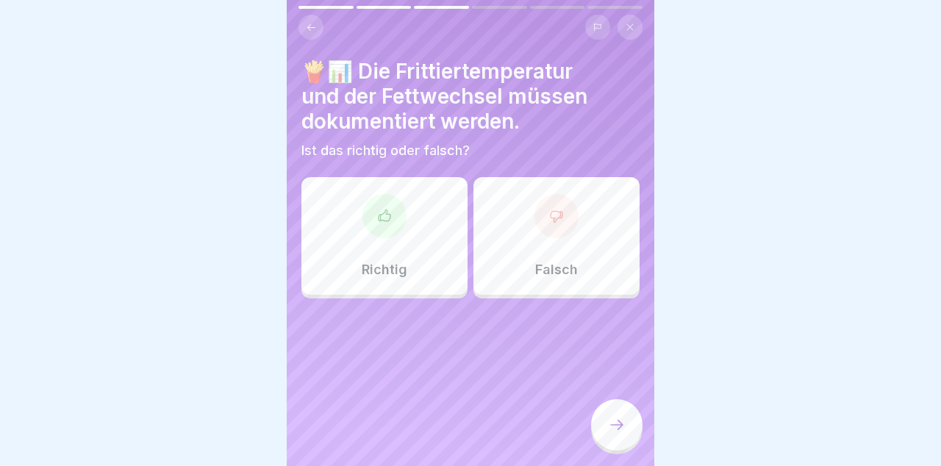
click at [416, 245] on div "Richtig" at bounding box center [384, 236] width 166 height 118
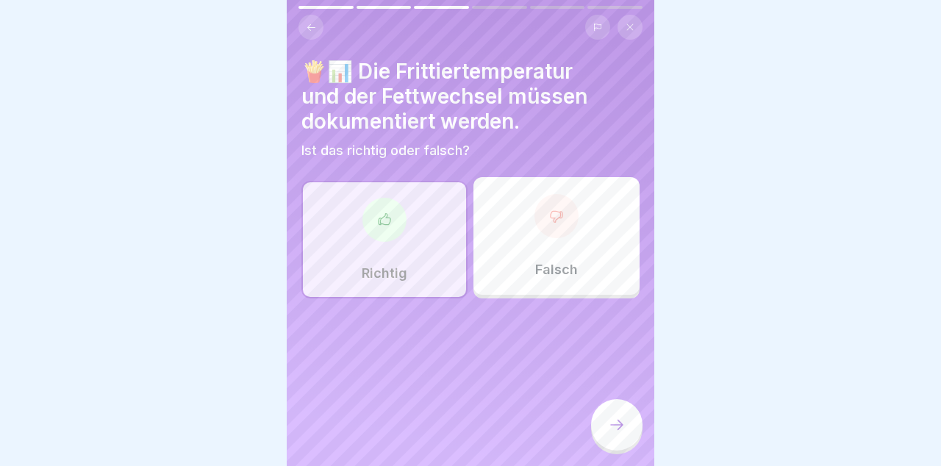
click at [625, 426] on div at bounding box center [616, 424] width 51 height 51
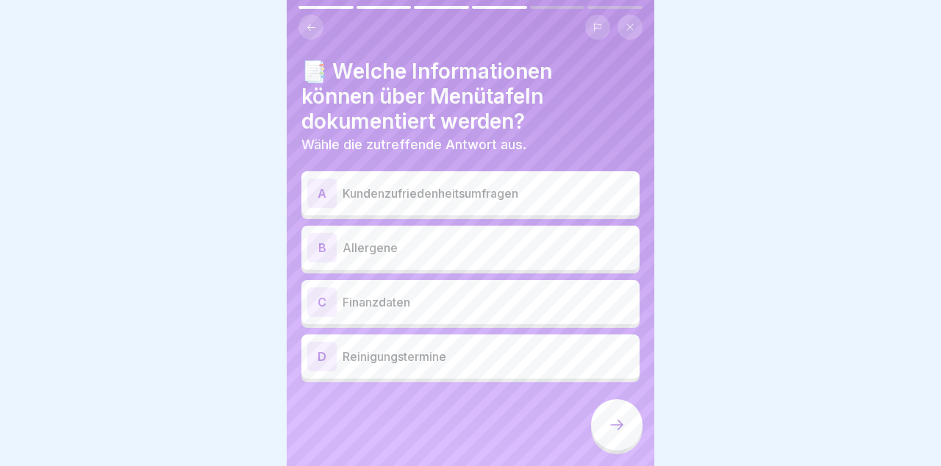
click at [616, 245] on p "Allergene" at bounding box center [487, 248] width 291 height 18
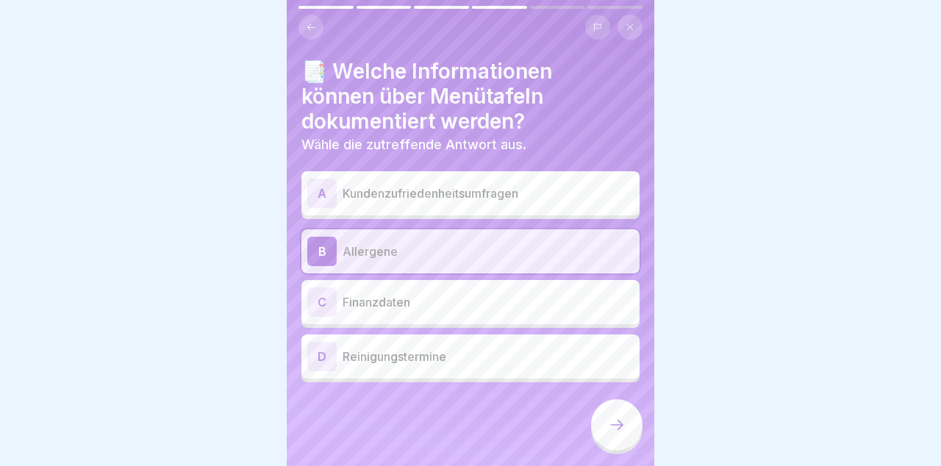
click at [622, 428] on icon at bounding box center [617, 425] width 18 height 18
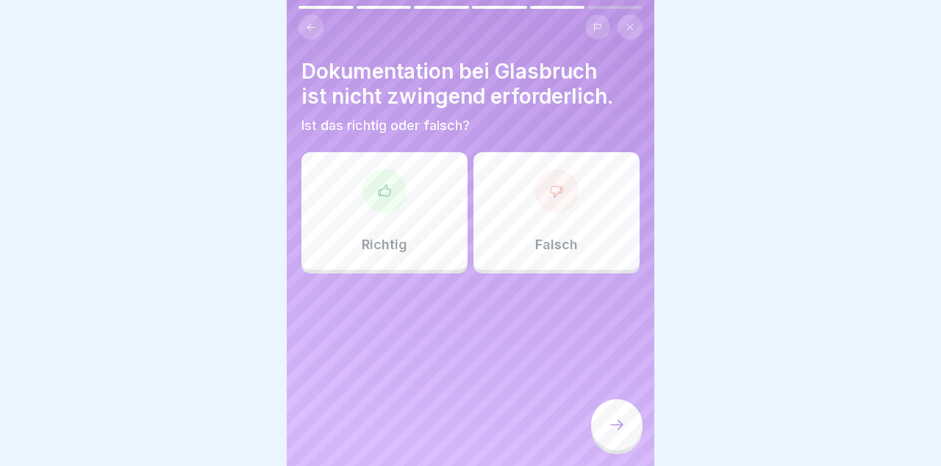
click at [604, 216] on div "Falsch" at bounding box center [556, 211] width 166 height 118
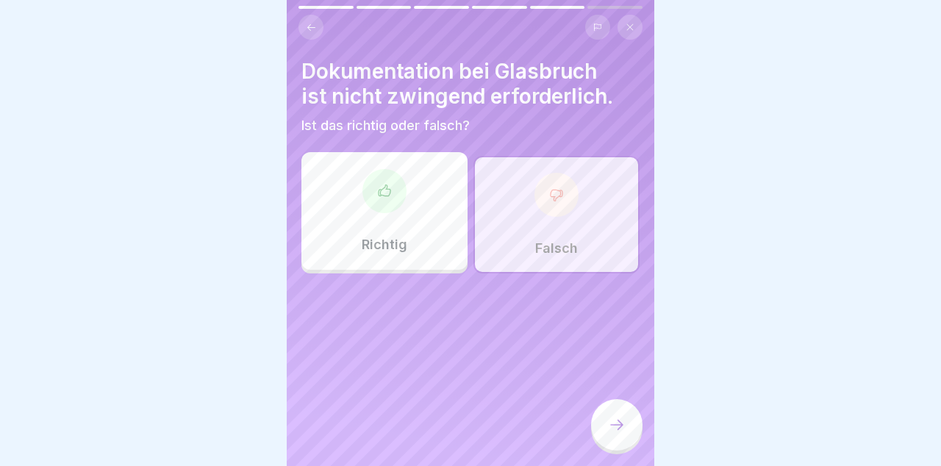
click at [631, 430] on div at bounding box center [616, 424] width 51 height 51
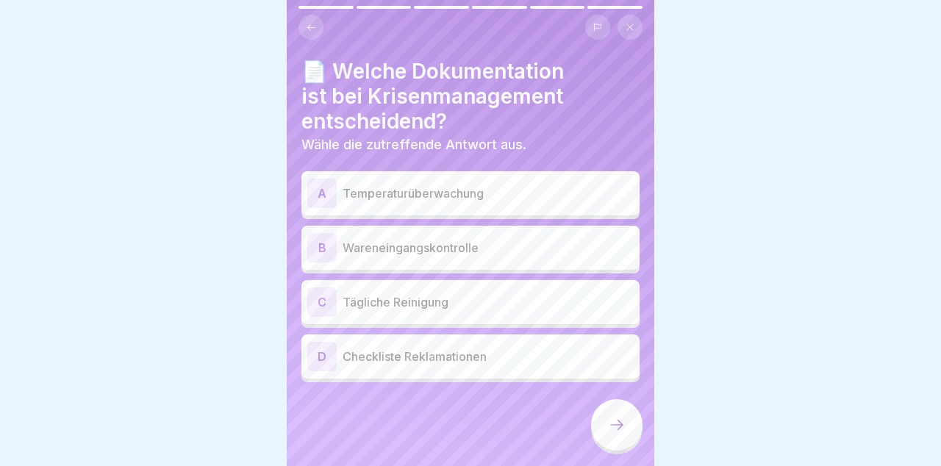
click at [578, 191] on p "Temperaturüberwachung" at bounding box center [487, 193] width 291 height 18
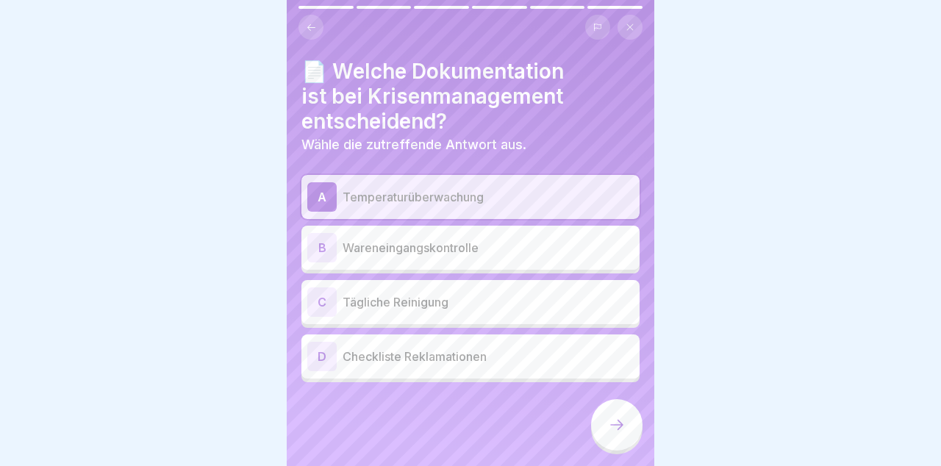
click at [595, 245] on p "Wareneingangskontrolle" at bounding box center [487, 248] width 291 height 18
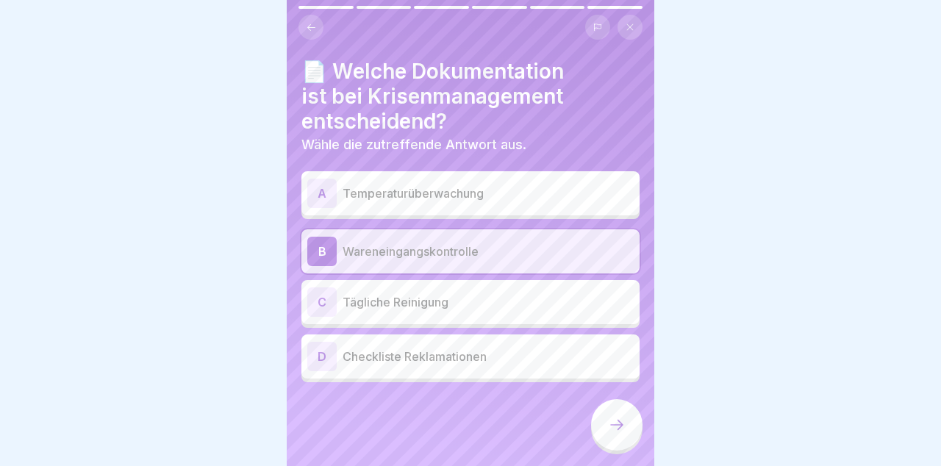
click at [601, 193] on p "Temperaturüberwachung" at bounding box center [487, 193] width 291 height 18
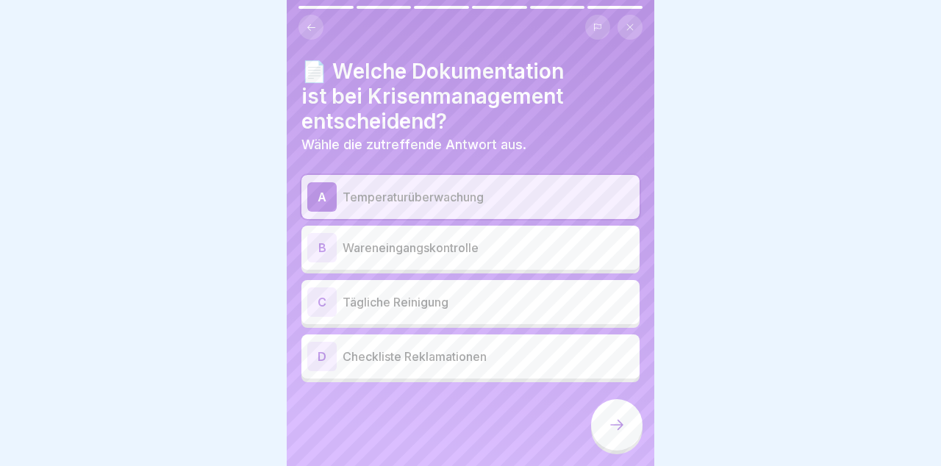
click at [614, 444] on div at bounding box center [616, 424] width 51 height 51
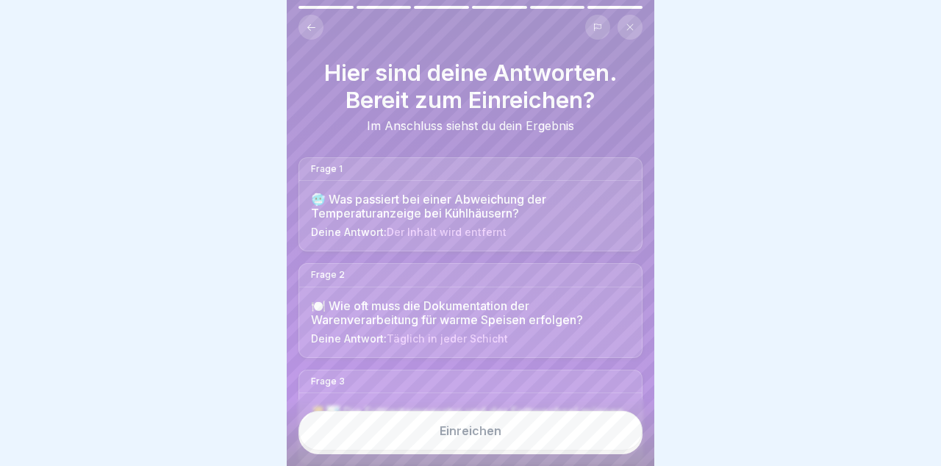
click at [573, 438] on button "Einreichen" at bounding box center [470, 431] width 344 height 40
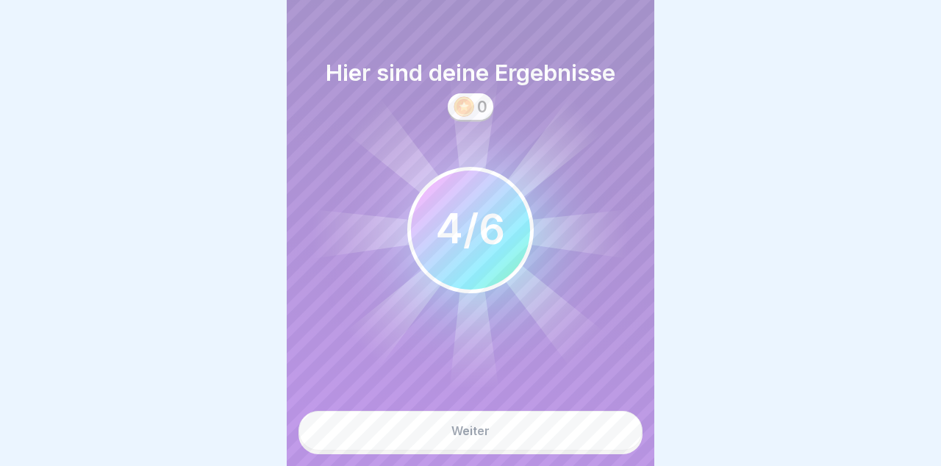
click at [549, 429] on button "Weiter" at bounding box center [470, 431] width 344 height 40
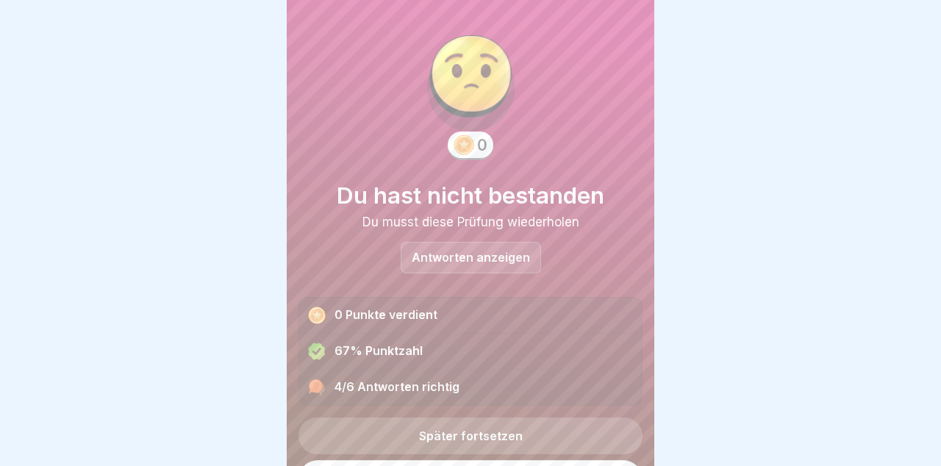
click at [535, 244] on div "Antworten anzeigen" at bounding box center [470, 258] width 140 height 32
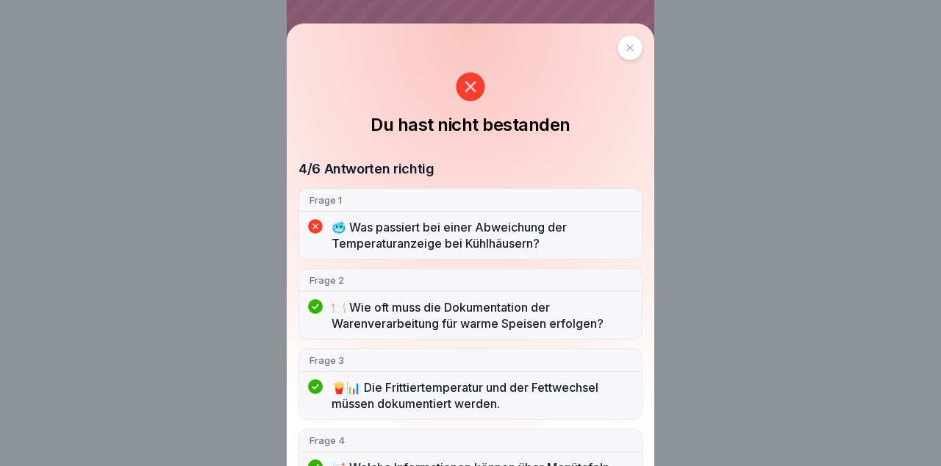
click at [611, 235] on p "🥶 Was passiert bei einer Abweichung der Temperaturanzeige bei Kühlhäusern?" at bounding box center [481, 235] width 300 height 32
click at [607, 219] on p "🥶 Was passiert bei einer Abweichung der Temperaturanzeige bei Kühlhäusern?" at bounding box center [481, 235] width 300 height 32
click at [479, 79] on icon at bounding box center [470, 86] width 29 height 29
click at [476, 98] on icon at bounding box center [470, 86] width 29 height 29
click at [625, 46] on icon at bounding box center [629, 47] width 9 height 9
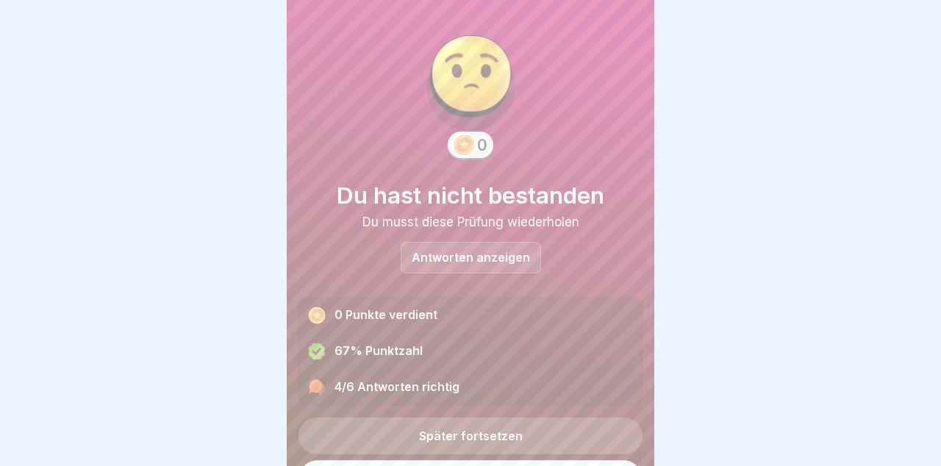
scroll to position [46, 0]
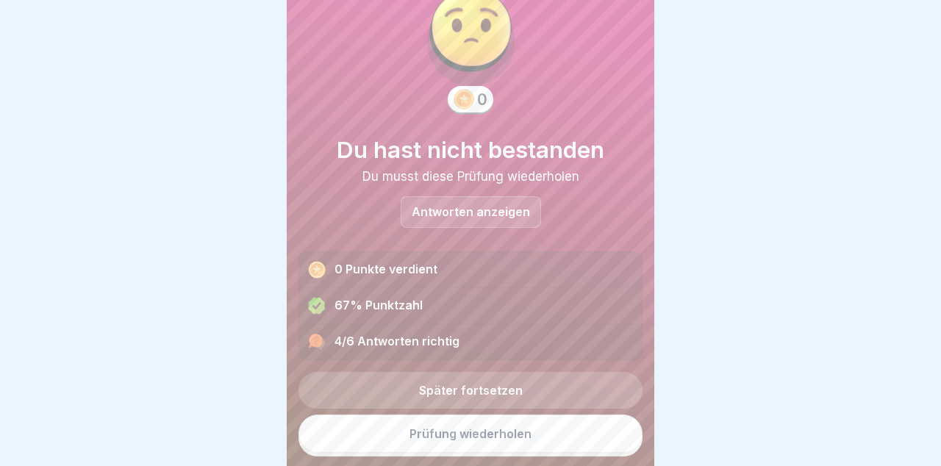
click at [543, 441] on link "Prüfung wiederholen" at bounding box center [470, 433] width 344 height 38
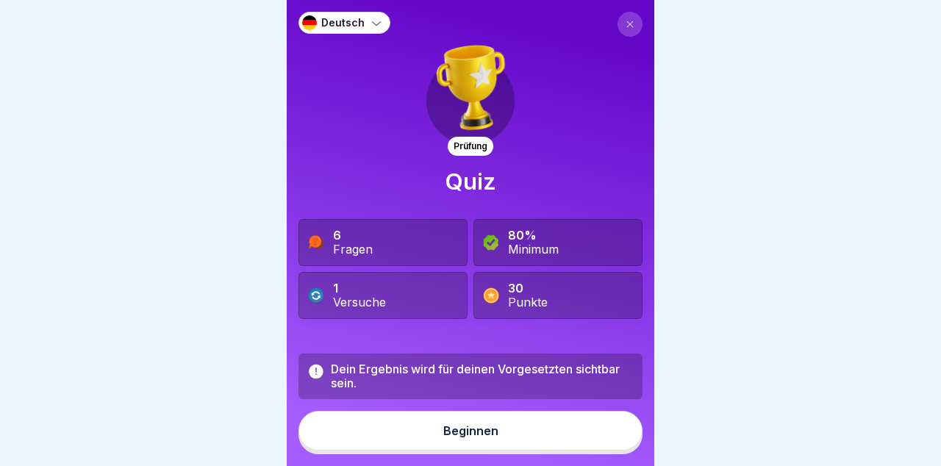
click at [531, 423] on button "Beginnen" at bounding box center [470, 431] width 344 height 40
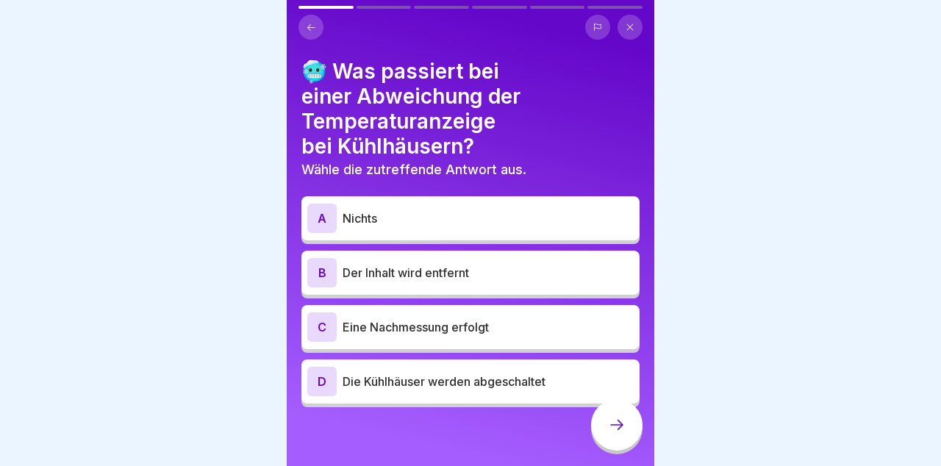
click at [470, 339] on div "C Eine Nachmessung erfolgt" at bounding box center [470, 326] width 326 height 29
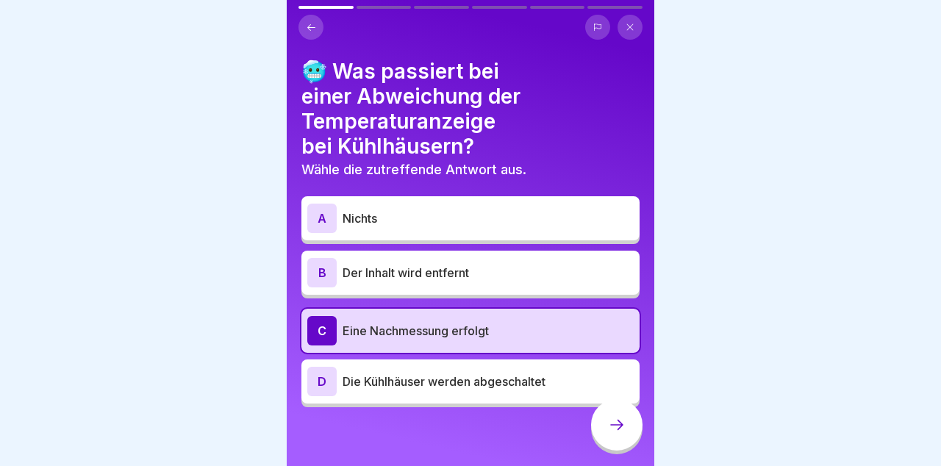
click at [626, 426] on div at bounding box center [616, 424] width 51 height 51
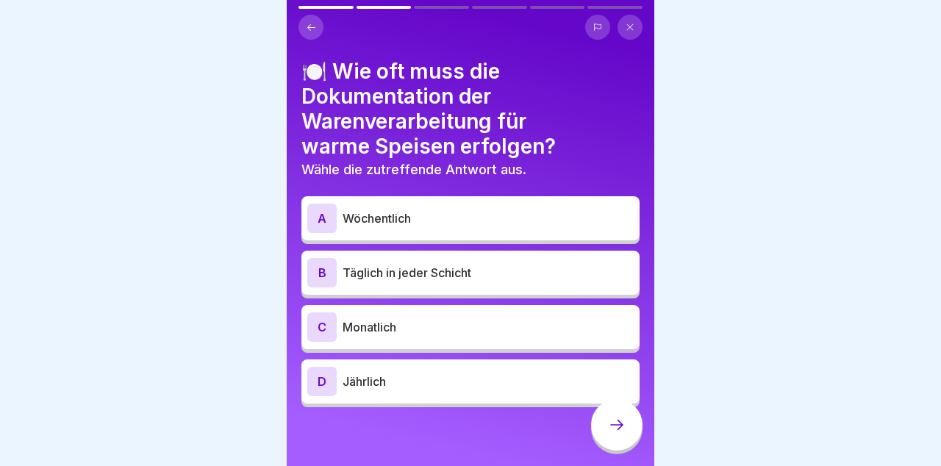
click at [587, 272] on p "Täglich in jeder Schicht" at bounding box center [487, 273] width 291 height 18
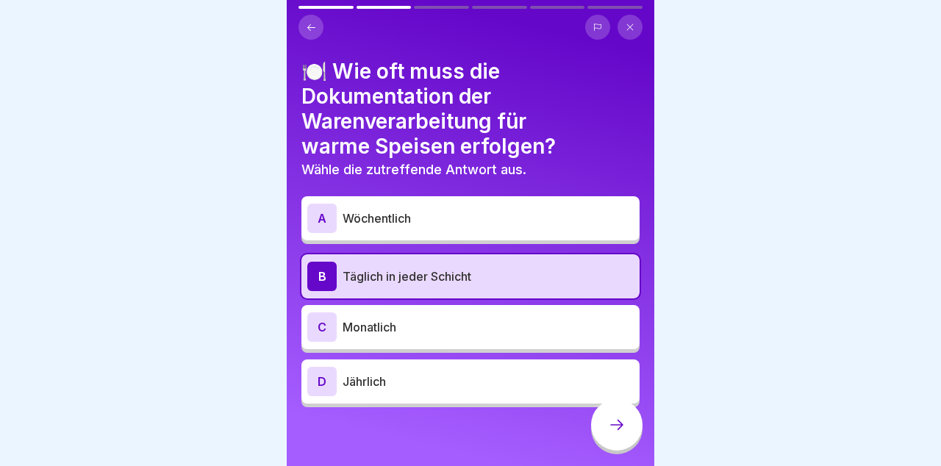
click at [620, 423] on icon at bounding box center [616, 425] width 13 height 10
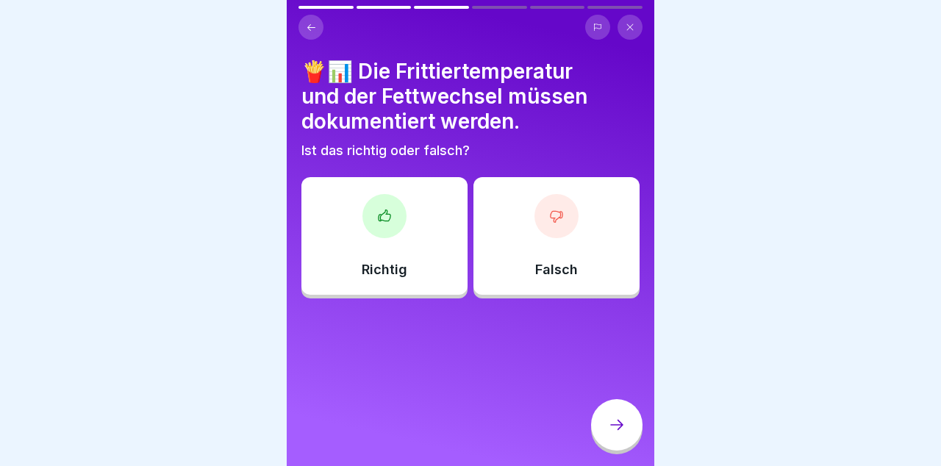
click at [417, 258] on div "Richtig" at bounding box center [384, 236] width 166 height 118
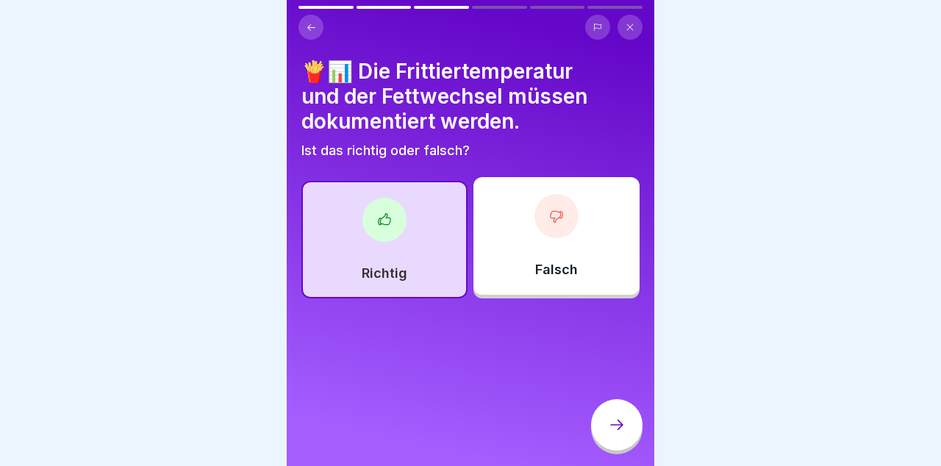
click at [633, 430] on div at bounding box center [616, 424] width 51 height 51
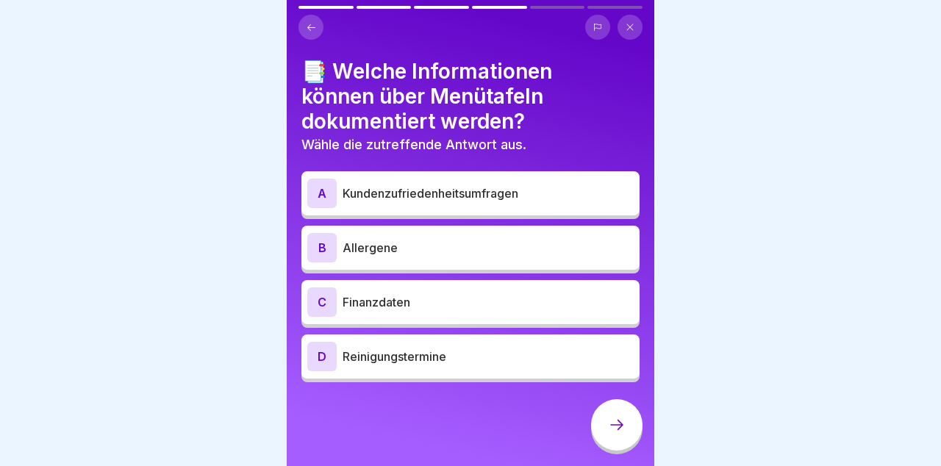
click at [588, 244] on p "Allergene" at bounding box center [487, 248] width 291 height 18
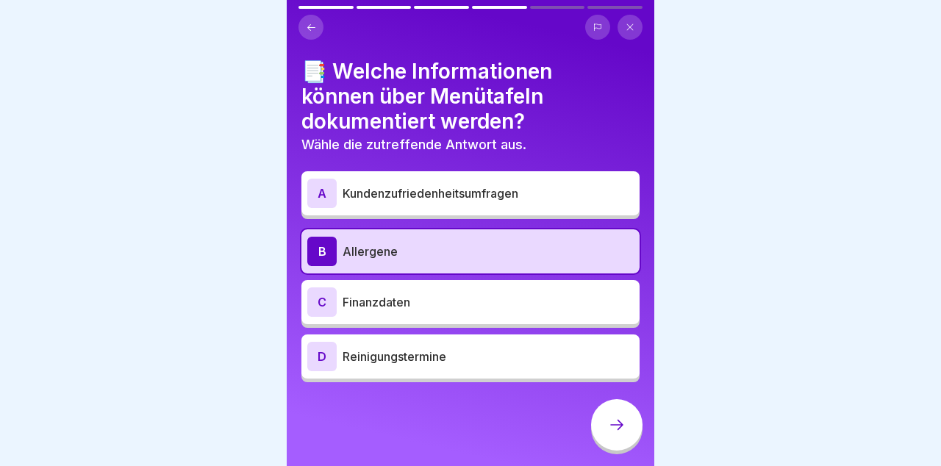
click at [618, 426] on icon at bounding box center [617, 425] width 18 height 18
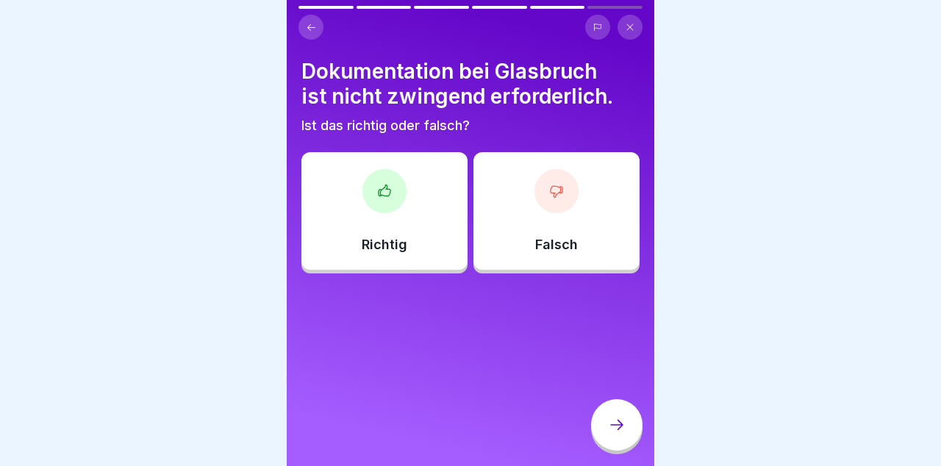
click at [576, 218] on div "Falsch" at bounding box center [556, 211] width 166 height 118
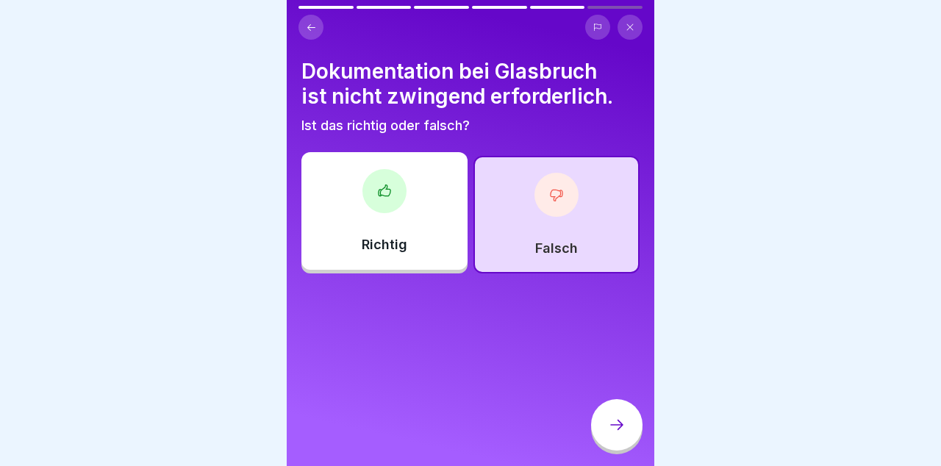
click at [625, 428] on icon at bounding box center [617, 425] width 18 height 18
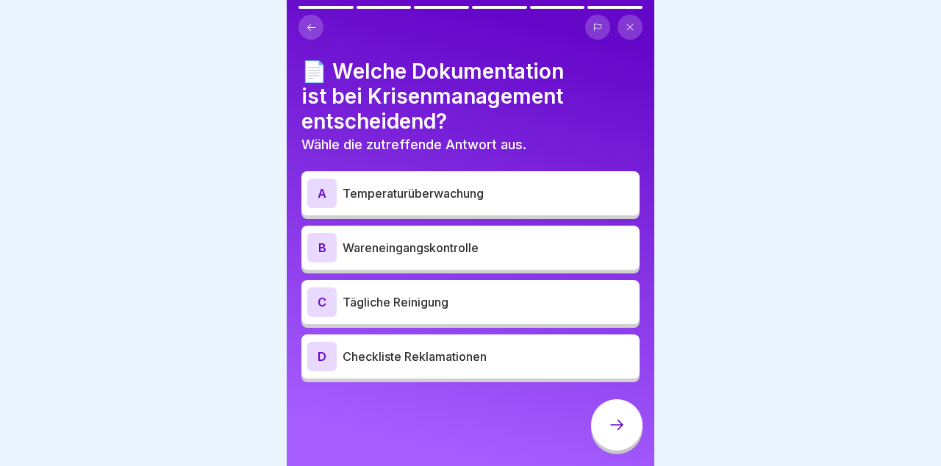
click at [635, 50] on div "📄 Welche Dokumentation ist bei Krisenmanagement entscheidend? Wähle die zutreff…" at bounding box center [470, 233] width 367 height 466
click at [601, 35] on button at bounding box center [597, 27] width 25 height 25
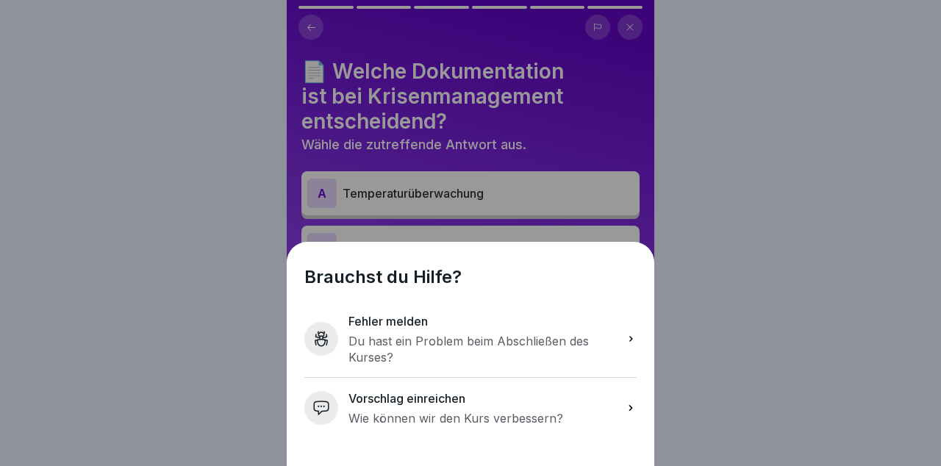
click at [746, 266] on div "Brauchst du Hilfe? Fehler melden Du hast ein Problem beim Abschließen des Kurse…" at bounding box center [470, 233] width 941 height 466
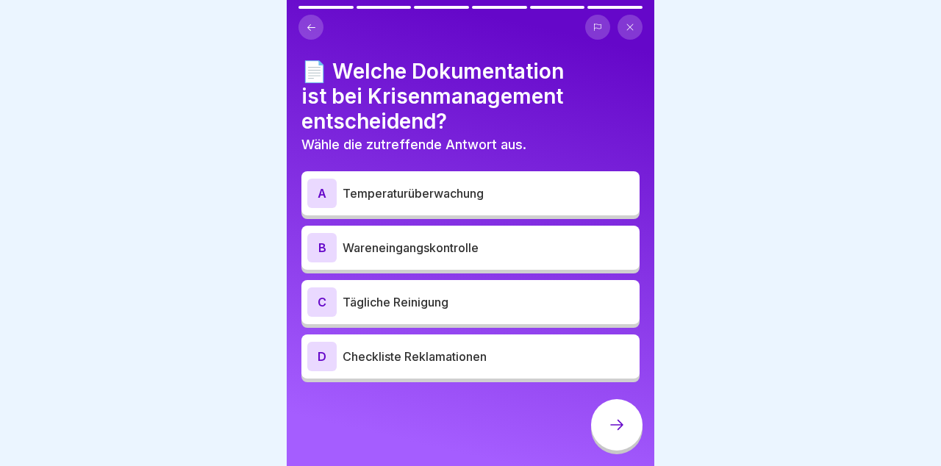
click at [602, 194] on p "Temperaturüberwachung" at bounding box center [487, 193] width 291 height 18
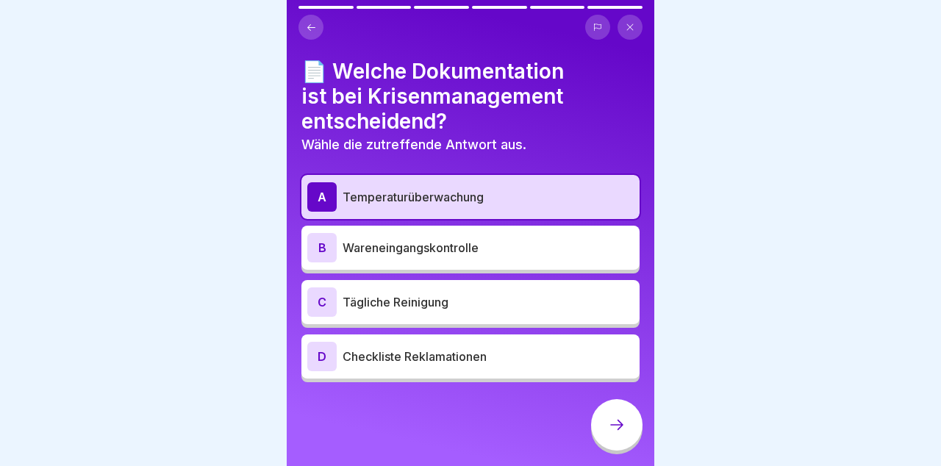
click at [622, 426] on icon at bounding box center [616, 425] width 13 height 10
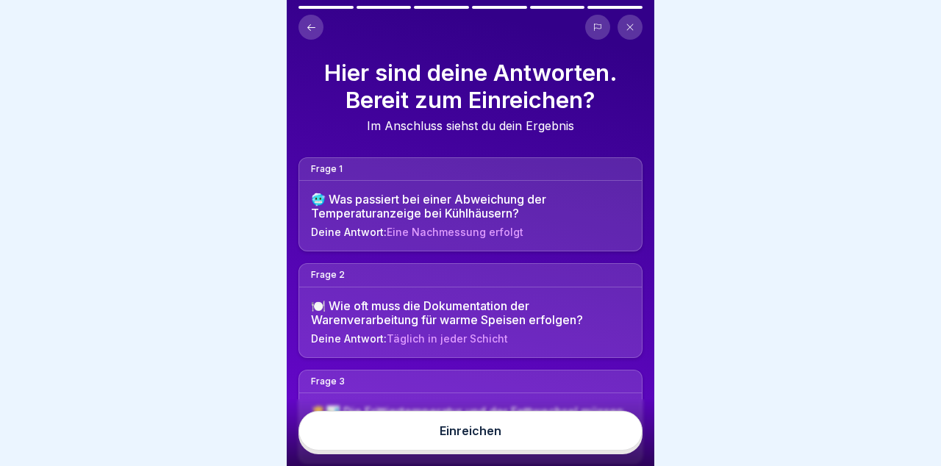
click at [585, 436] on button "Einreichen" at bounding box center [470, 431] width 344 height 40
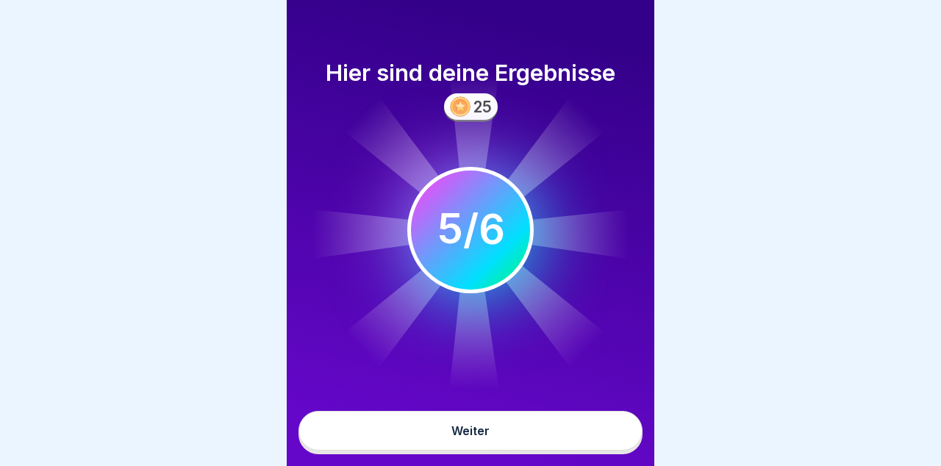
click at [567, 436] on button "Weiter" at bounding box center [470, 431] width 344 height 40
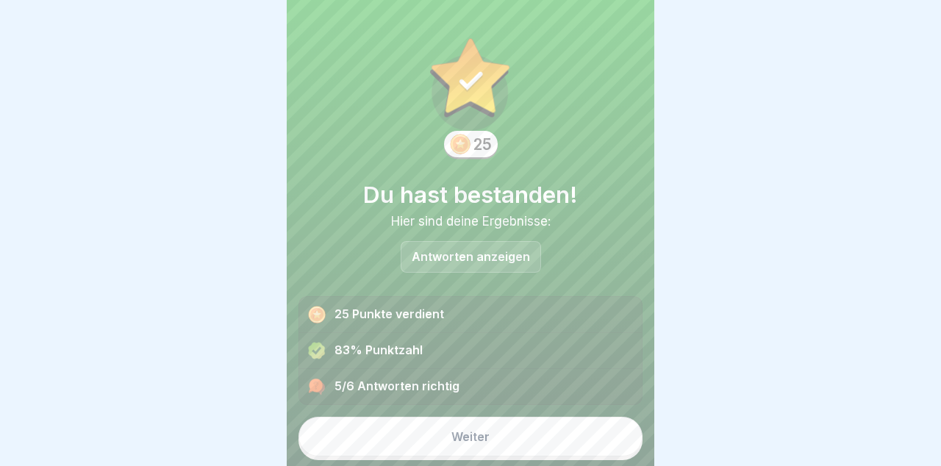
click at [568, 444] on button "Weiter" at bounding box center [470, 437] width 344 height 40
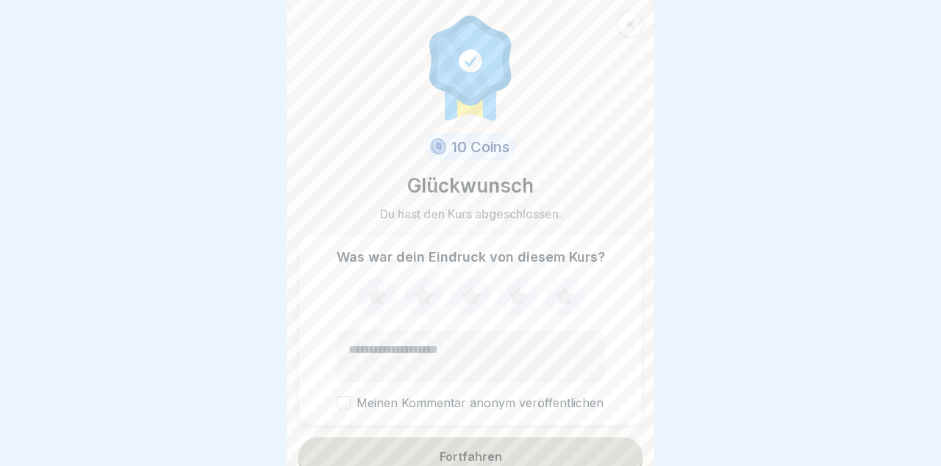
click at [639, 28] on div at bounding box center [629, 24] width 25 height 25
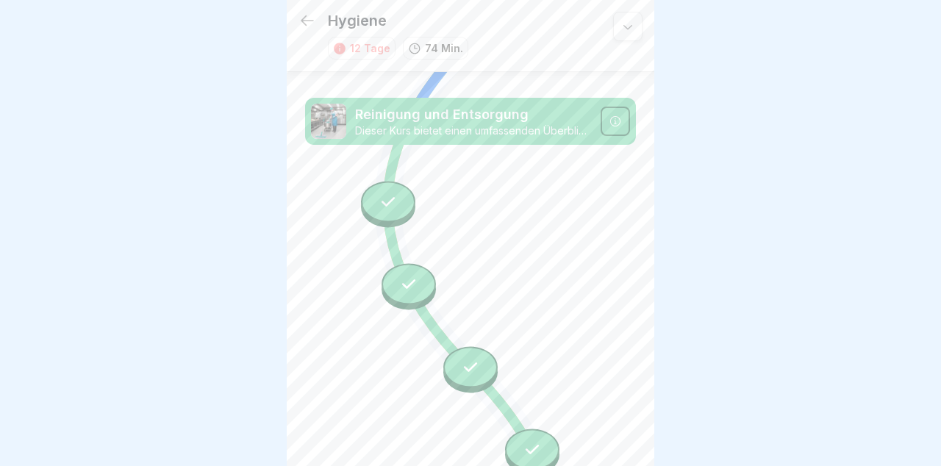
scroll to position [1046, 0]
click at [639, 27] on div at bounding box center [627, 26] width 29 height 29
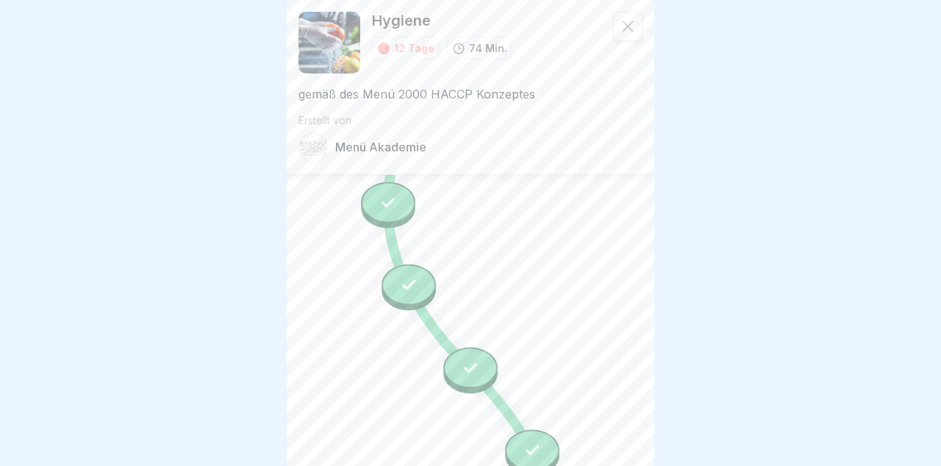
click at [640, 24] on div at bounding box center [627, 26] width 29 height 29
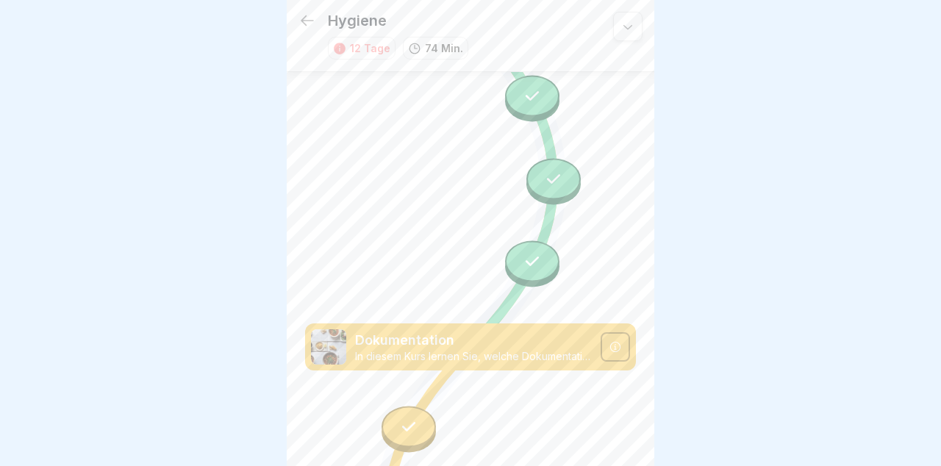
scroll to position [1494, 0]
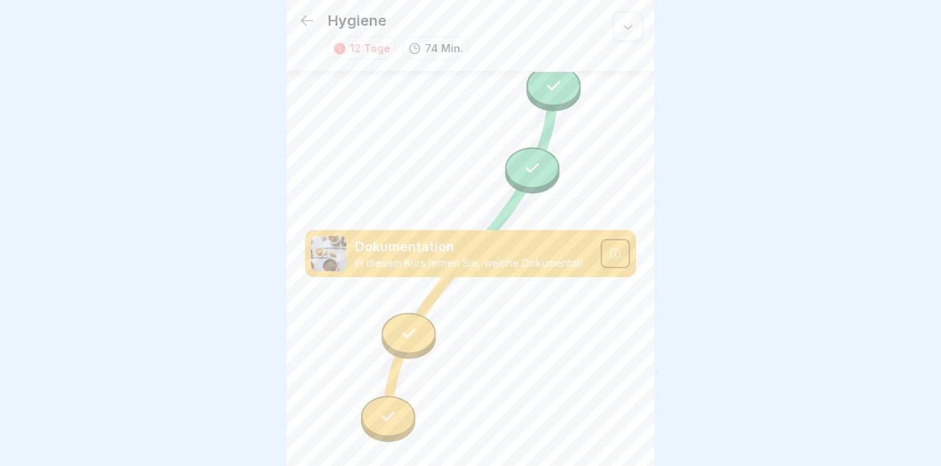
click at [402, 434] on div at bounding box center [388, 419] width 54 height 46
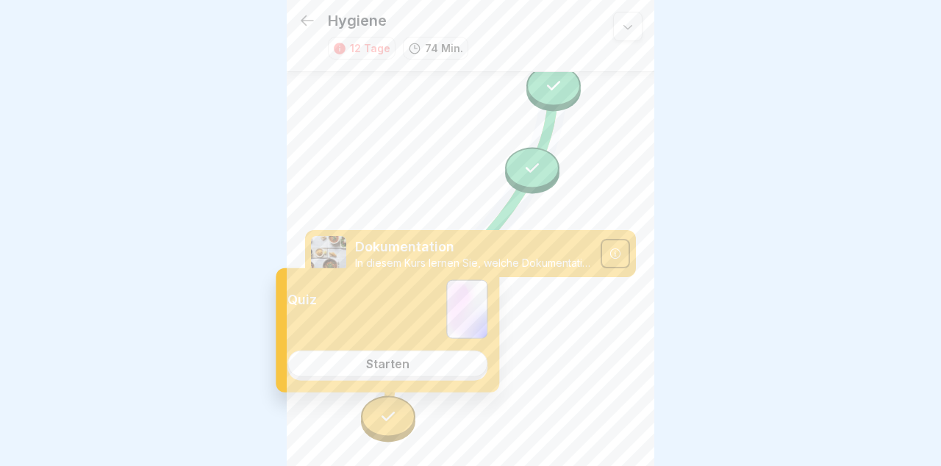
click at [461, 357] on link "Starten" at bounding box center [387, 363] width 200 height 26
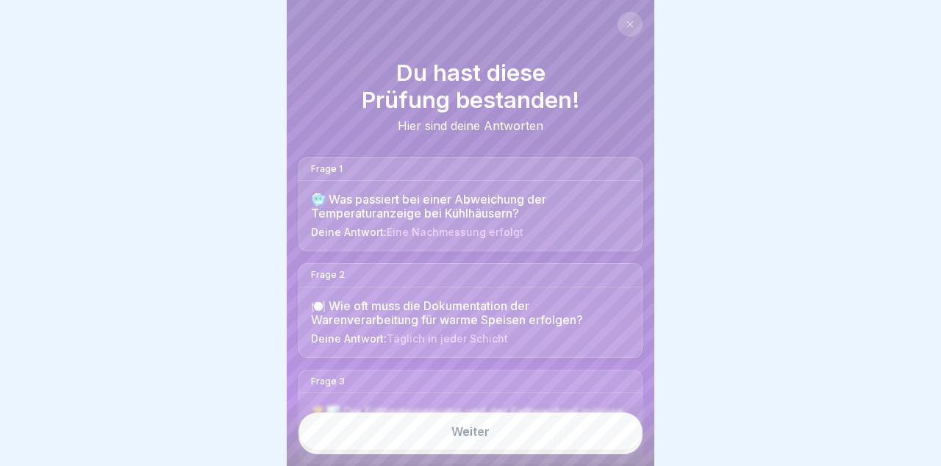
click at [485, 433] on link "Weiter" at bounding box center [470, 431] width 344 height 38
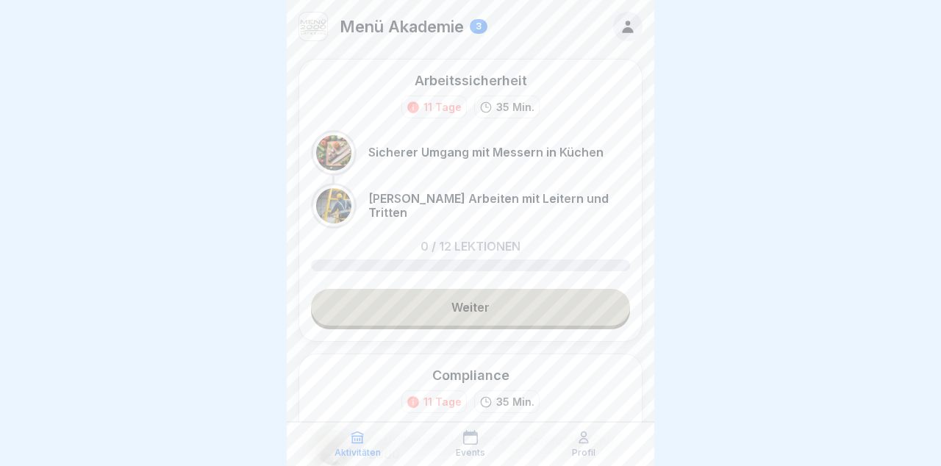
click at [592, 439] on div "Profil" at bounding box center [584, 444] width 106 height 28
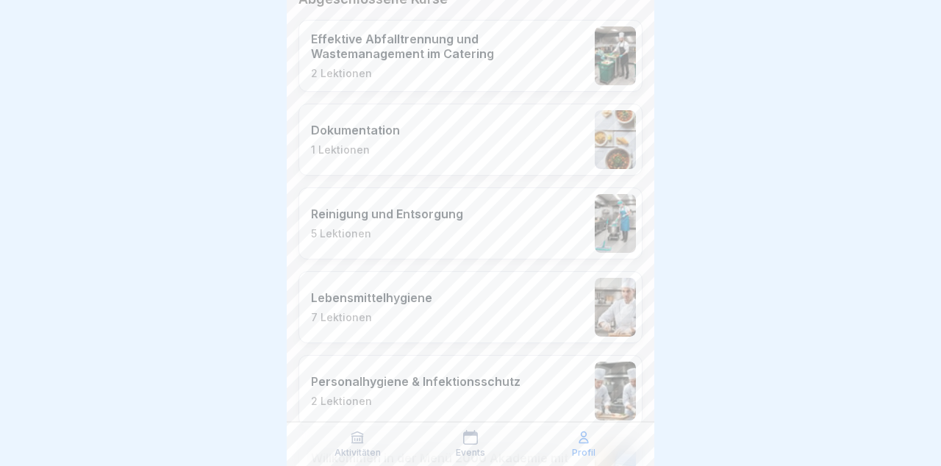
scroll to position [558, 0]
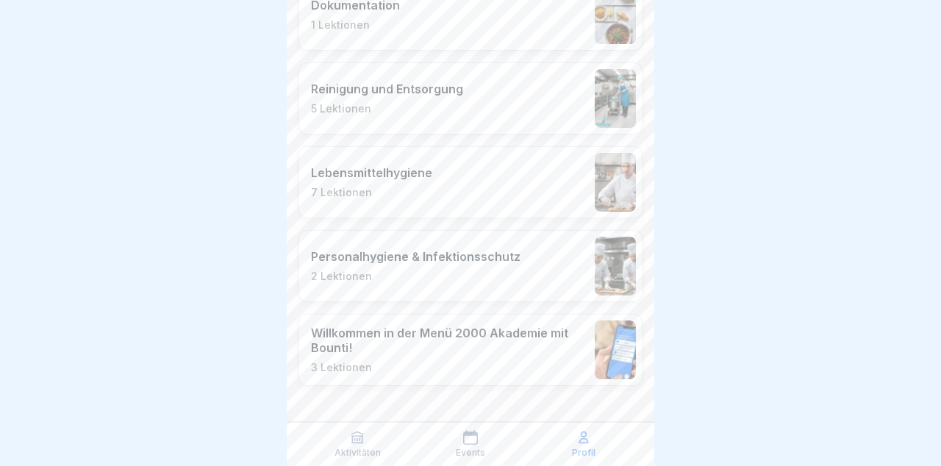
click at [367, 443] on div "Aktivitäten" at bounding box center [357, 444] width 106 height 28
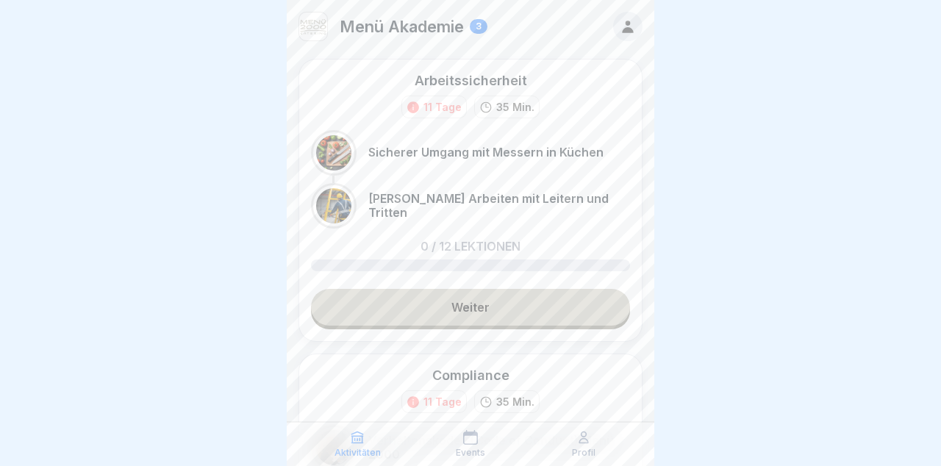
click at [357, 450] on p "Aktivitäten" at bounding box center [357, 452] width 46 height 10
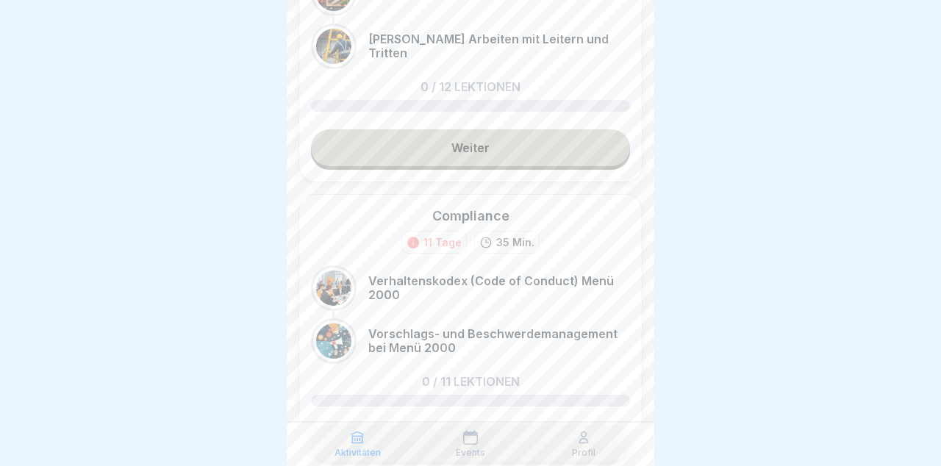
scroll to position [159, 0]
click at [220, 165] on div at bounding box center [470, 233] width 941 height 466
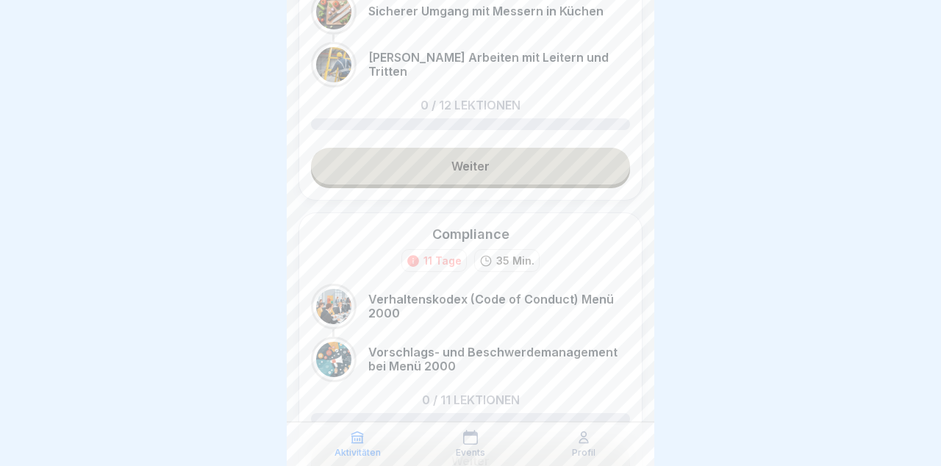
scroll to position [0, 0]
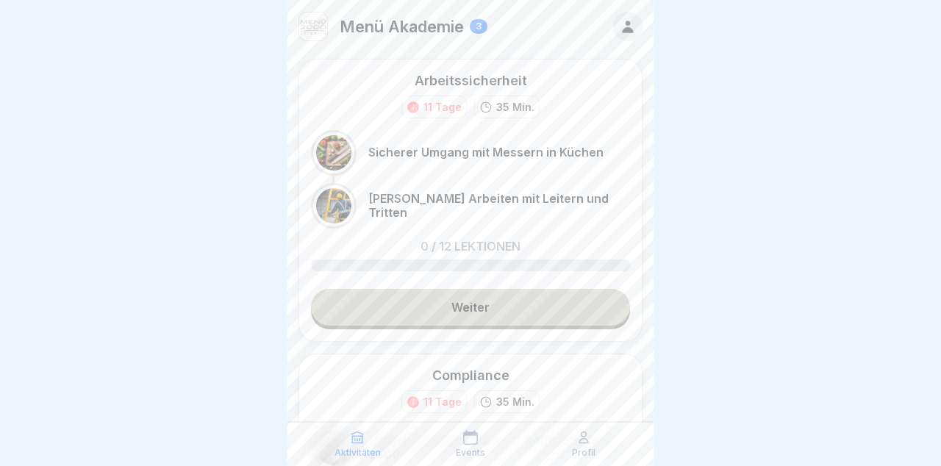
click at [547, 312] on link "Weiter" at bounding box center [470, 307] width 319 height 37
